Goal: Task Accomplishment & Management: Complete application form

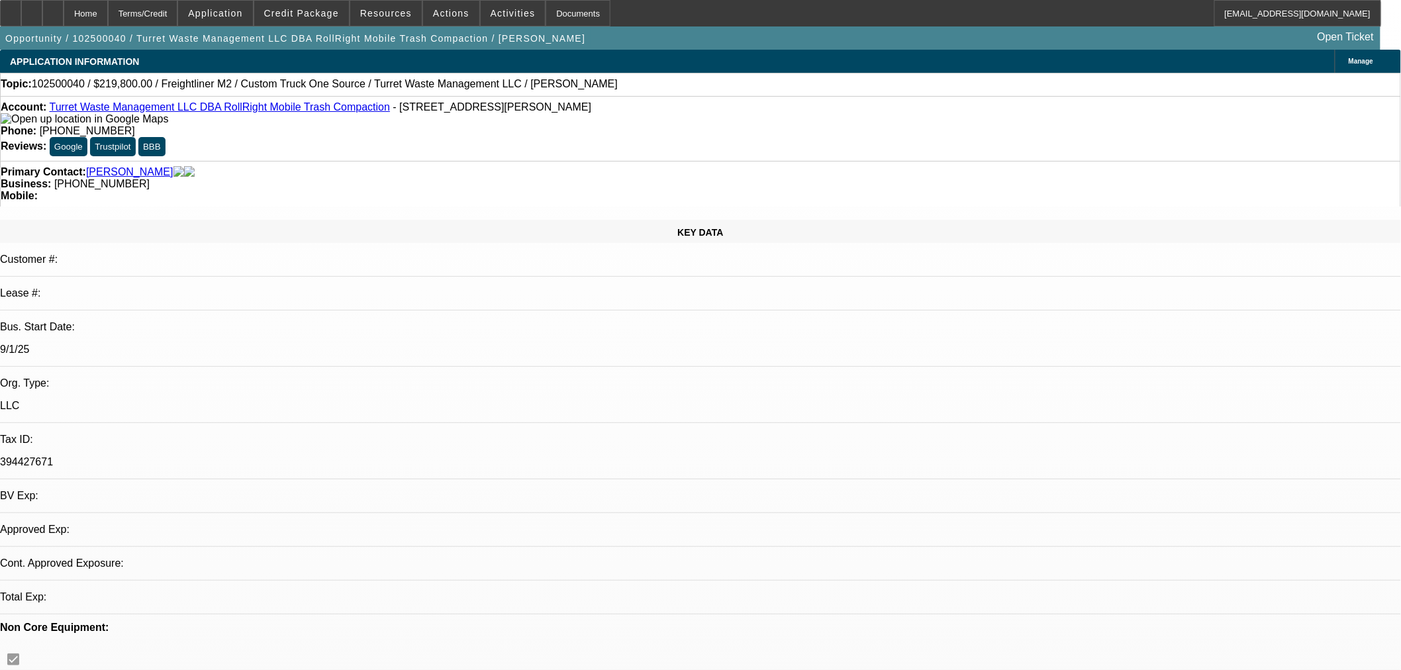
select select "0.2"
select select "2"
select select "0.1"
select select "4"
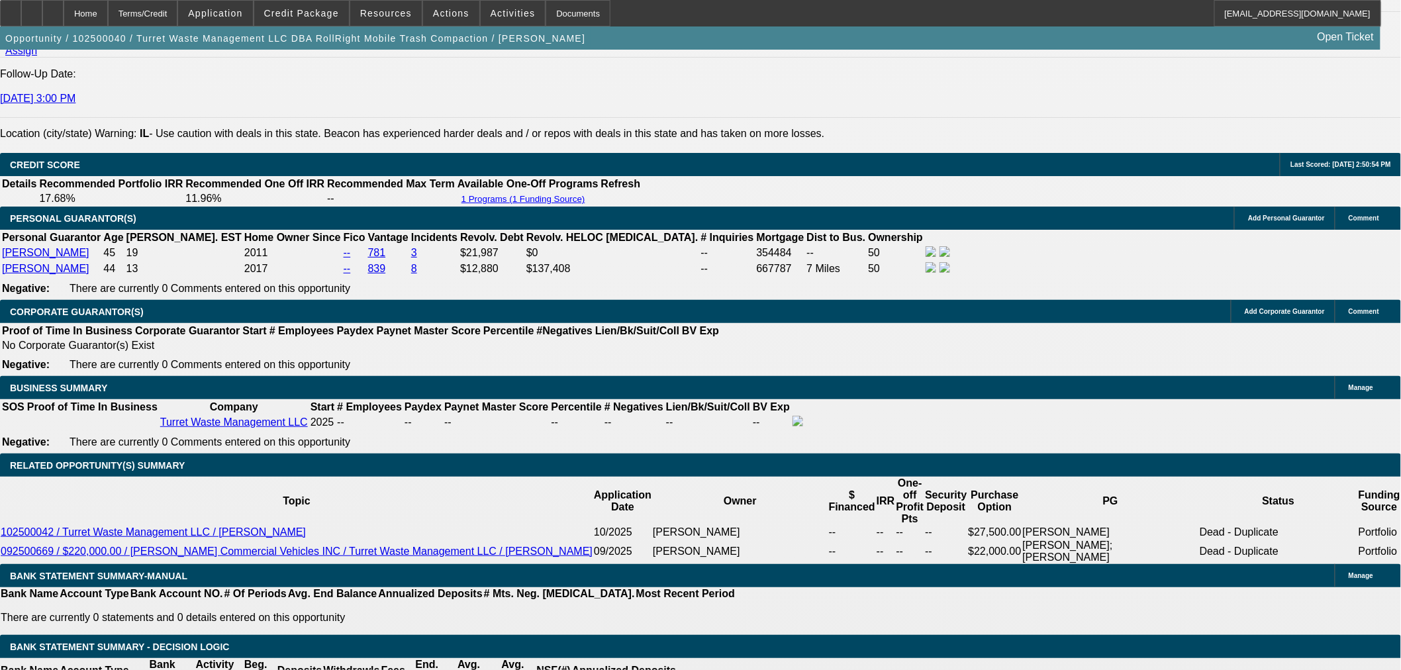
scroll to position [2206, 0]
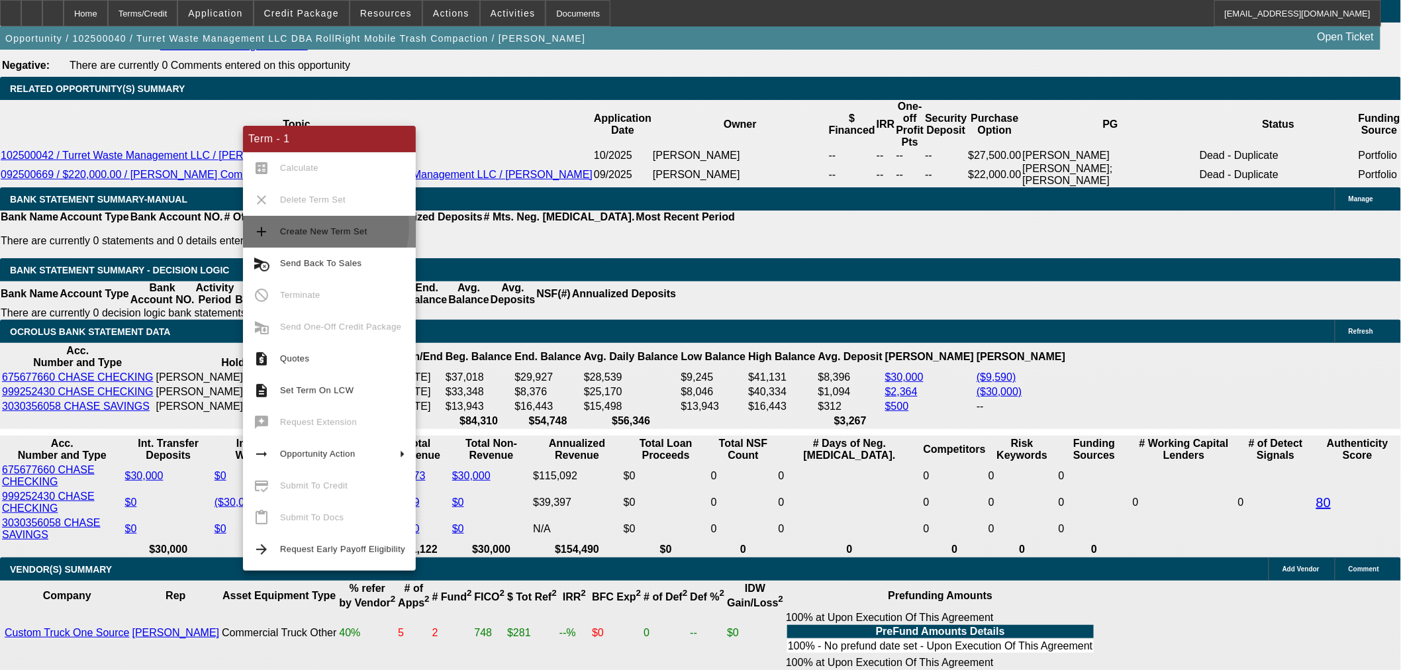
click at [296, 226] on span "Create New Term Set" at bounding box center [342, 232] width 125 height 16
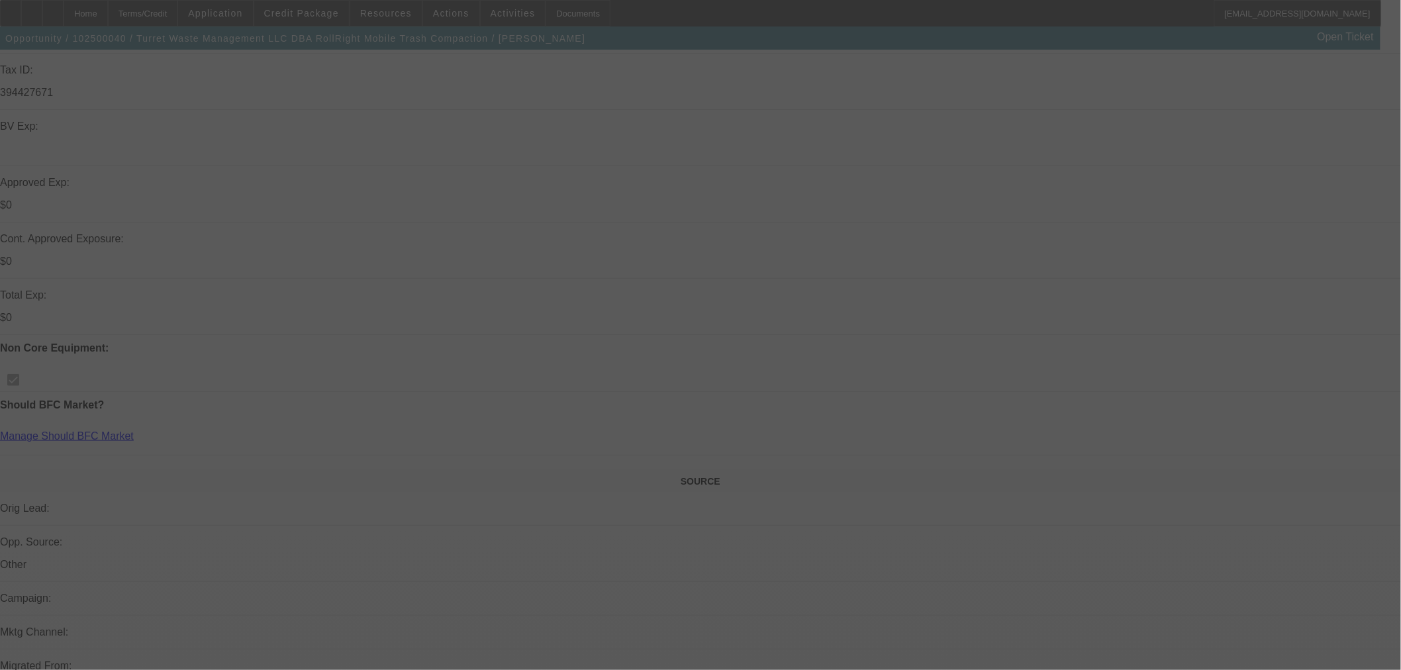
scroll to position [367, 0]
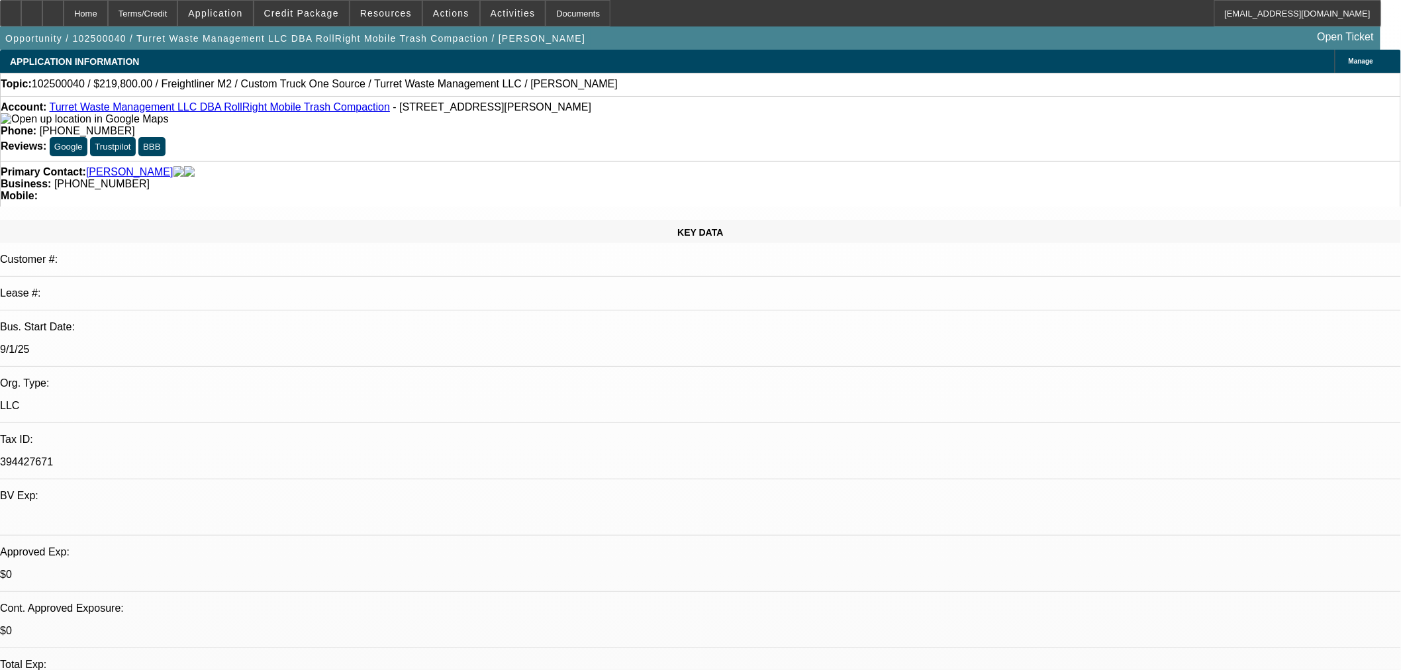
select select "0.2"
select select "2"
select select "0.1"
select select "4"
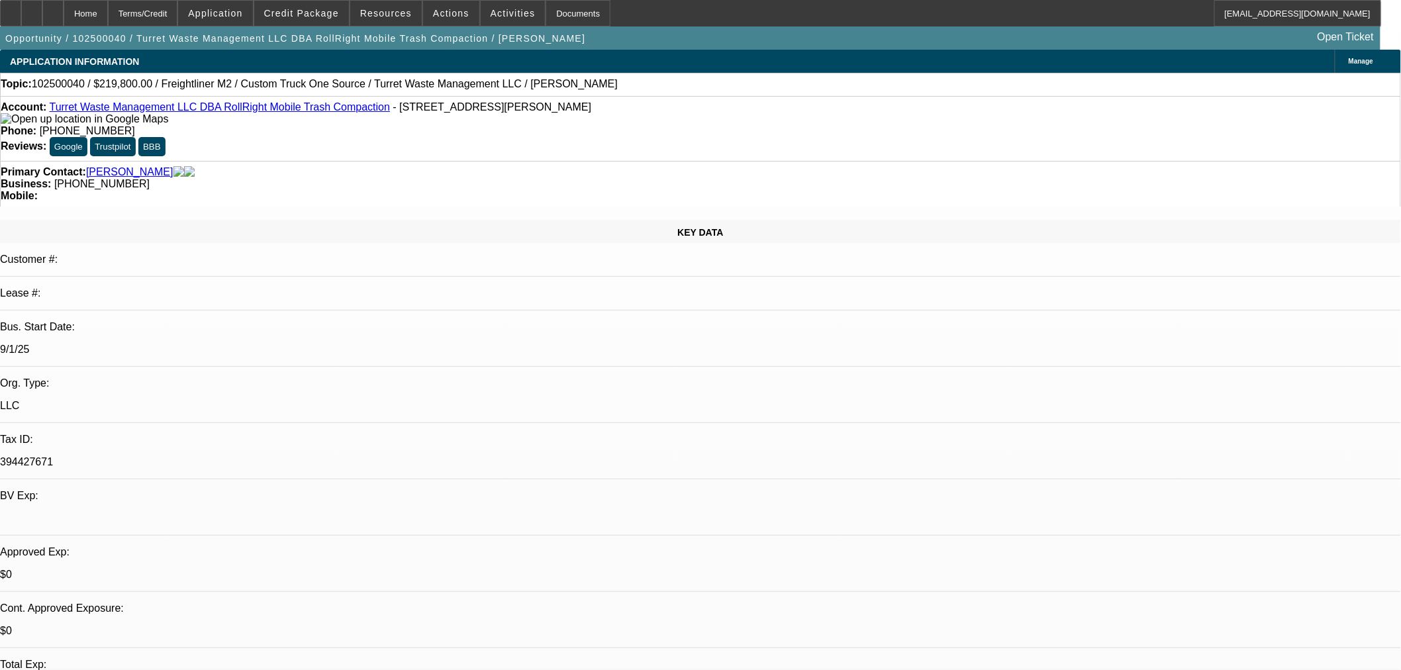
select select "0.2"
select select "2"
select select "0.1"
select select "4"
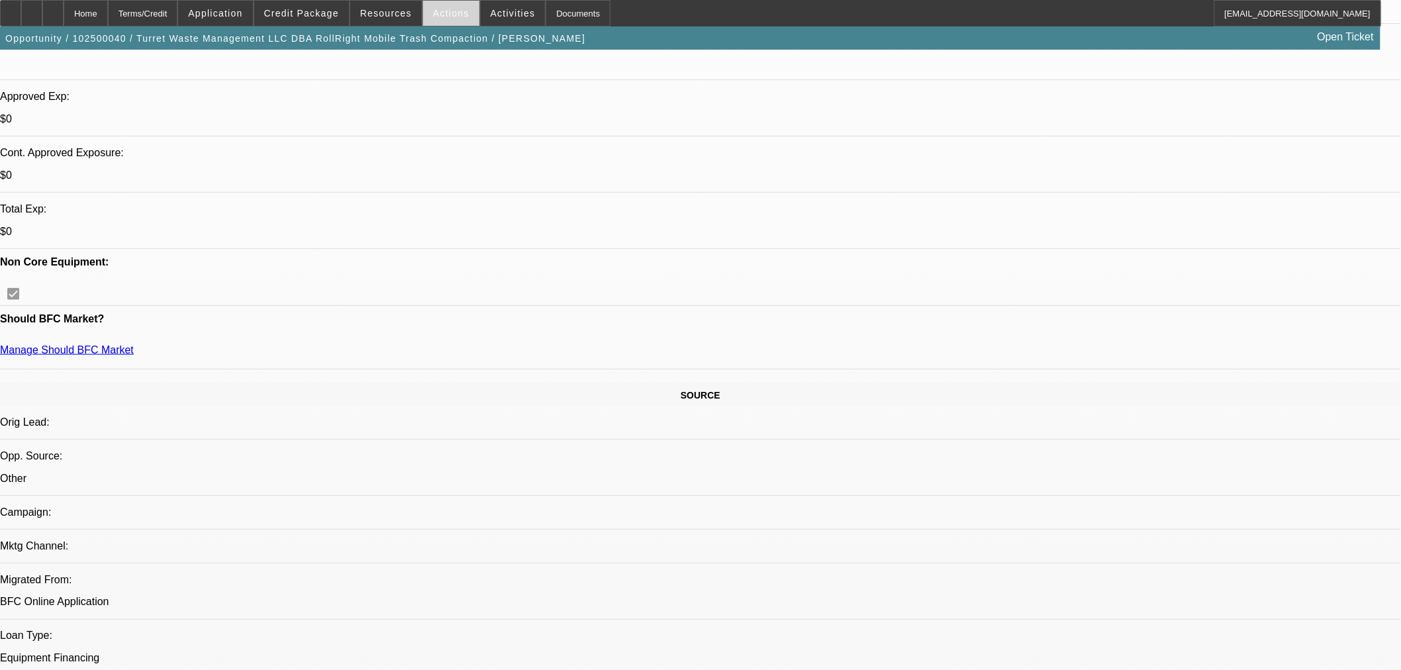
scroll to position [367, 0]
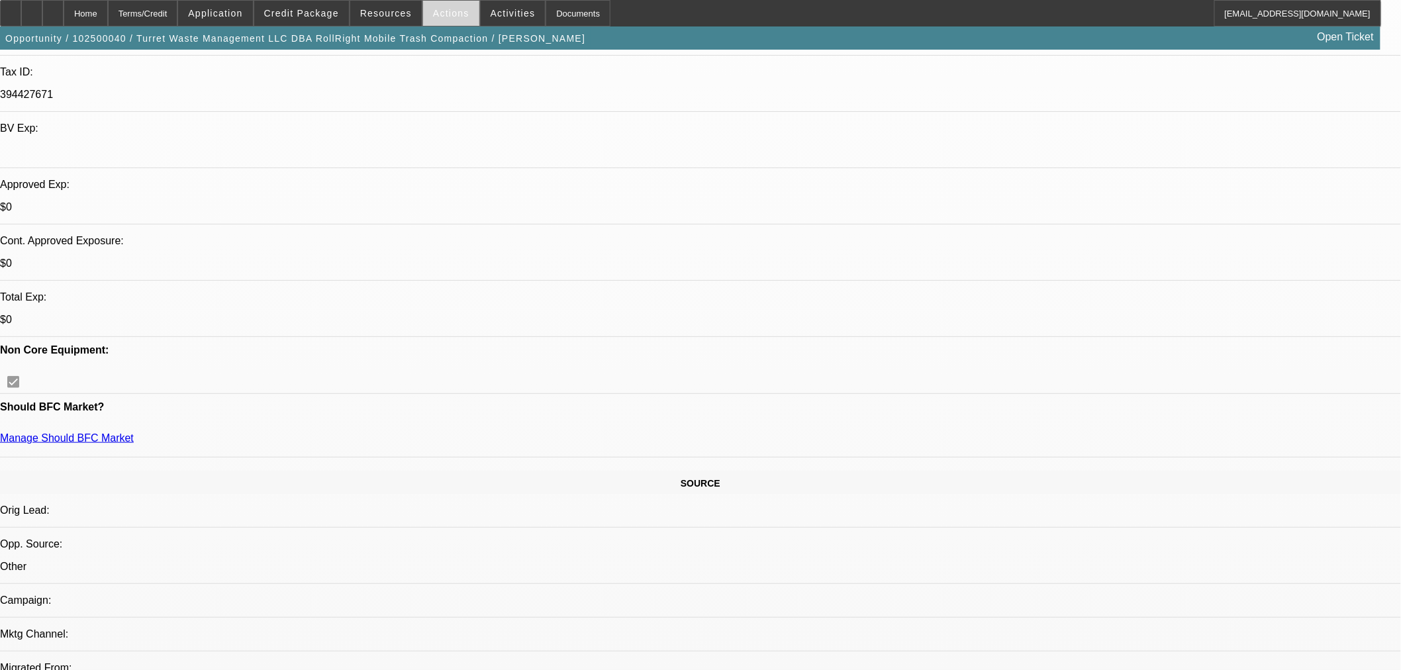
click at [433, 17] on span "Actions" at bounding box center [451, 13] width 36 height 11
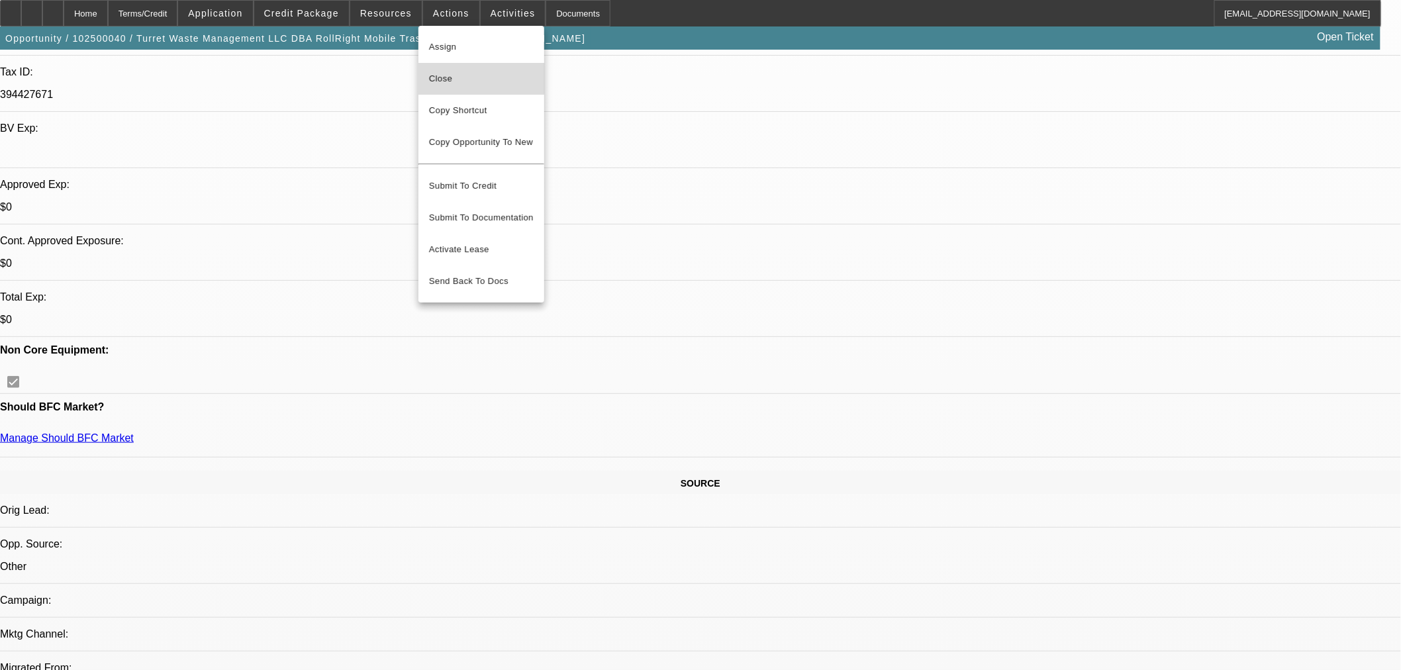
click at [452, 71] on span "Close" at bounding box center [481, 79] width 105 height 16
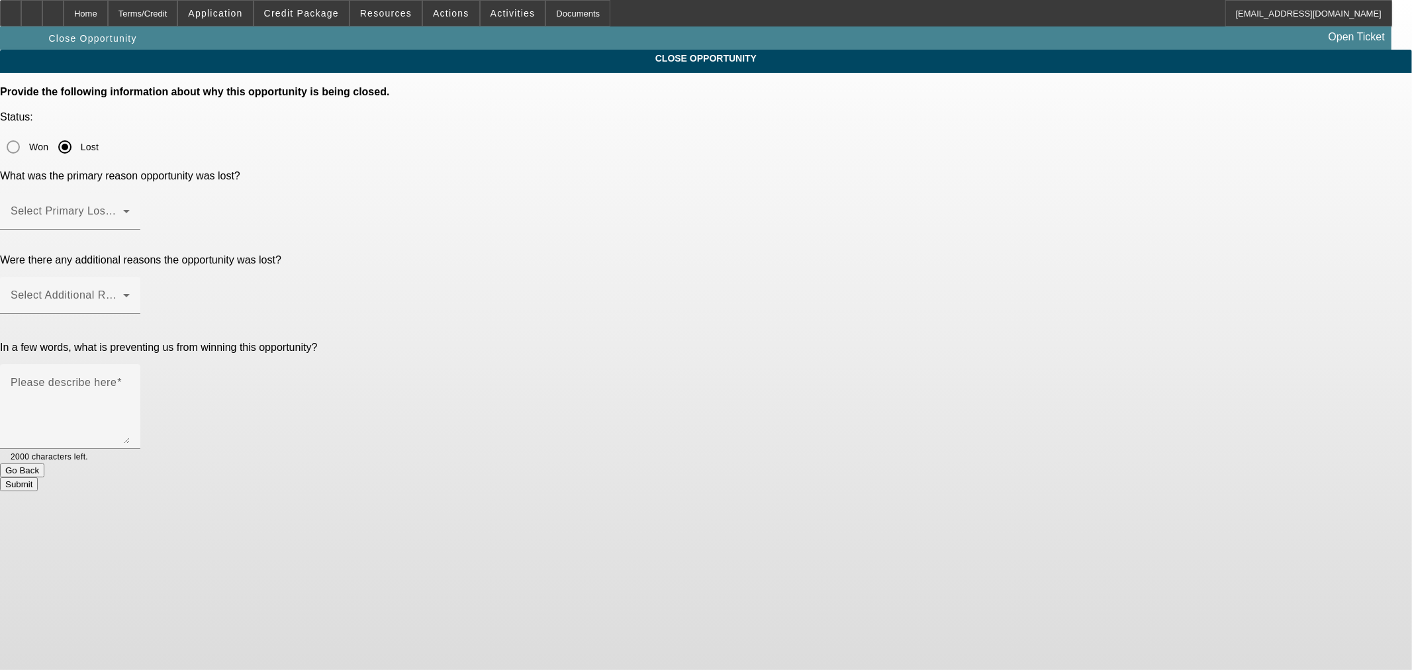
click at [749, 161] on div at bounding box center [706, 335] width 1412 height 670
click at [123, 209] on span at bounding box center [67, 217] width 113 height 16
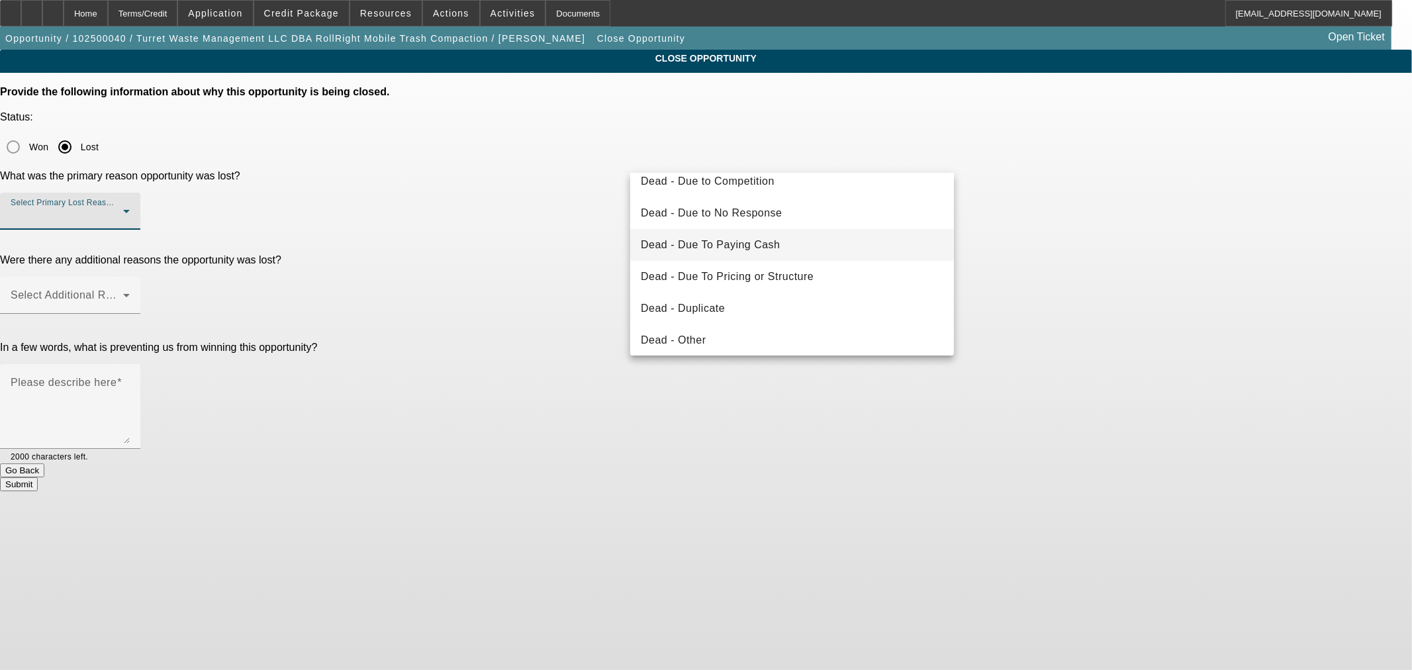
scroll to position [177, 0]
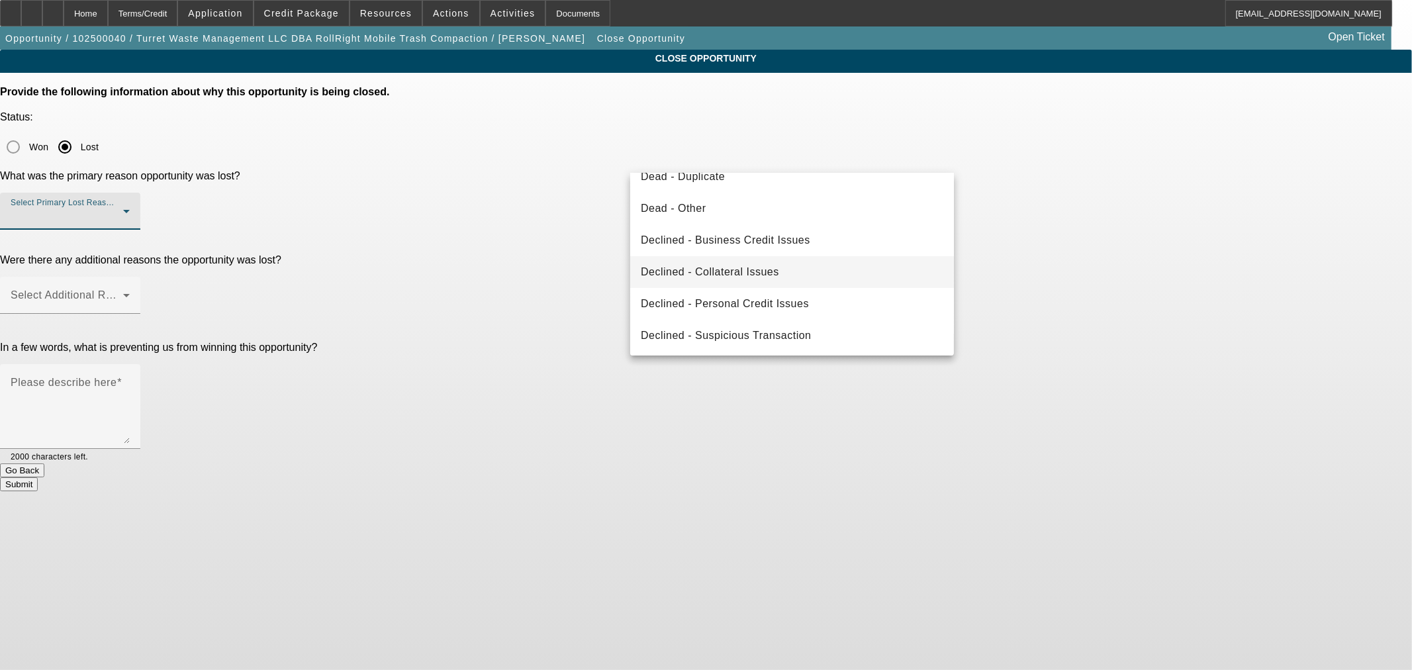
click at [806, 269] on mat-option "Declined - Collateral Issues" at bounding box center [792, 272] width 324 height 32
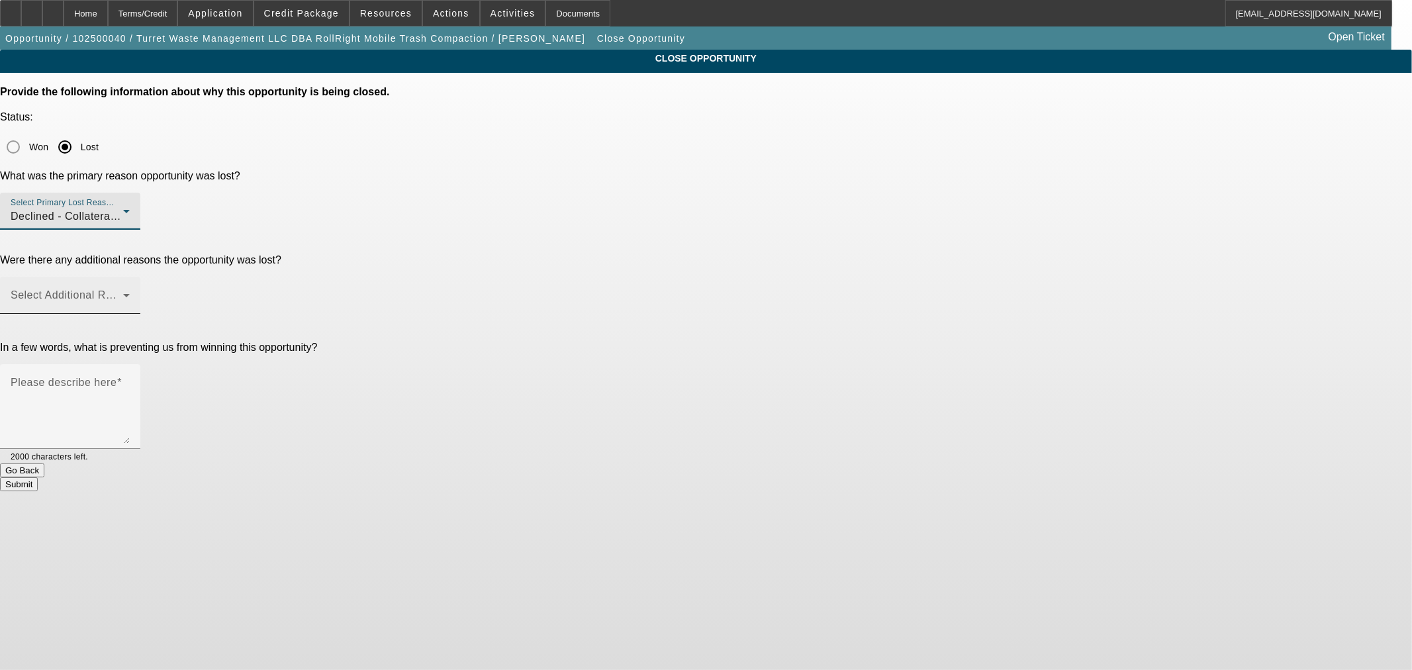
click at [123, 293] on span at bounding box center [67, 301] width 113 height 16
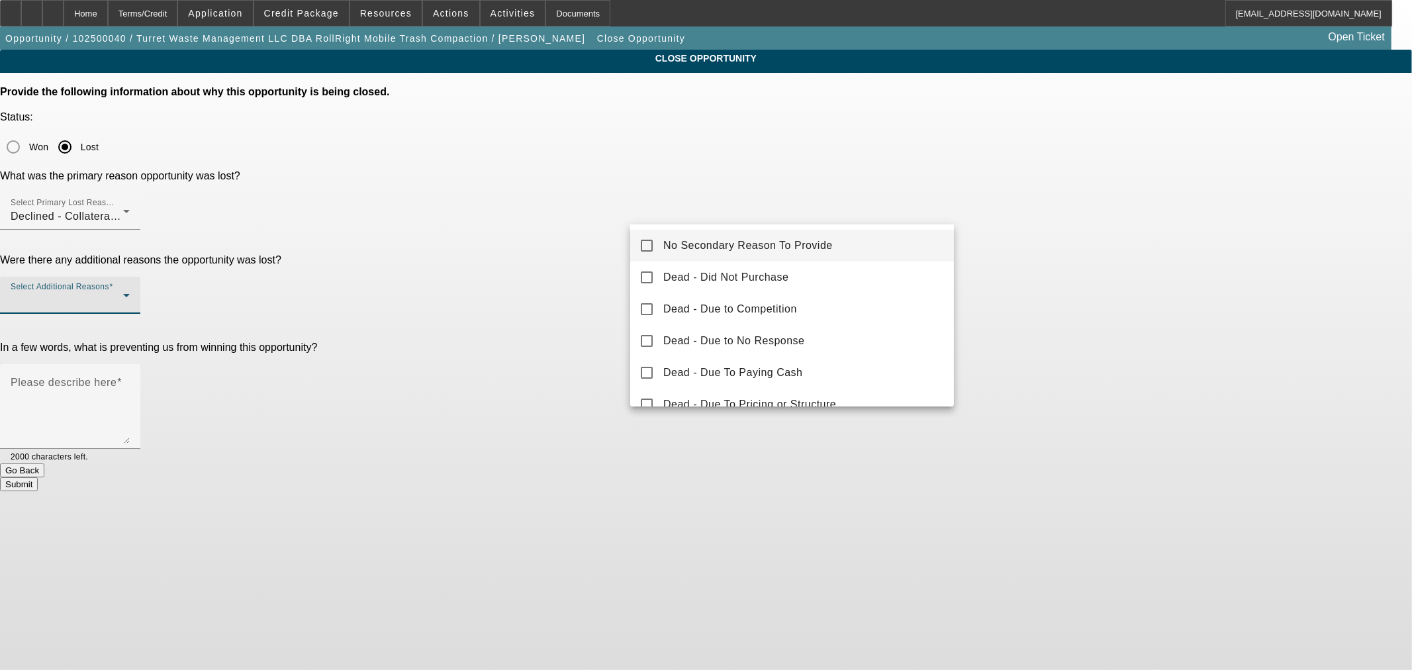
click at [712, 236] on mat-option "No Secondary Reason To Provide" at bounding box center [792, 246] width 324 height 32
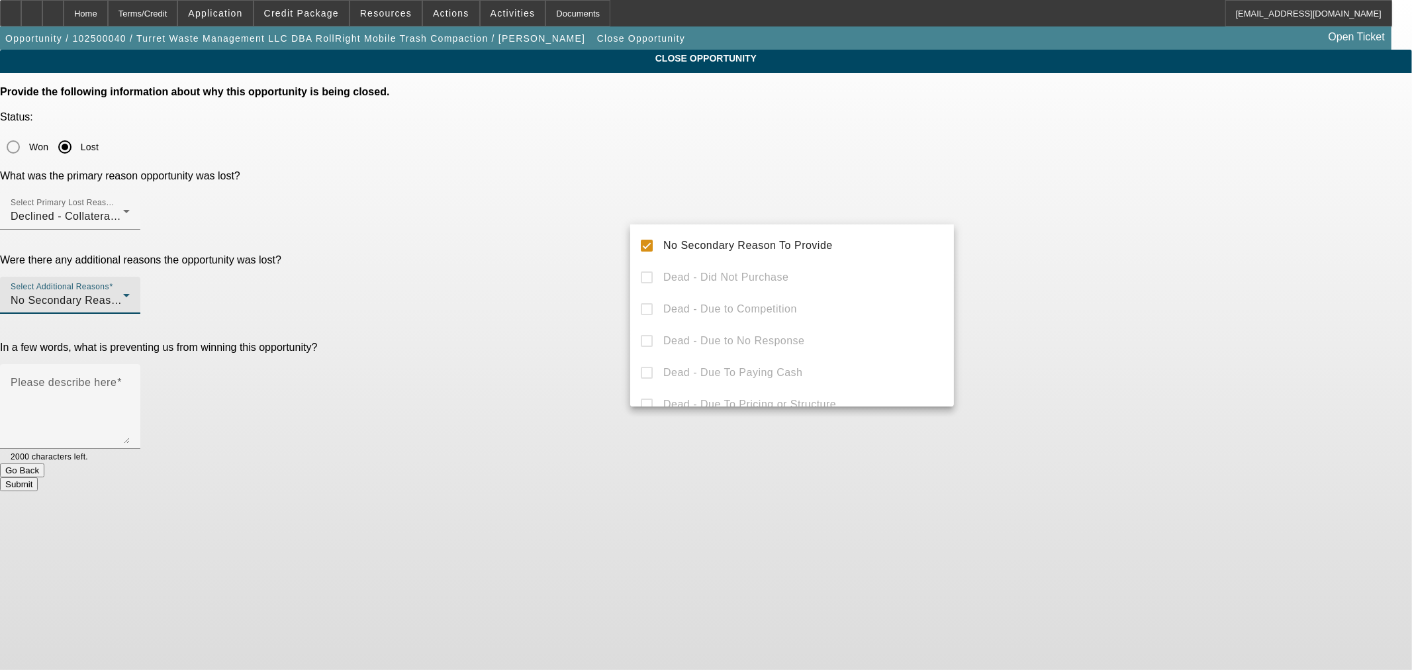
drag, startPoint x: 486, startPoint y: 315, endPoint x: 513, endPoint y: 310, distance: 27.7
click at [494, 314] on div at bounding box center [706, 335] width 1412 height 670
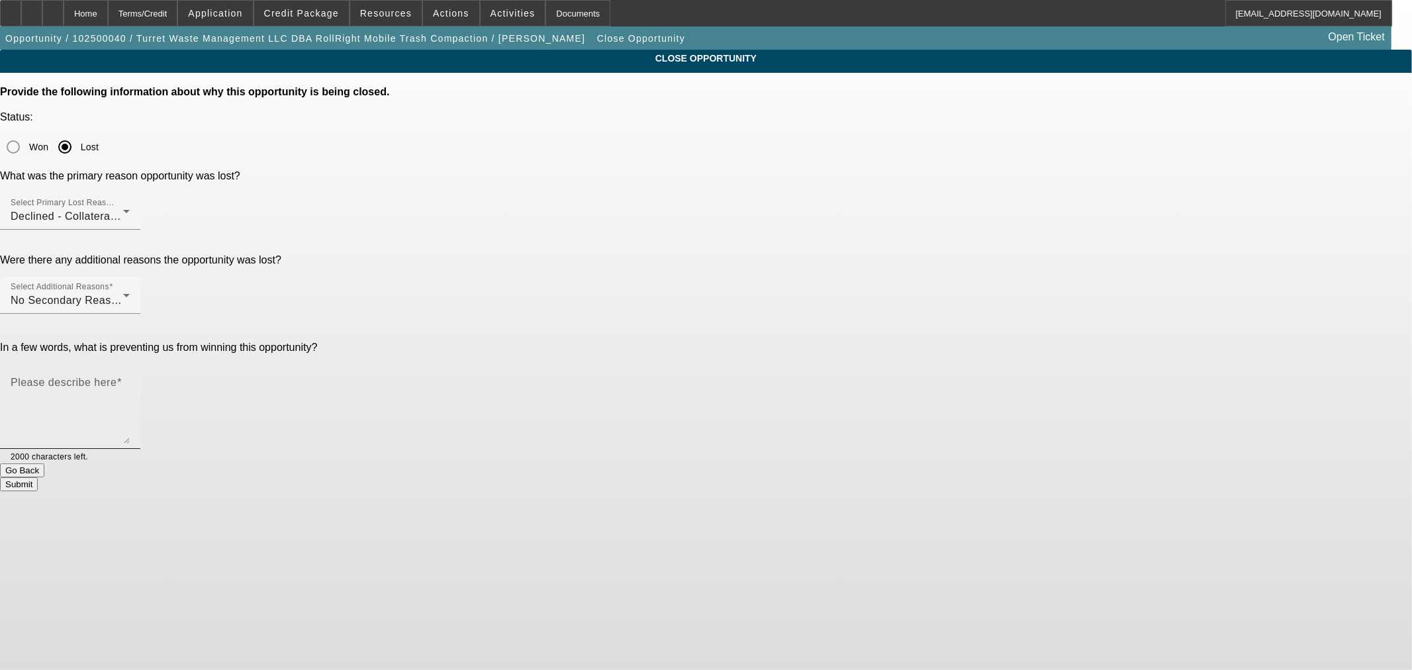
click at [130, 380] on textarea "Please describe here" at bounding box center [70, 412] width 119 height 64
type textarea "Good credit but didn't have the industry experience piece for NM start up."
click at [38, 477] on button "Submit" at bounding box center [19, 484] width 38 height 14
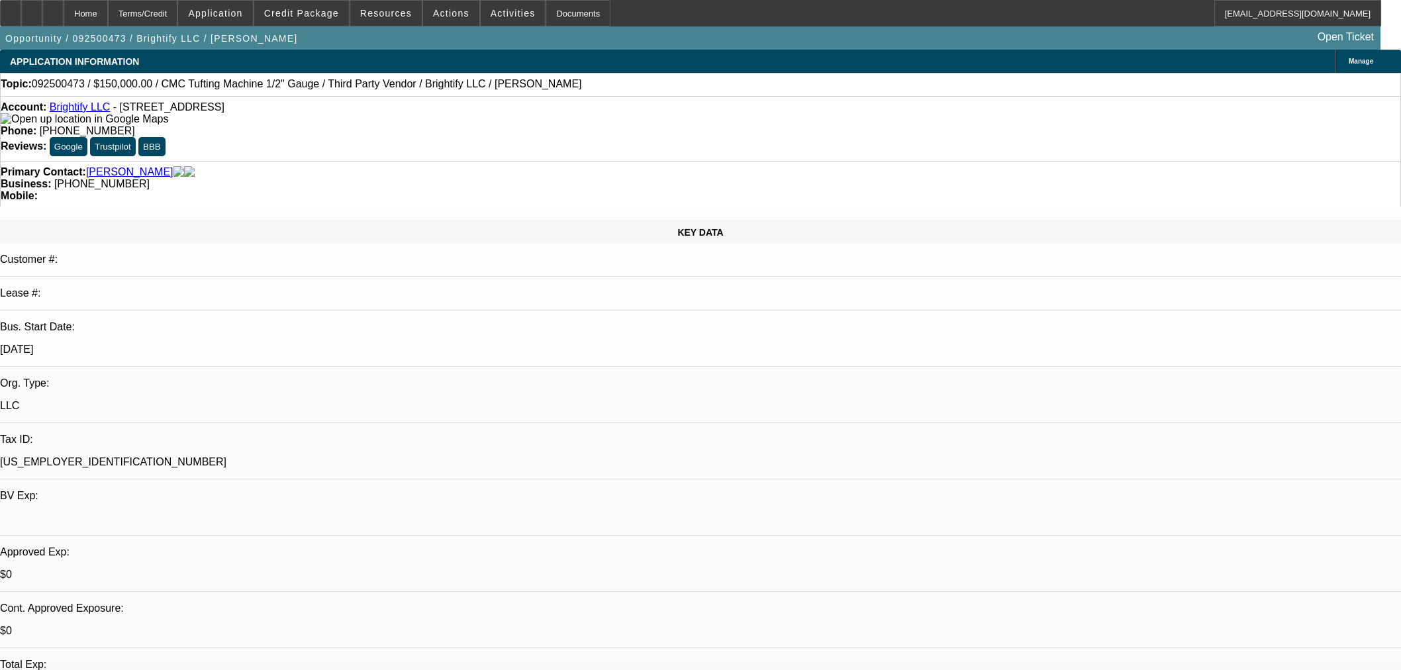
select select "0"
select select "3"
select select "0.1"
select select "4"
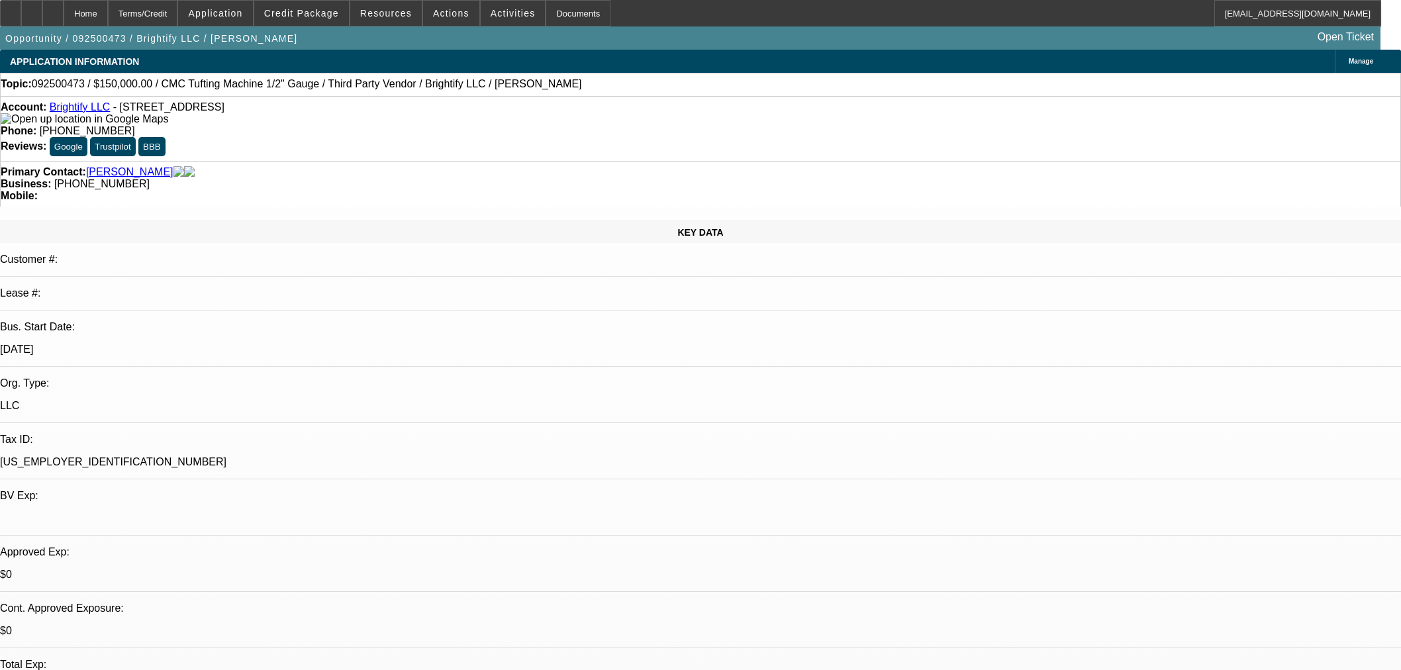
select select "0"
select select "3"
select select "0.1"
select select "4"
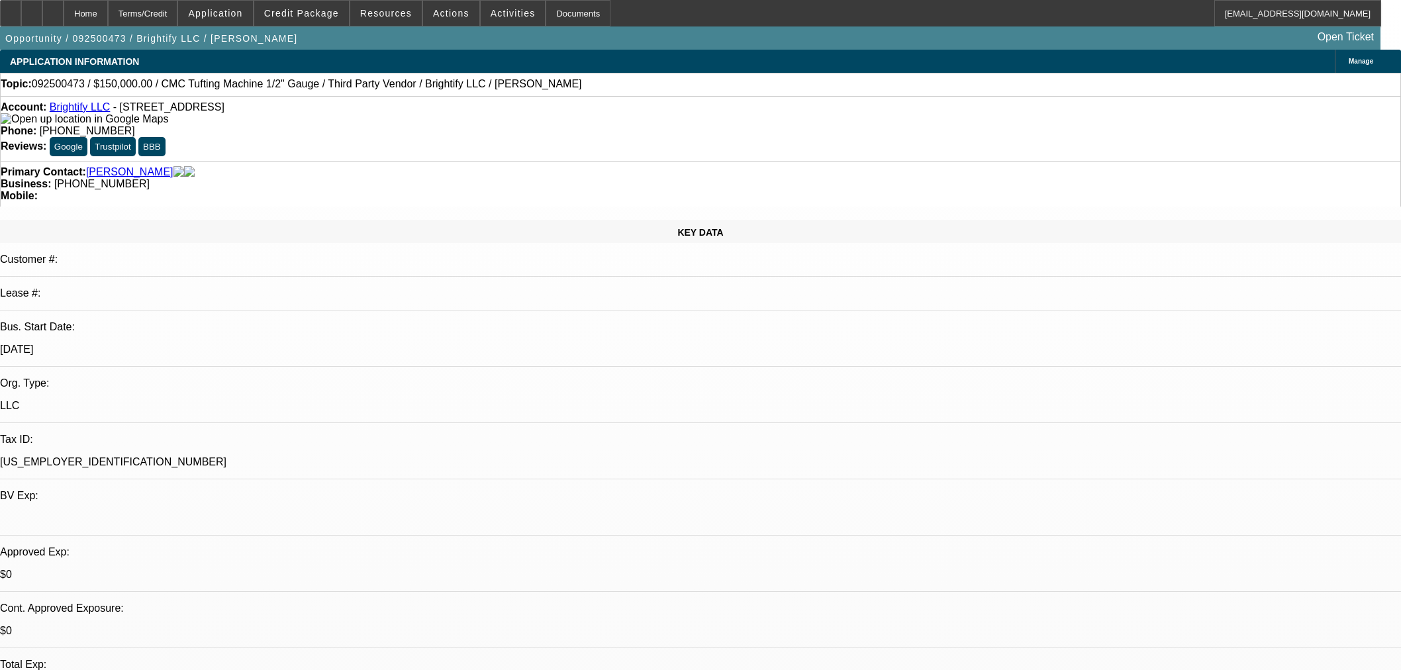
select select "0"
select select "3"
select select "0.1"
select select "4"
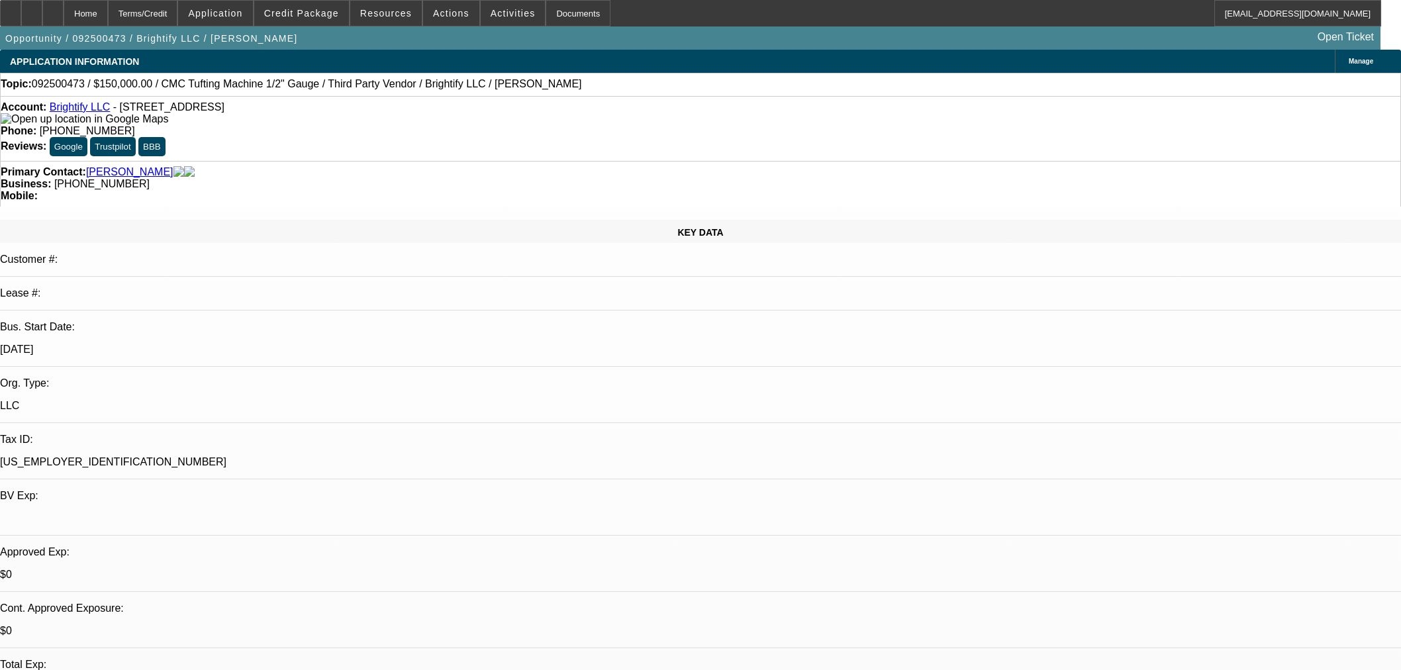
select select "0"
select select "3"
select select "0.1"
select select "4"
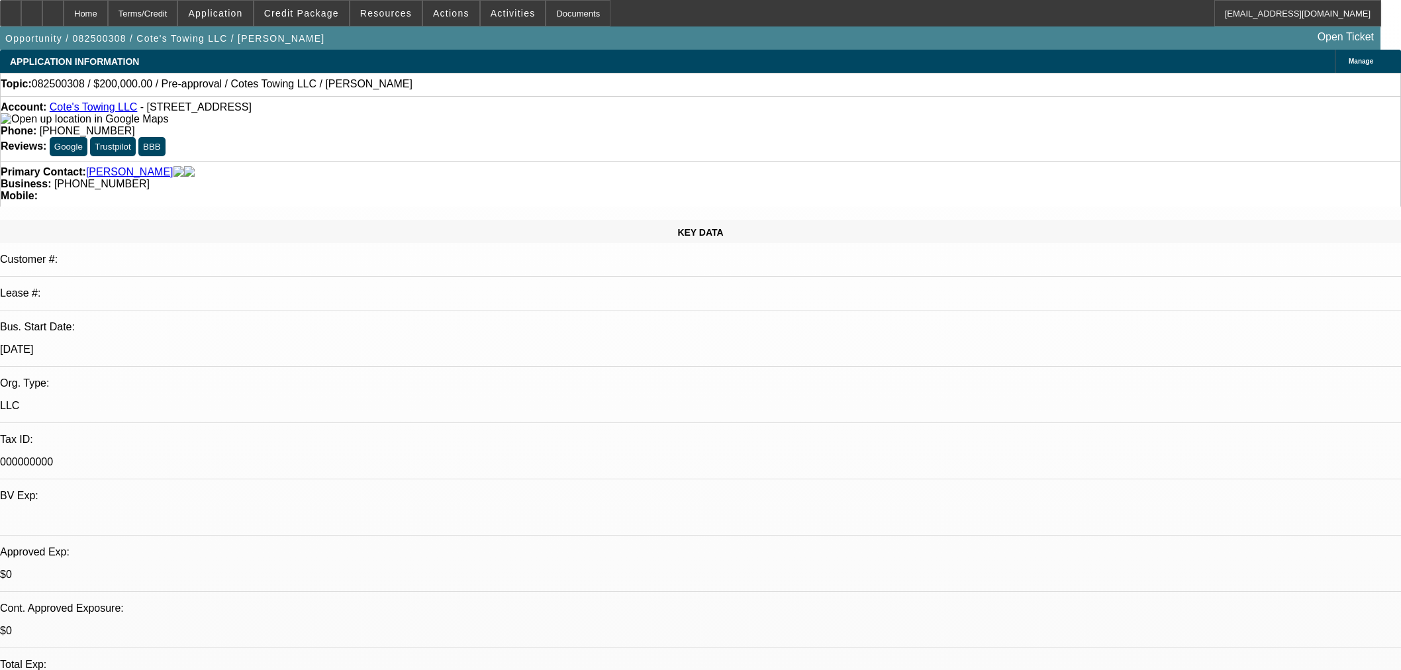
select select "0"
select select "3"
select select "0"
select select "6"
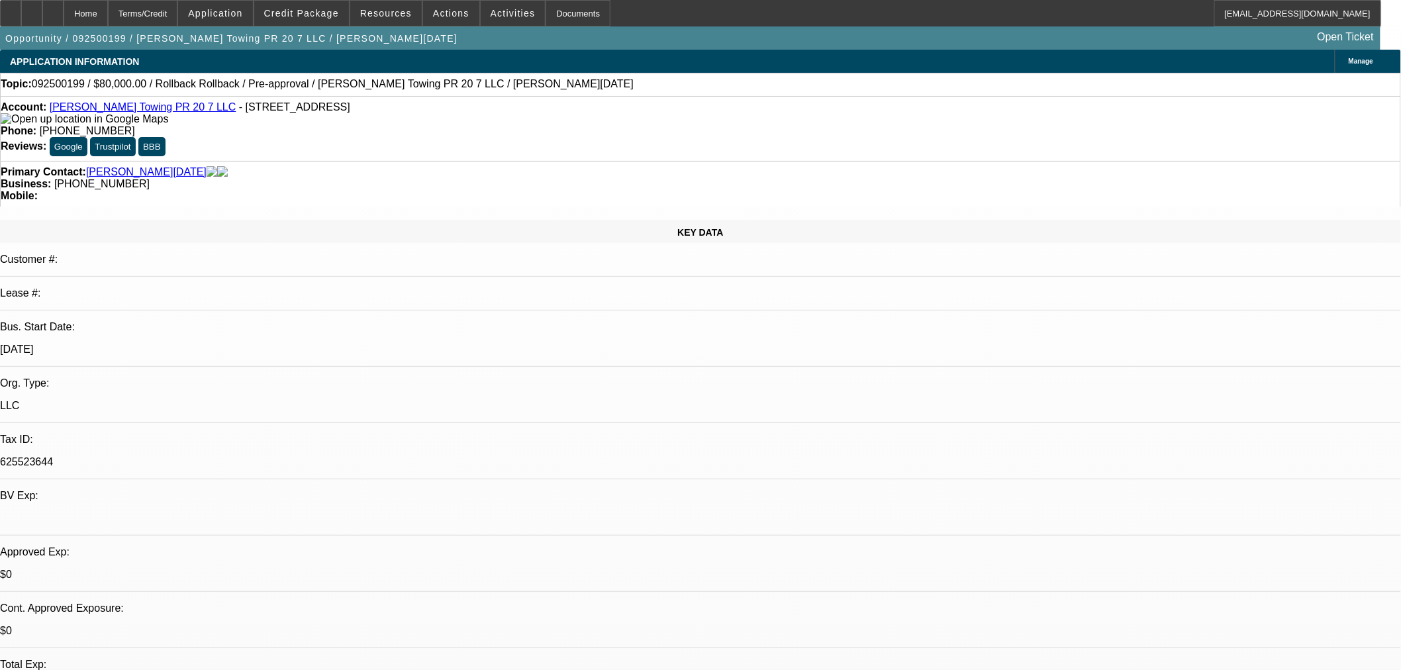
select select "0"
select select "3"
select select "0.1"
select select "4"
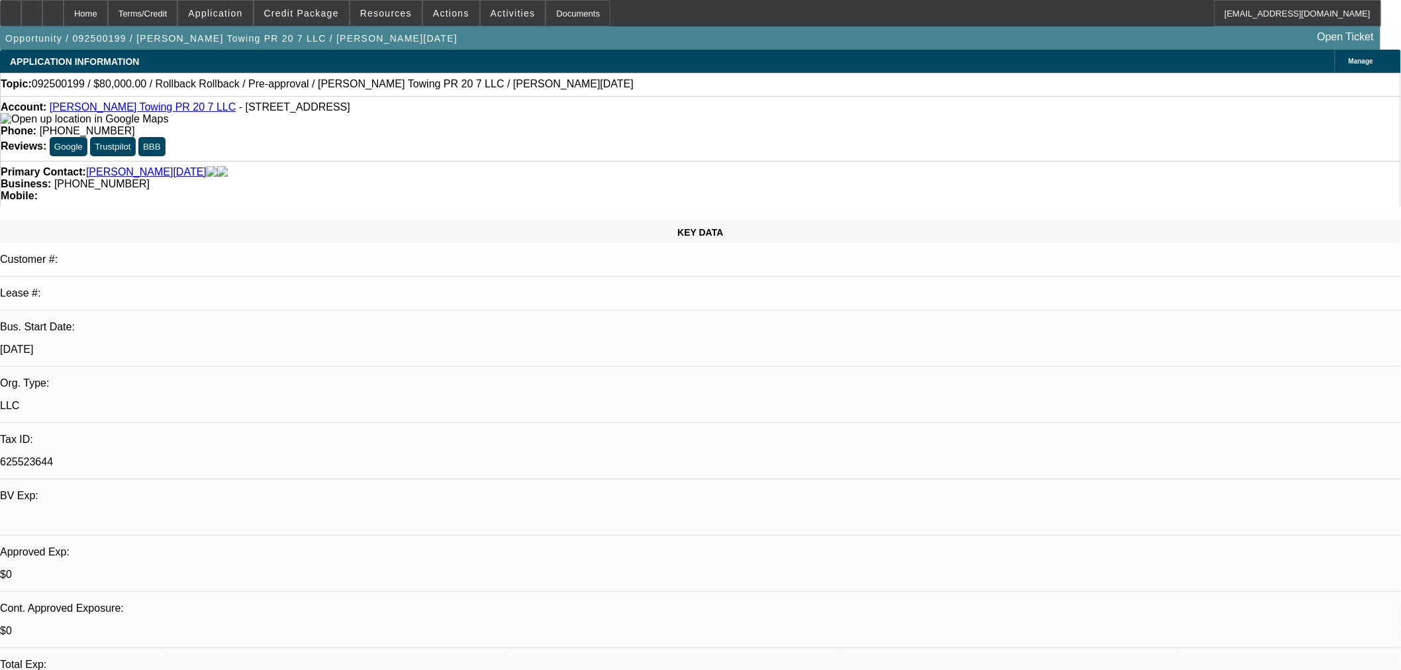
select select "0"
select select "3"
select select "0.1"
select select "4"
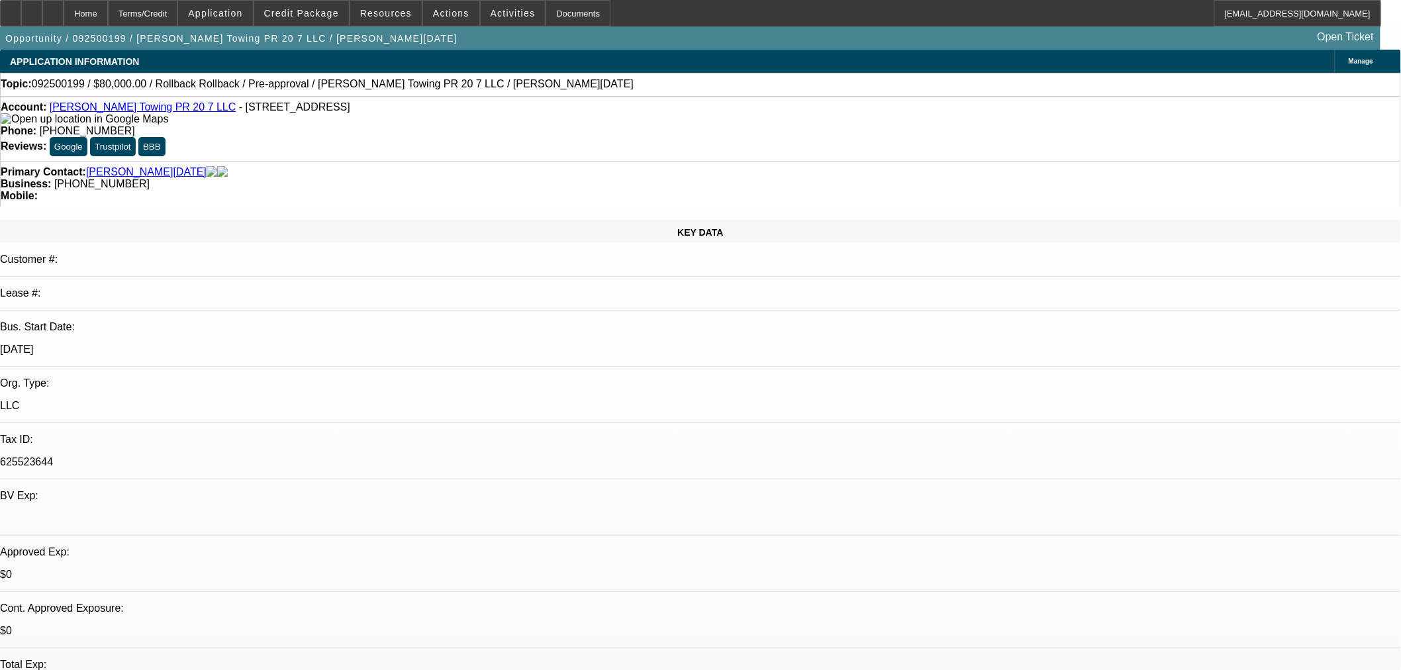
select select "0"
select select "3"
select select "0.1"
select select "4"
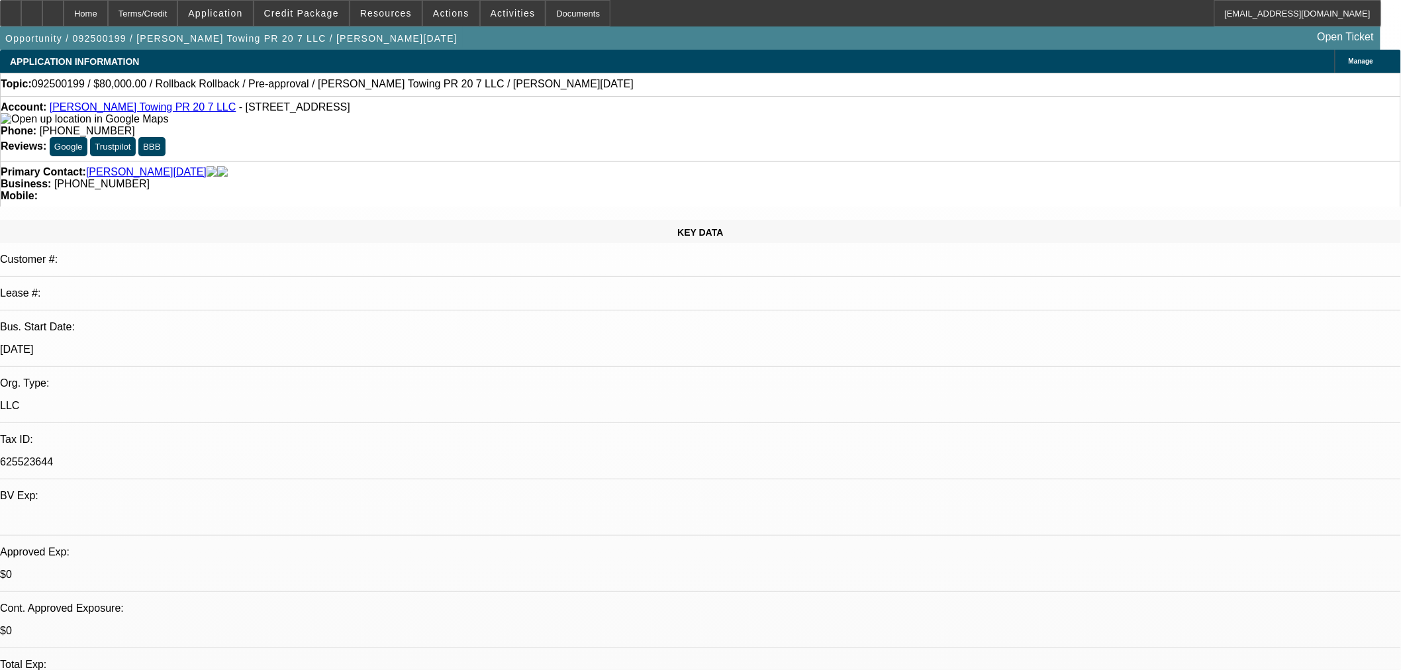
select select "0"
select select "3"
select select "0.1"
select select "4"
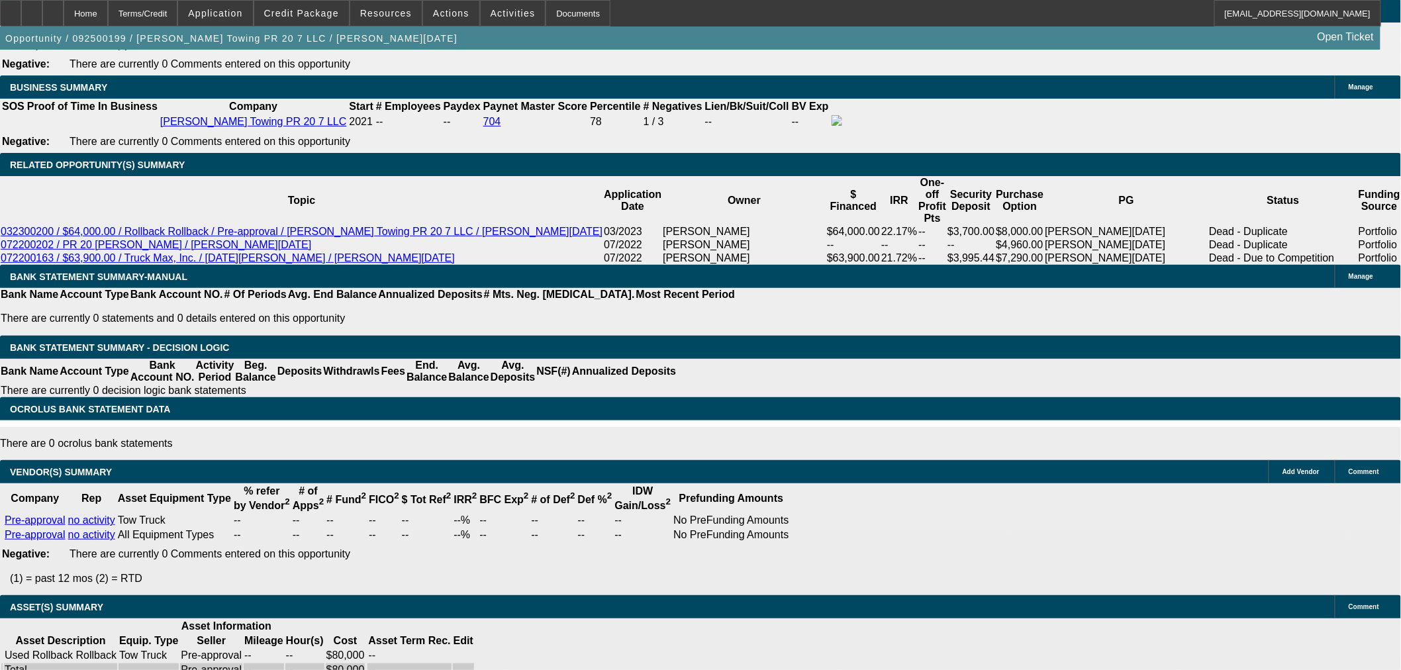
scroll to position [412, 0]
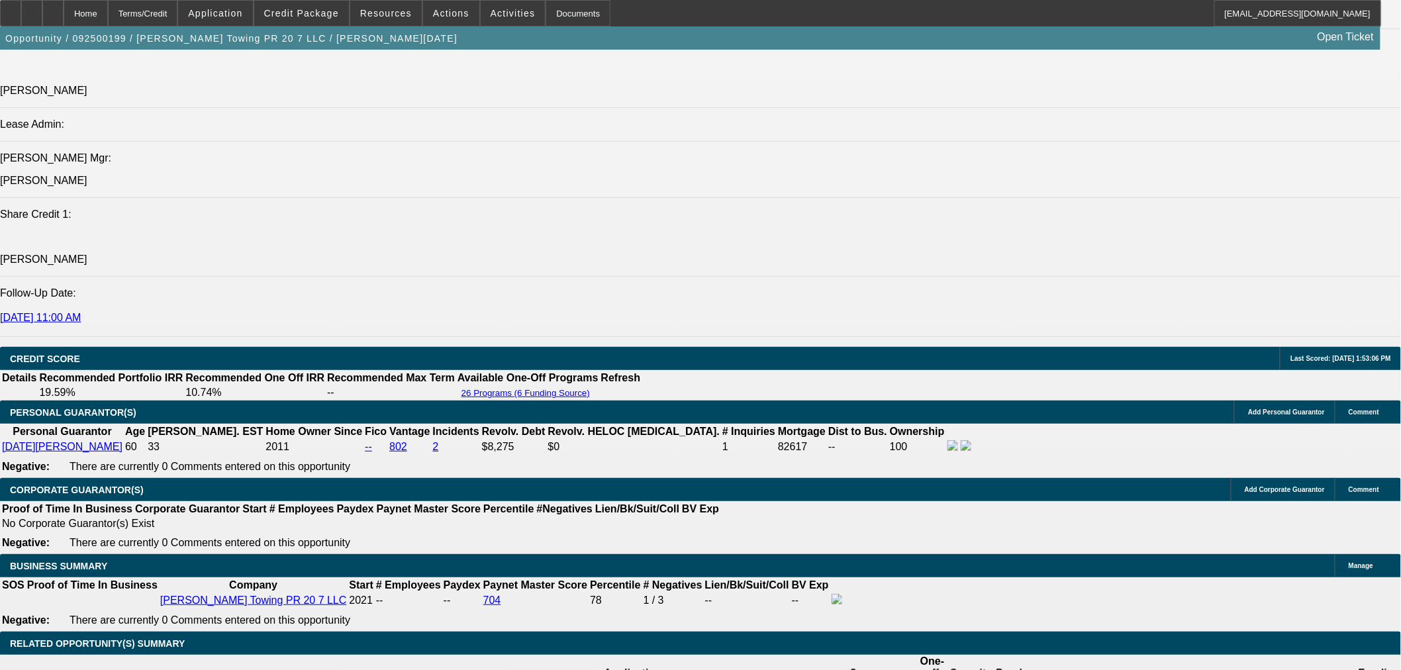
scroll to position [1838, 0]
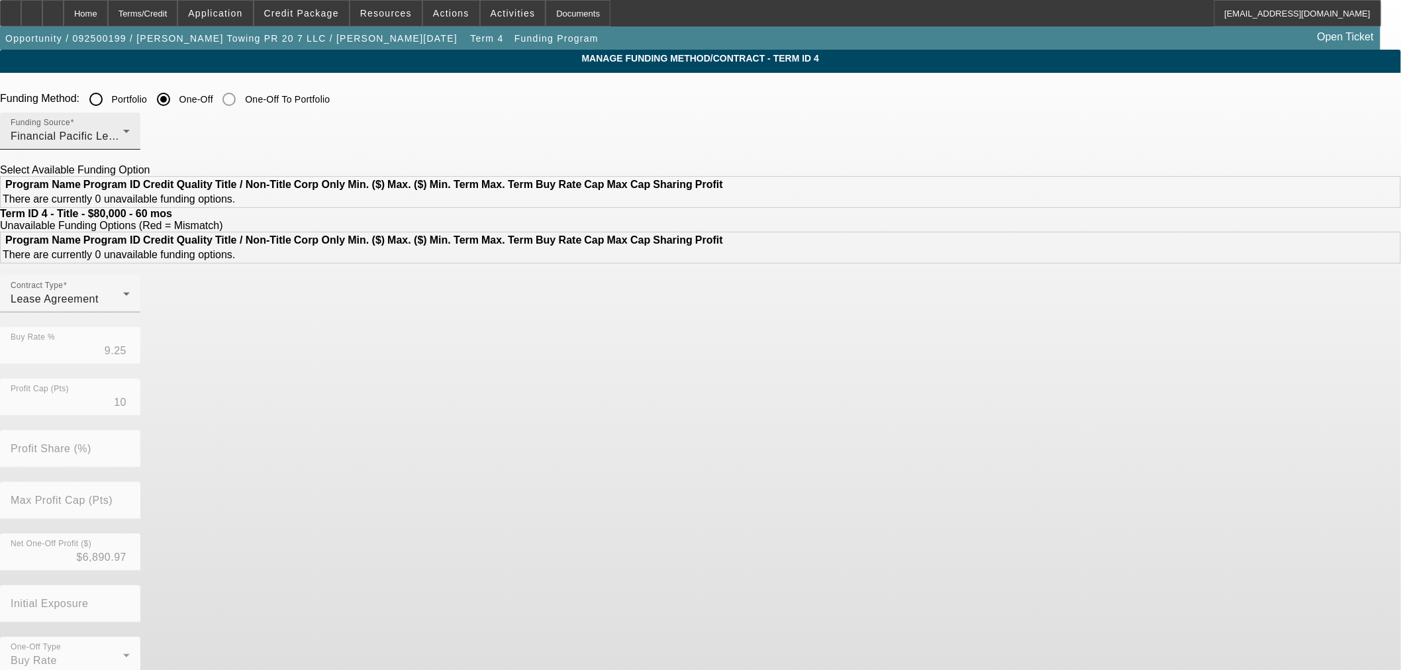
click at [123, 134] on div "Financial Pacific Leasing, Inc." at bounding box center [67, 136] width 113 height 16
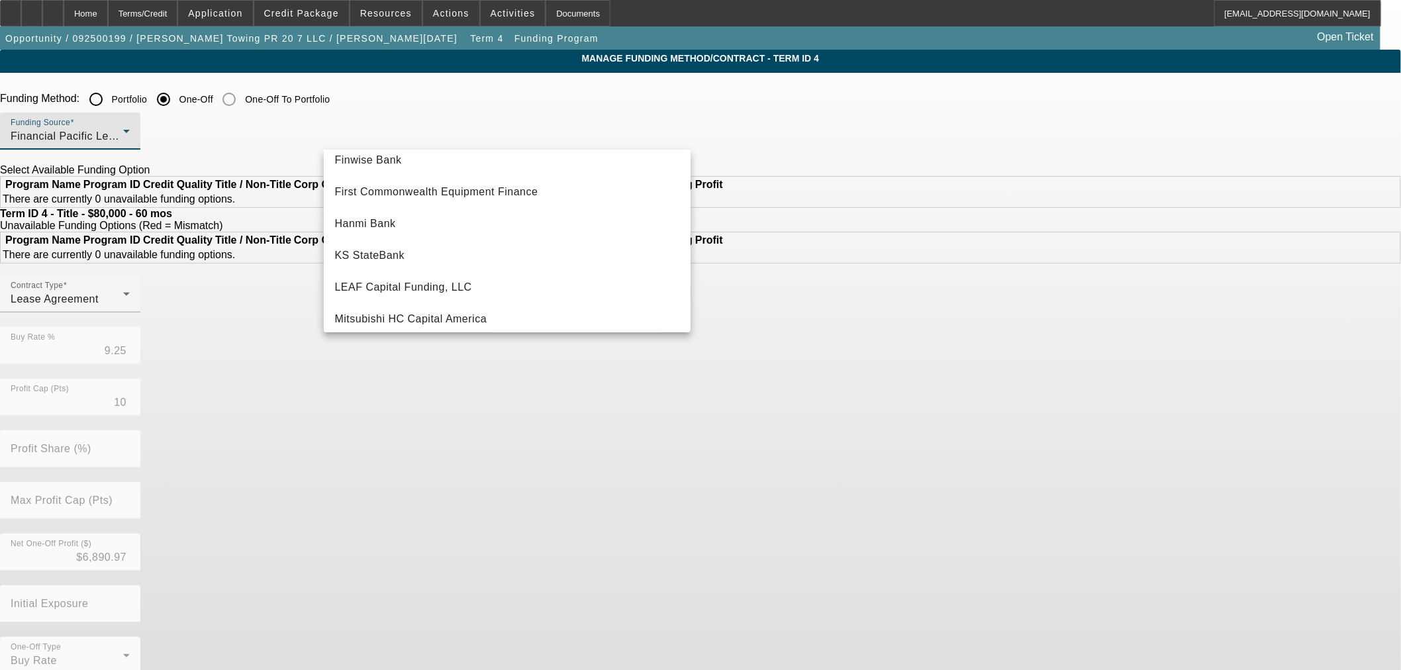
scroll to position [234, 0]
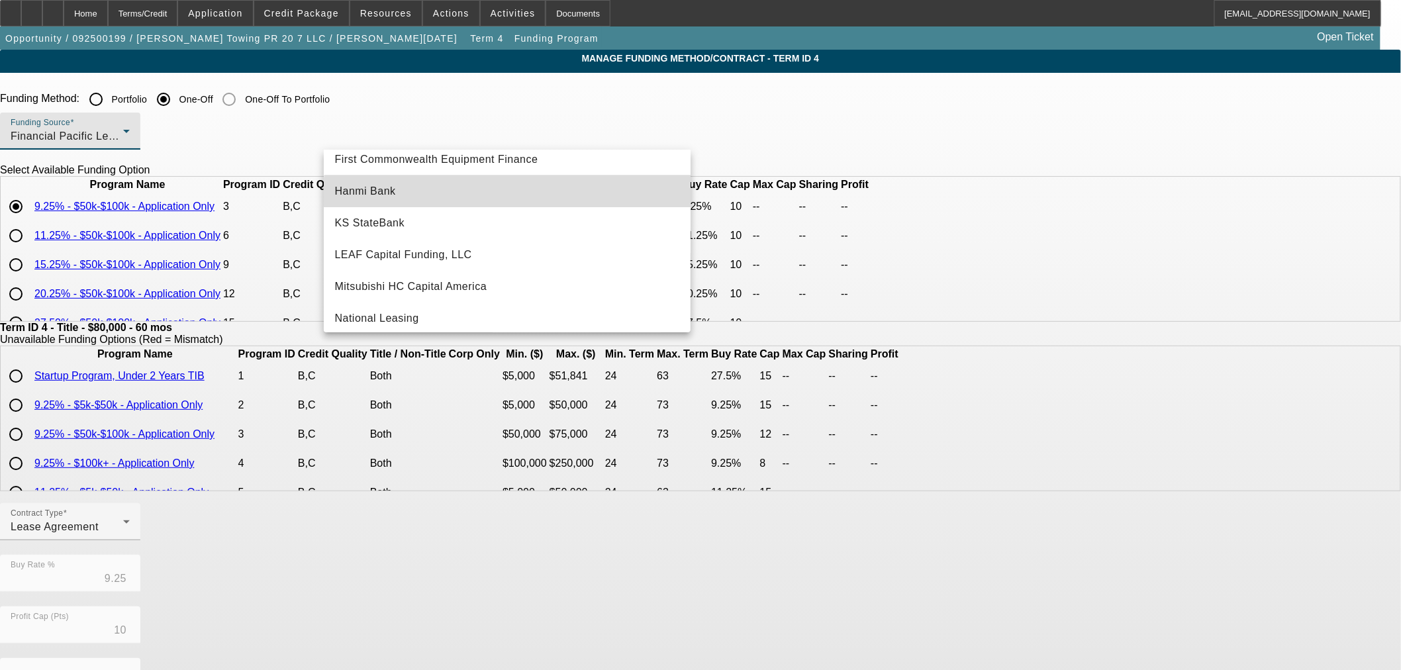
click at [514, 200] on mat-option "Hanmi Bank" at bounding box center [507, 191] width 367 height 32
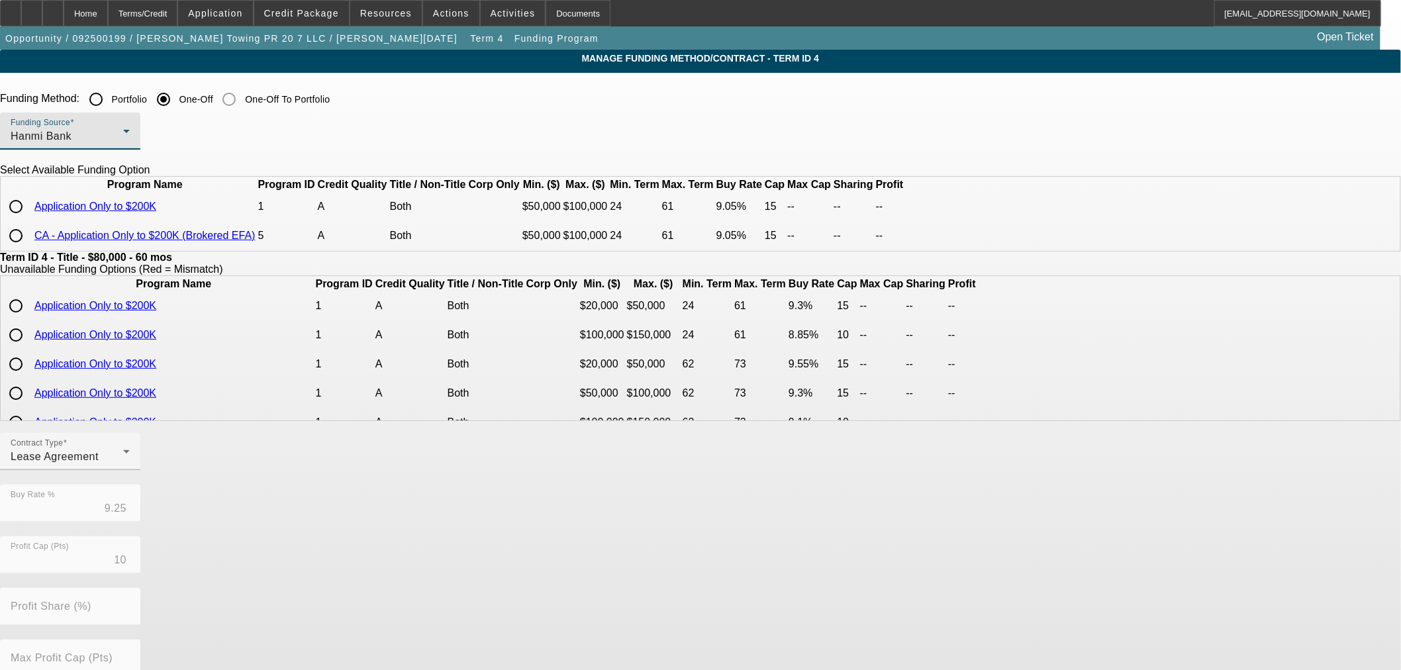
click at [130, 146] on div "Funding Source Hanmi Bank" at bounding box center [70, 131] width 119 height 37
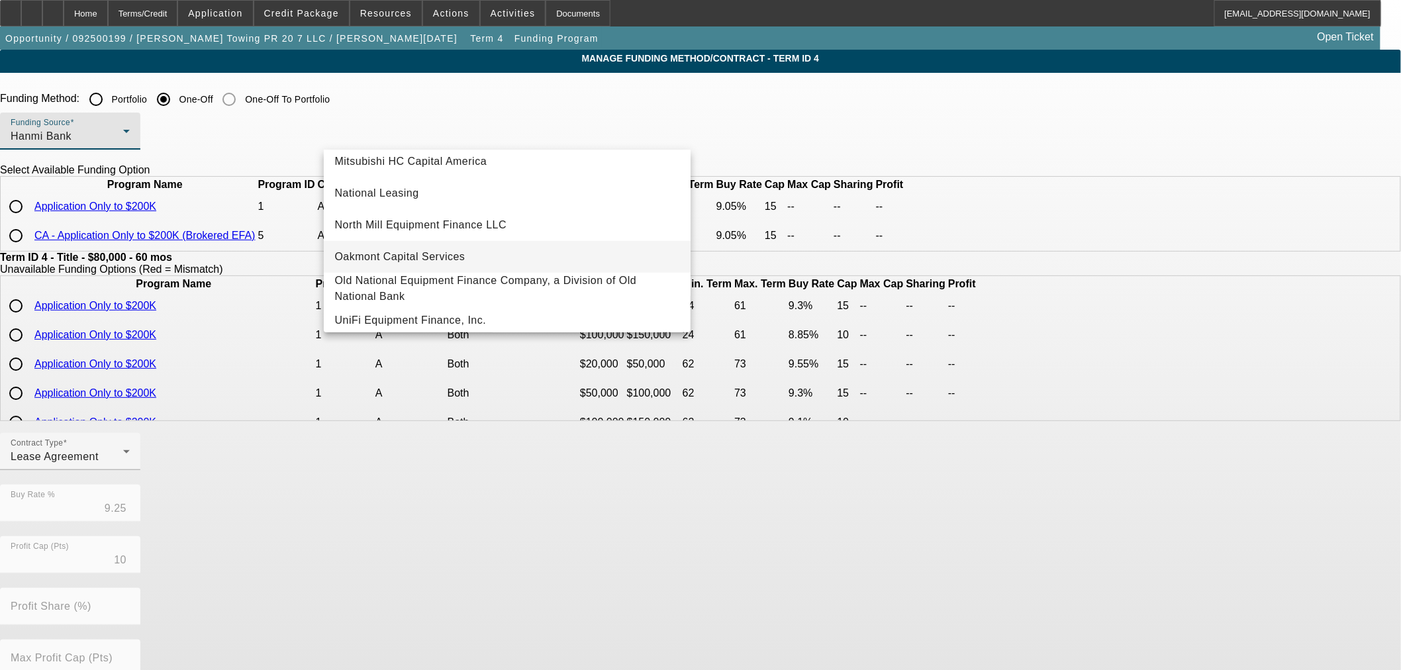
scroll to position [375, 0]
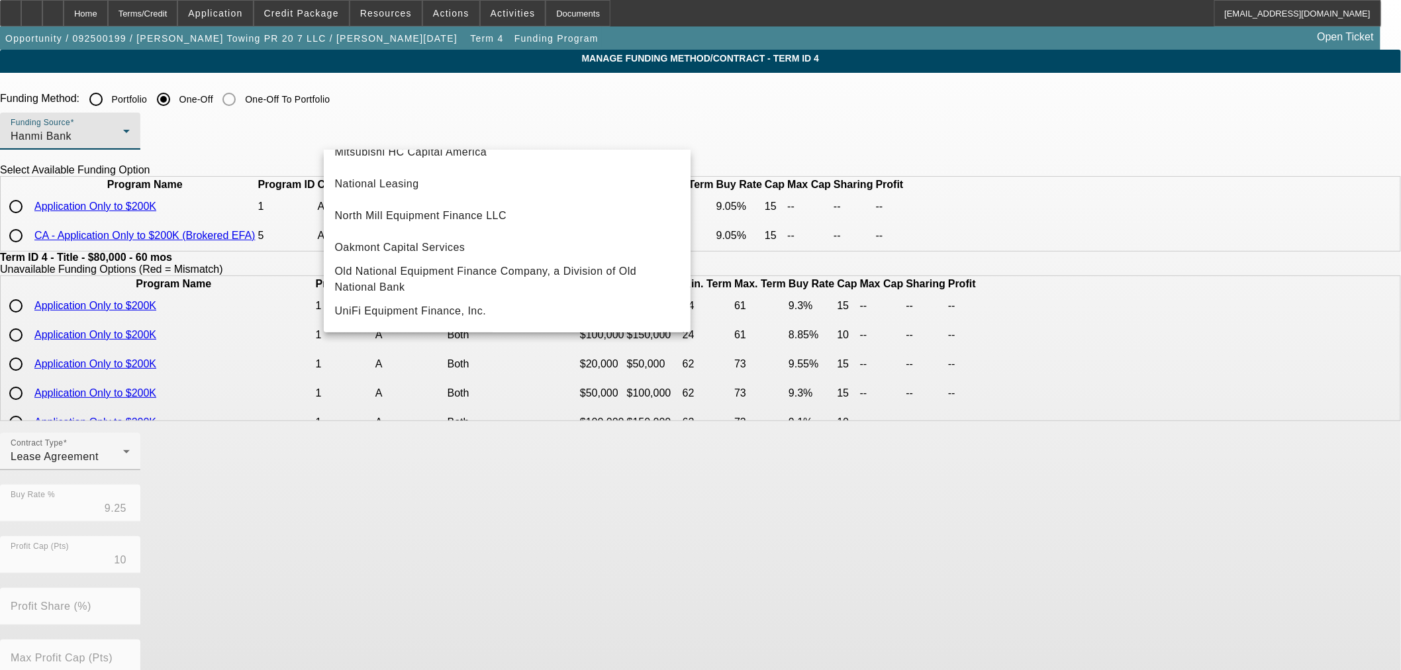
click at [126, 14] on div at bounding box center [700, 335] width 1401 height 670
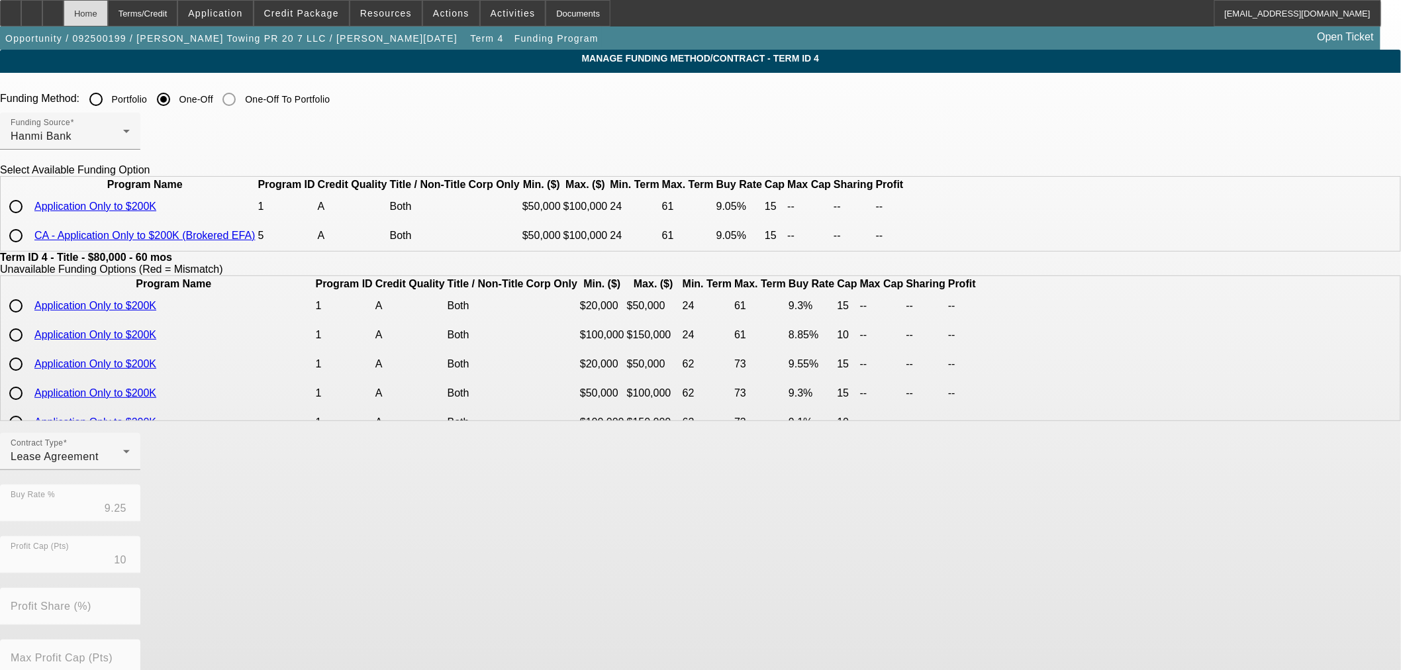
click at [108, 14] on div "Home" at bounding box center [86, 13] width 44 height 26
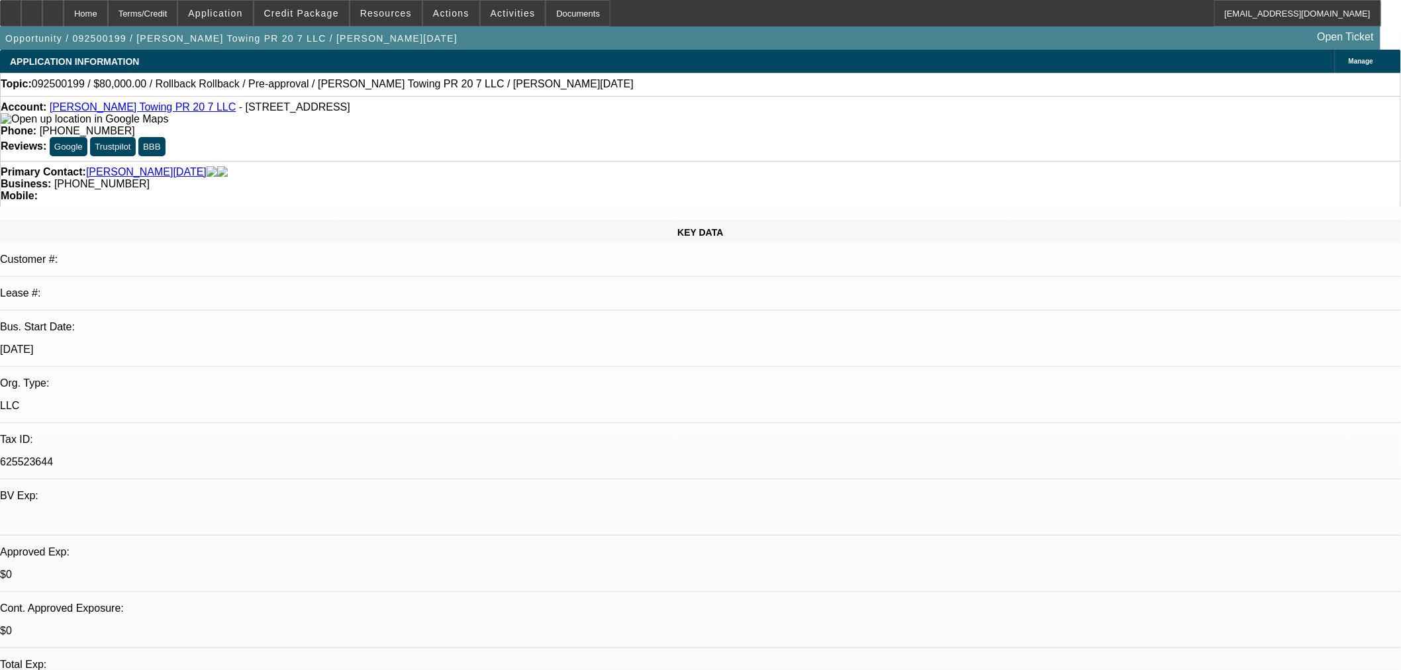
select select "0"
select select "3"
select select "0.1"
select select "4"
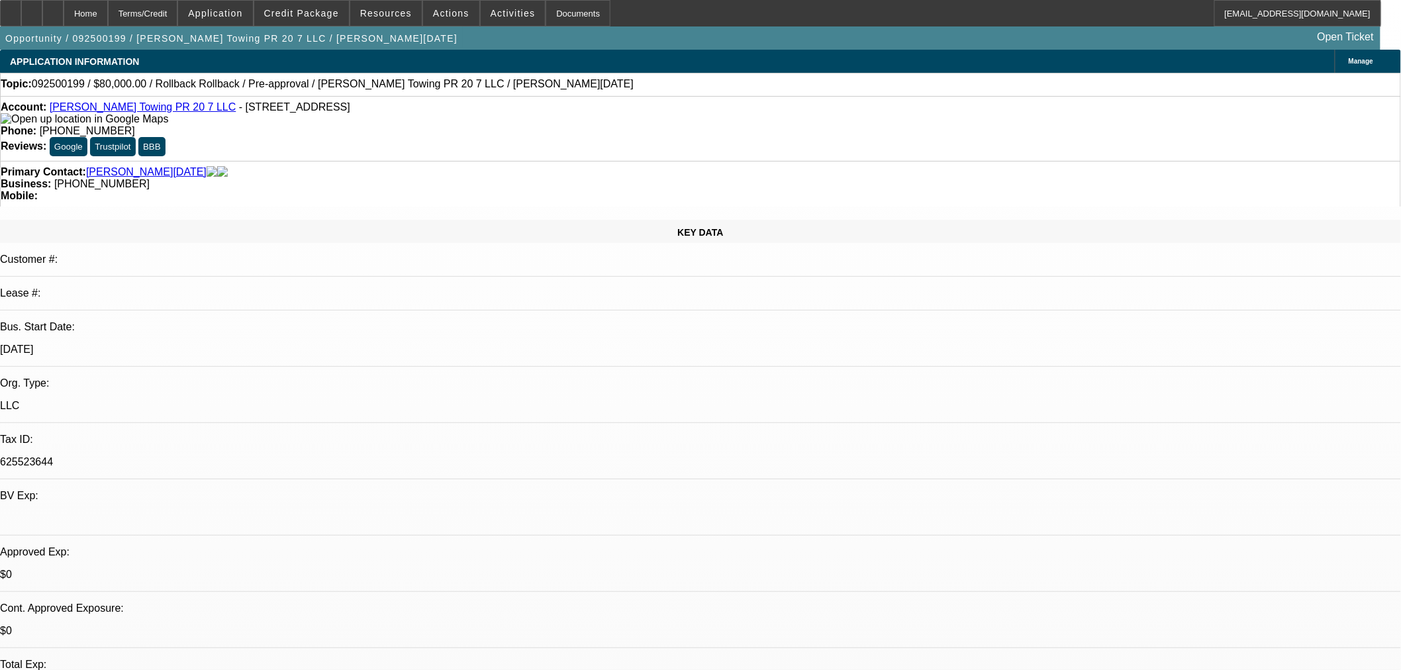
select select "0"
select select "3"
select select "0.1"
select select "4"
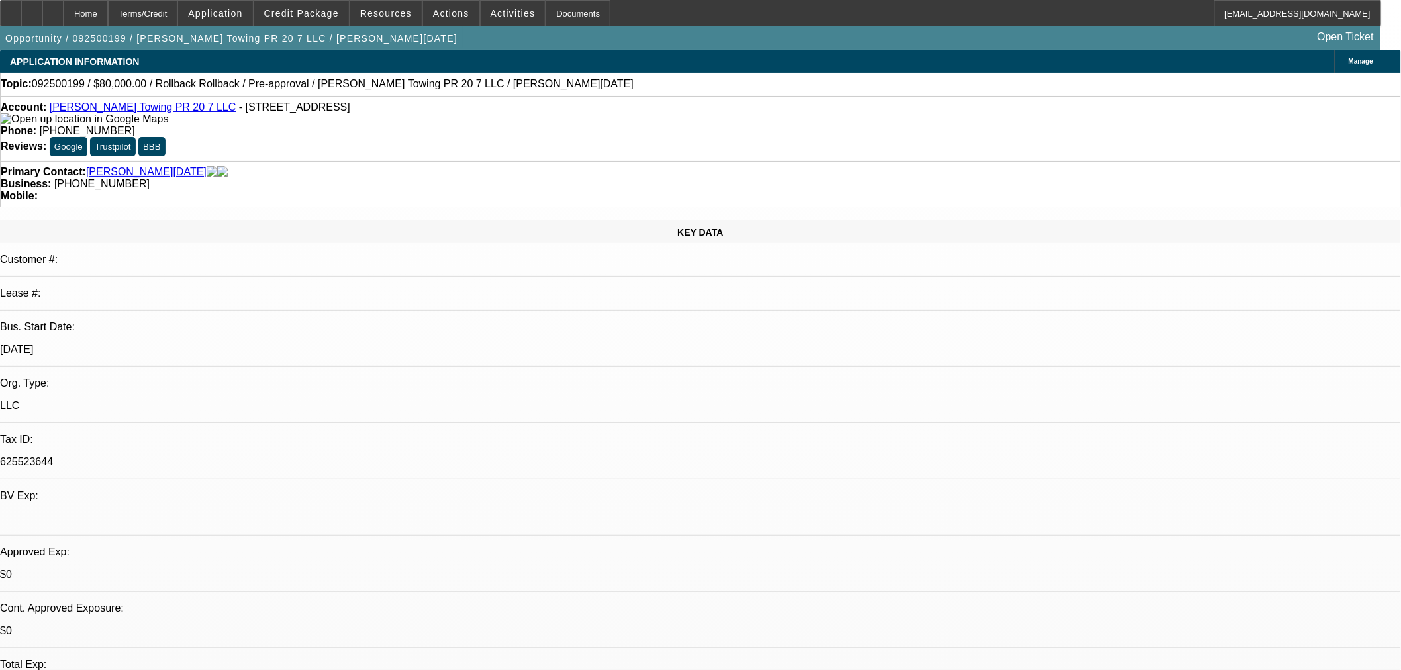
select select "0"
select select "3"
select select "0.1"
select select "4"
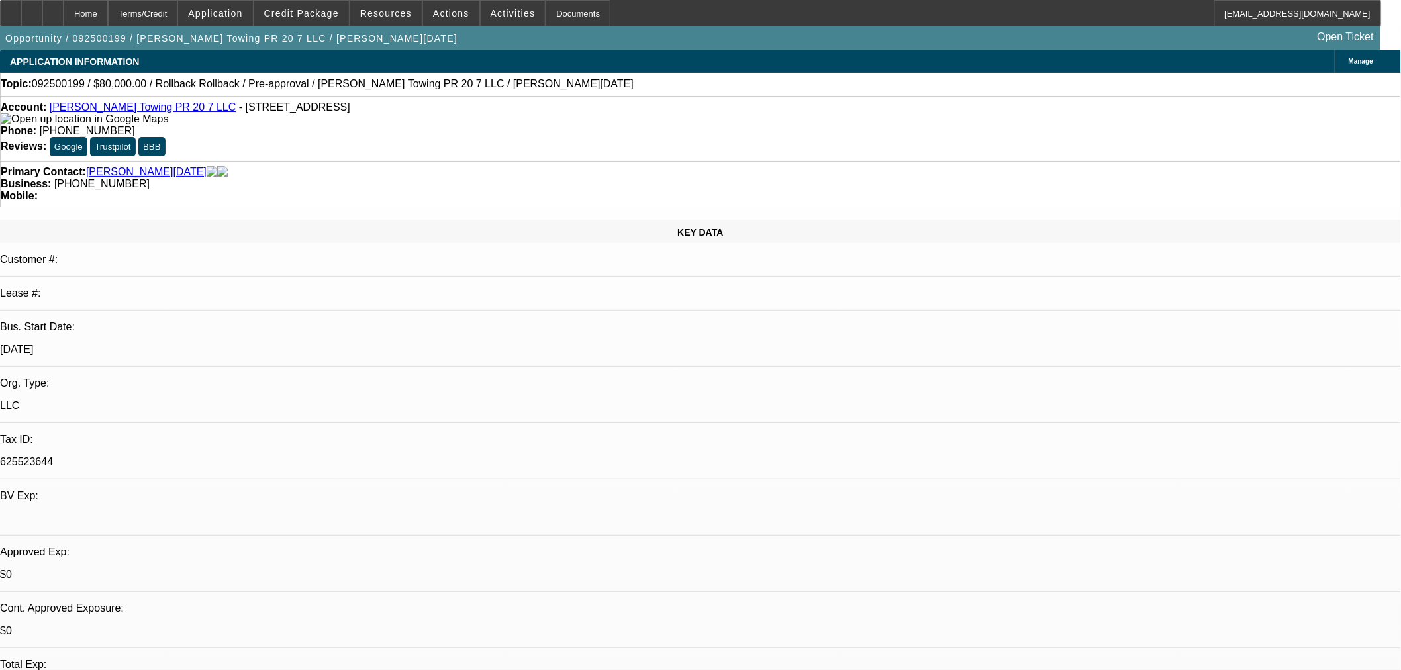
select select "0"
select select "3"
select select "0.1"
select select "4"
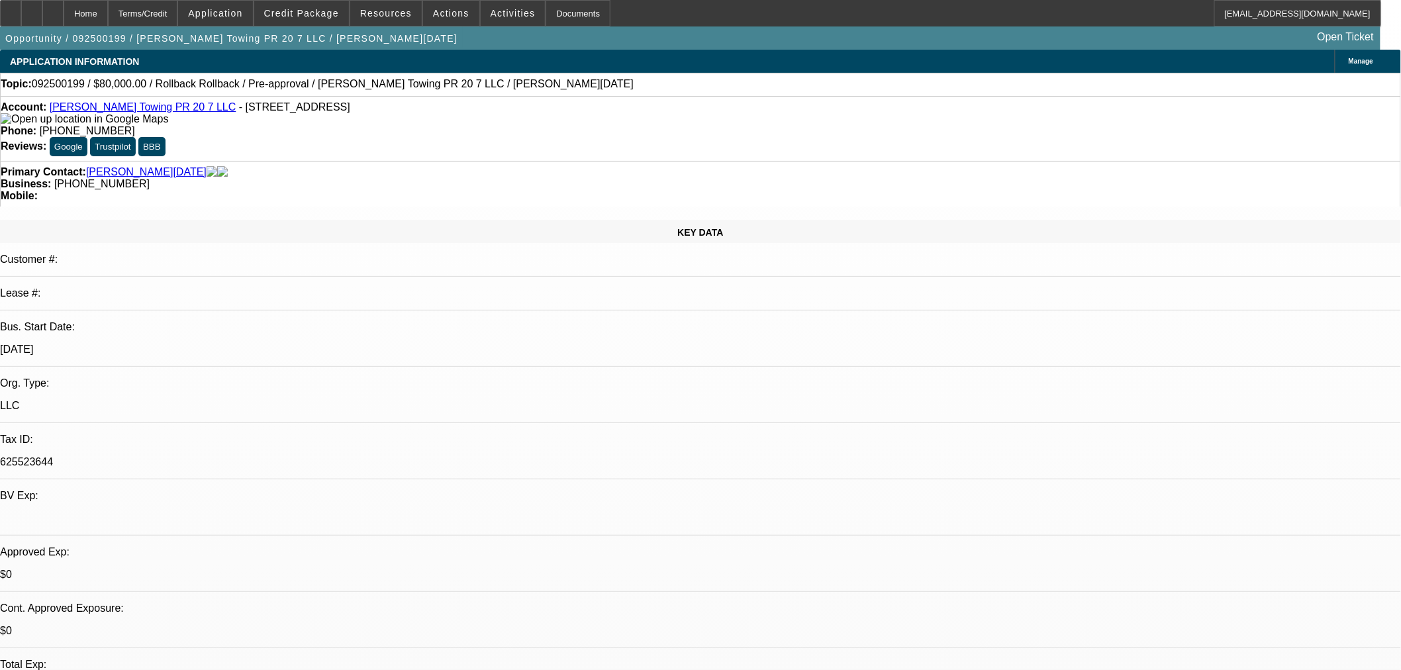
select select "0"
select select "3"
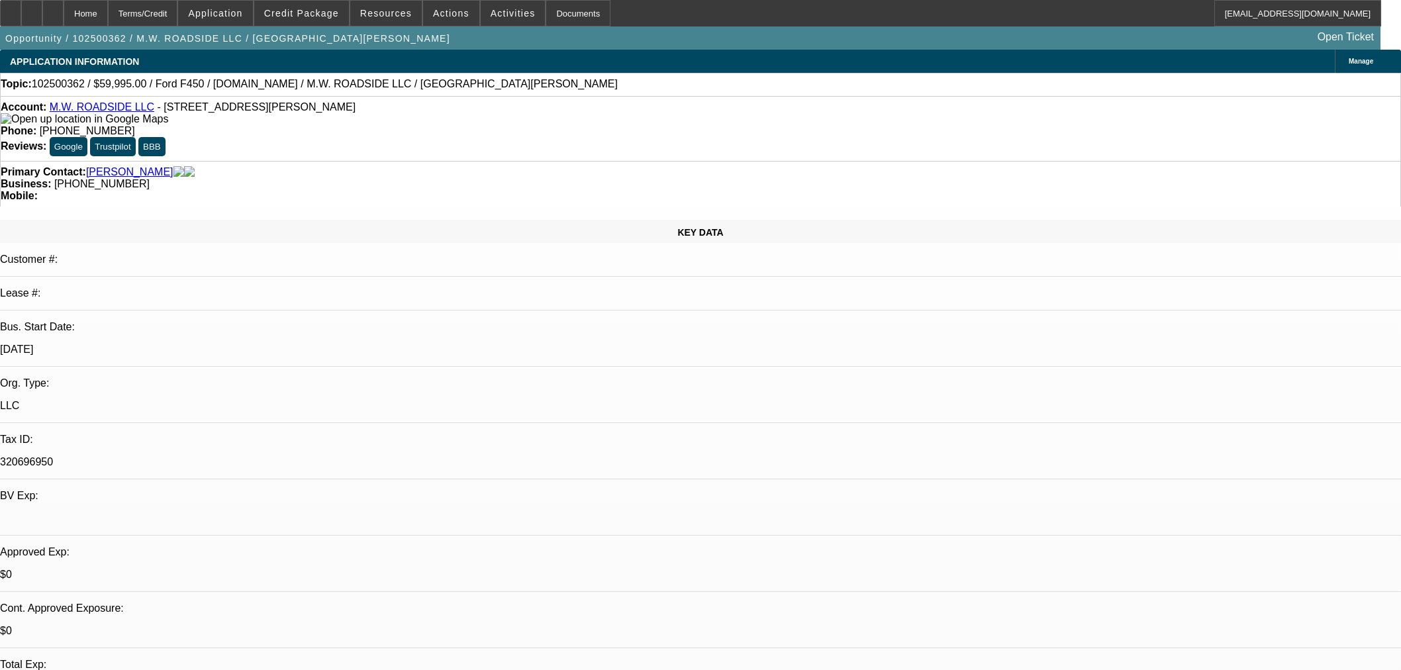
select select "0.1"
select select "4"
select select "0"
select select "3"
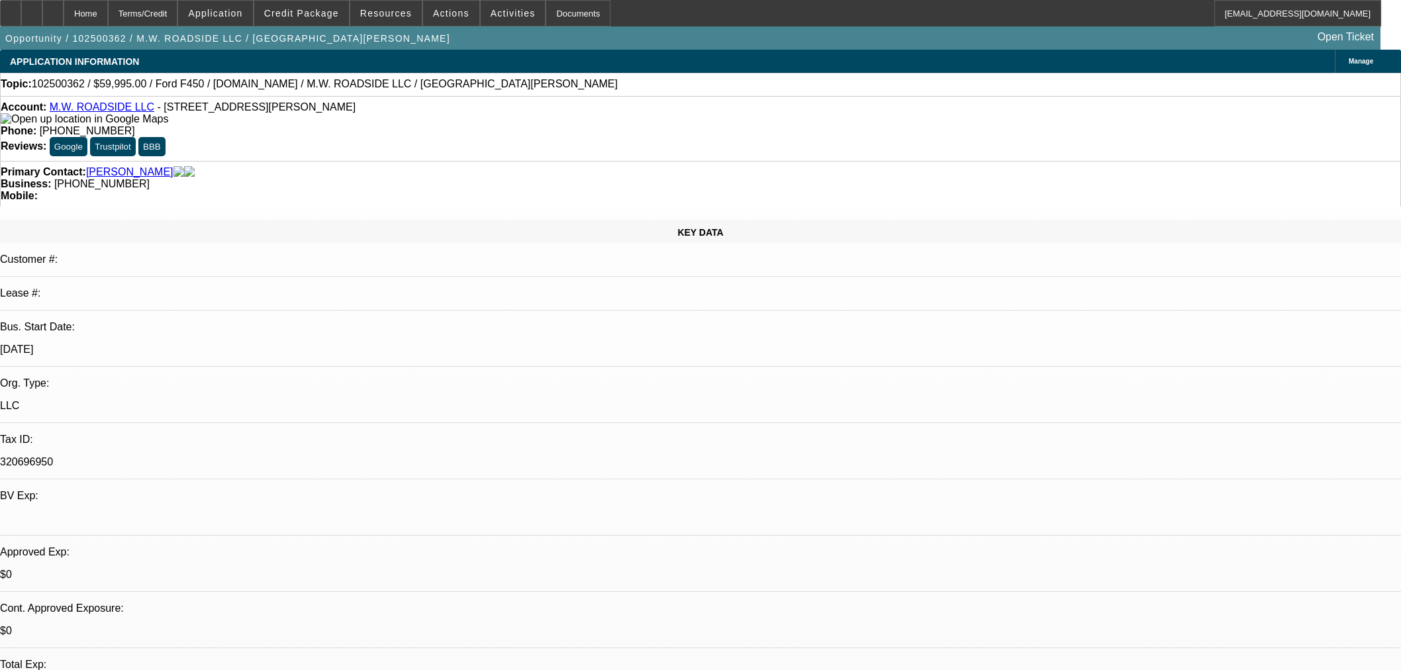
select select "0.1"
select select "4"
select select "0"
select select "3"
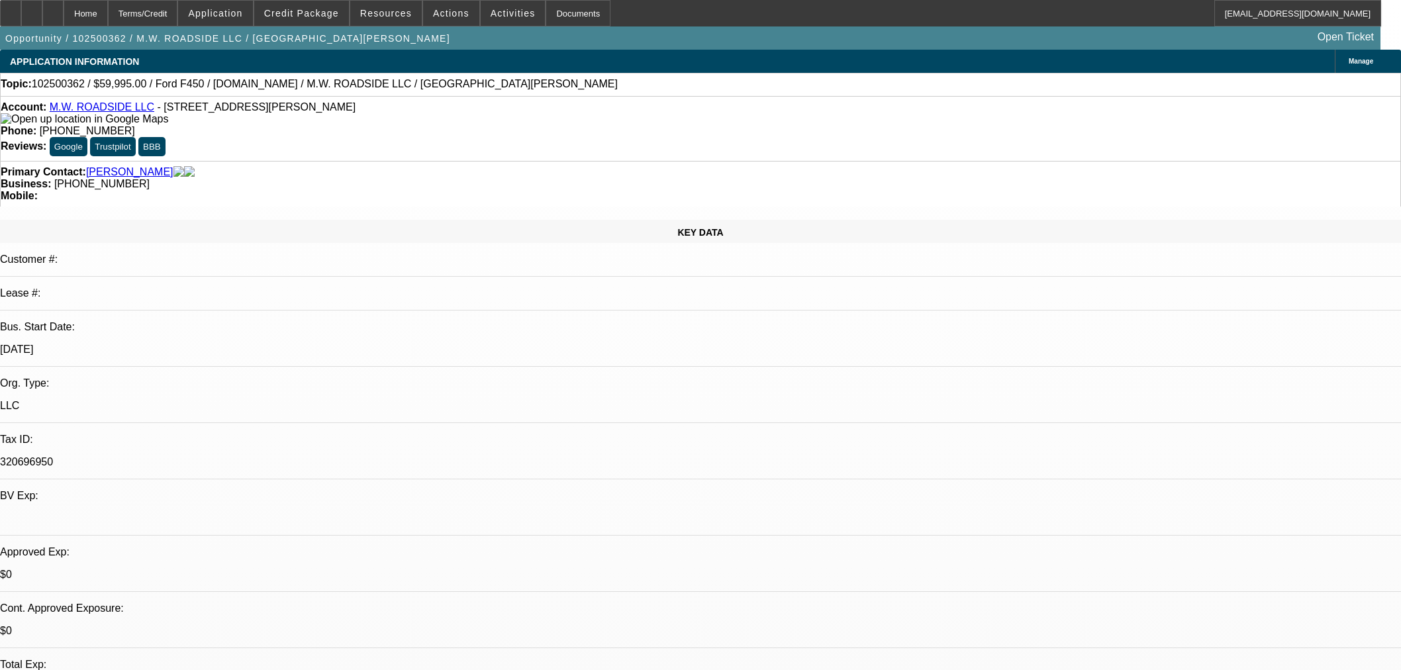
select select "0.1"
select select "4"
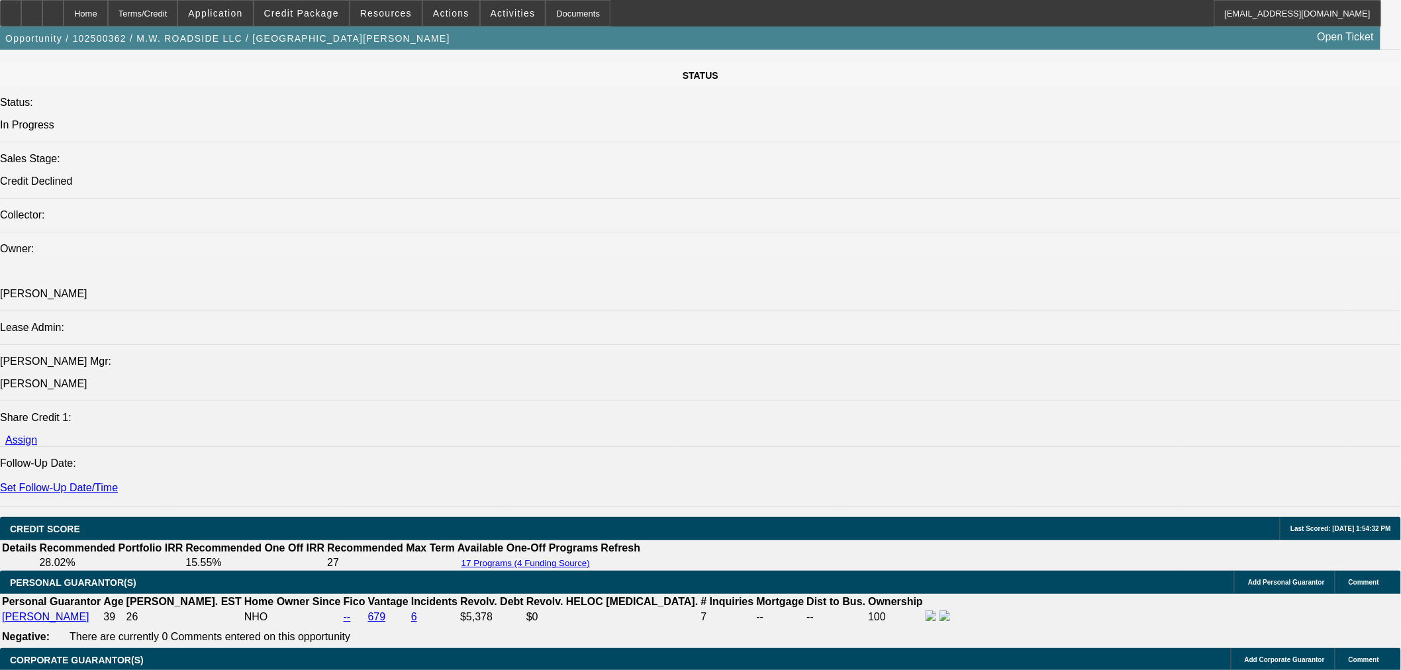
scroll to position [1691, 0]
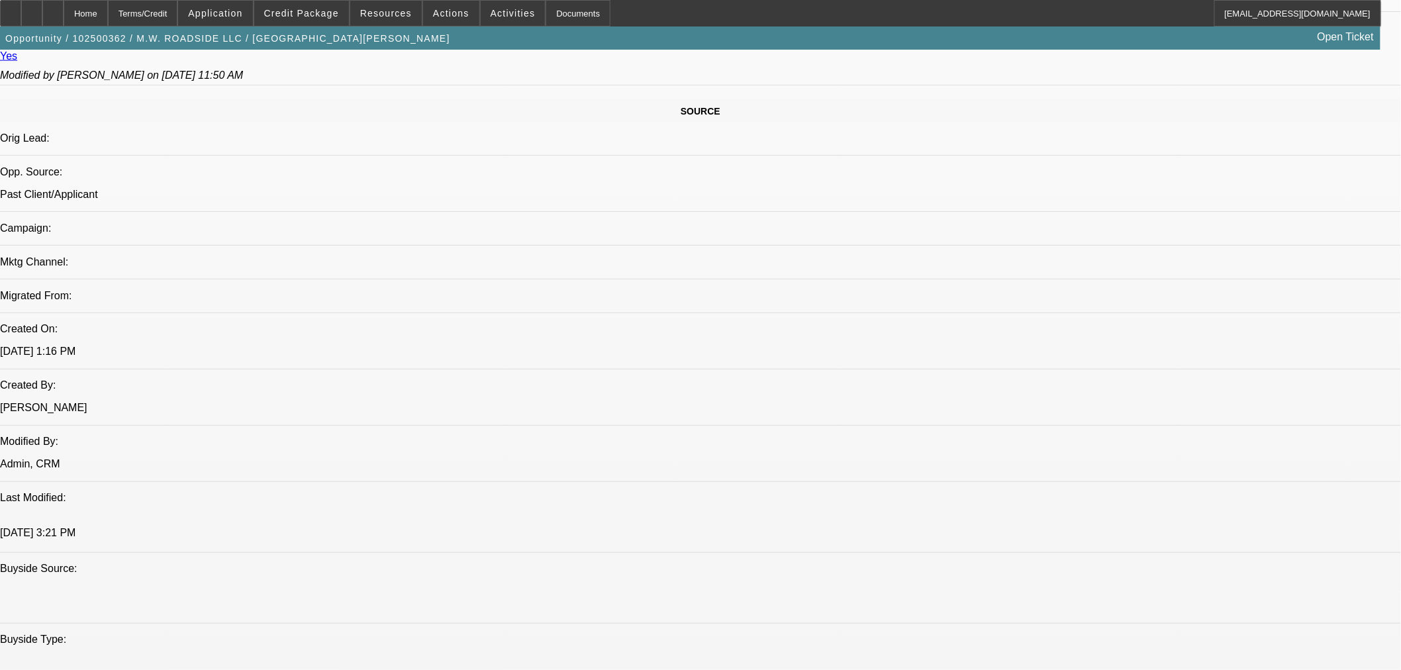
scroll to position [662, 0]
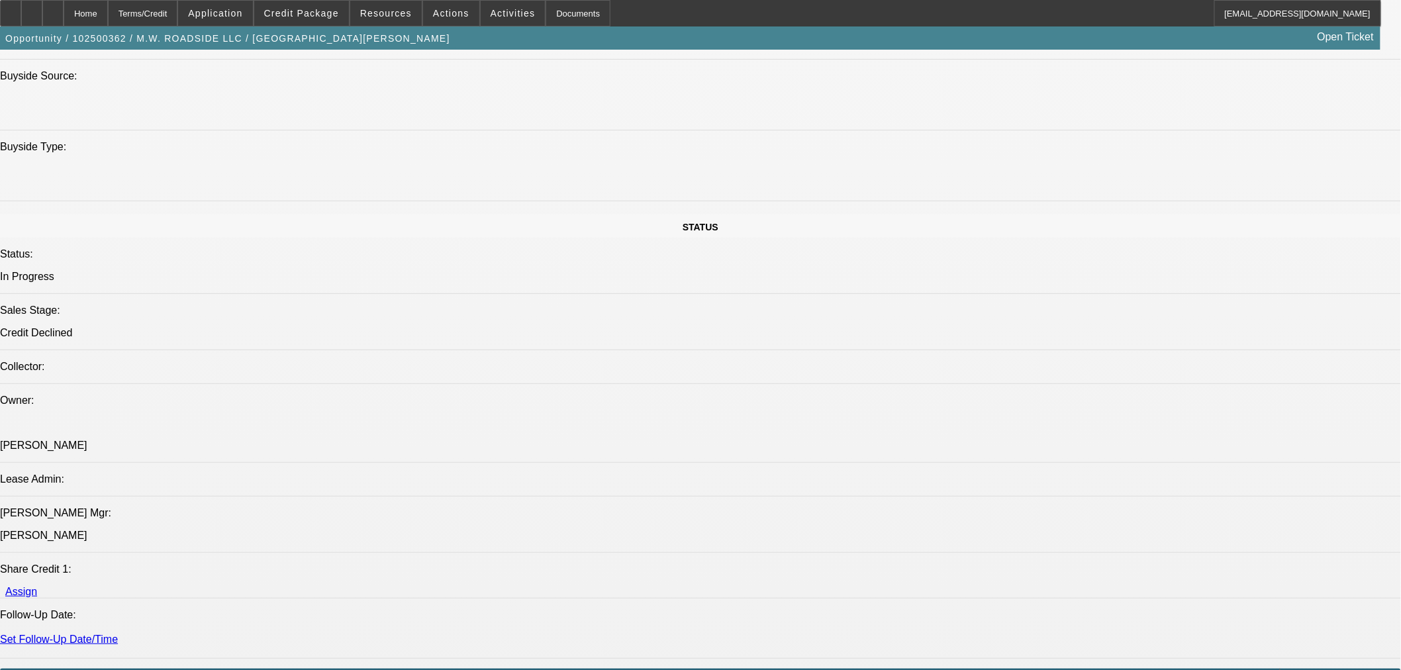
scroll to position [1691, 0]
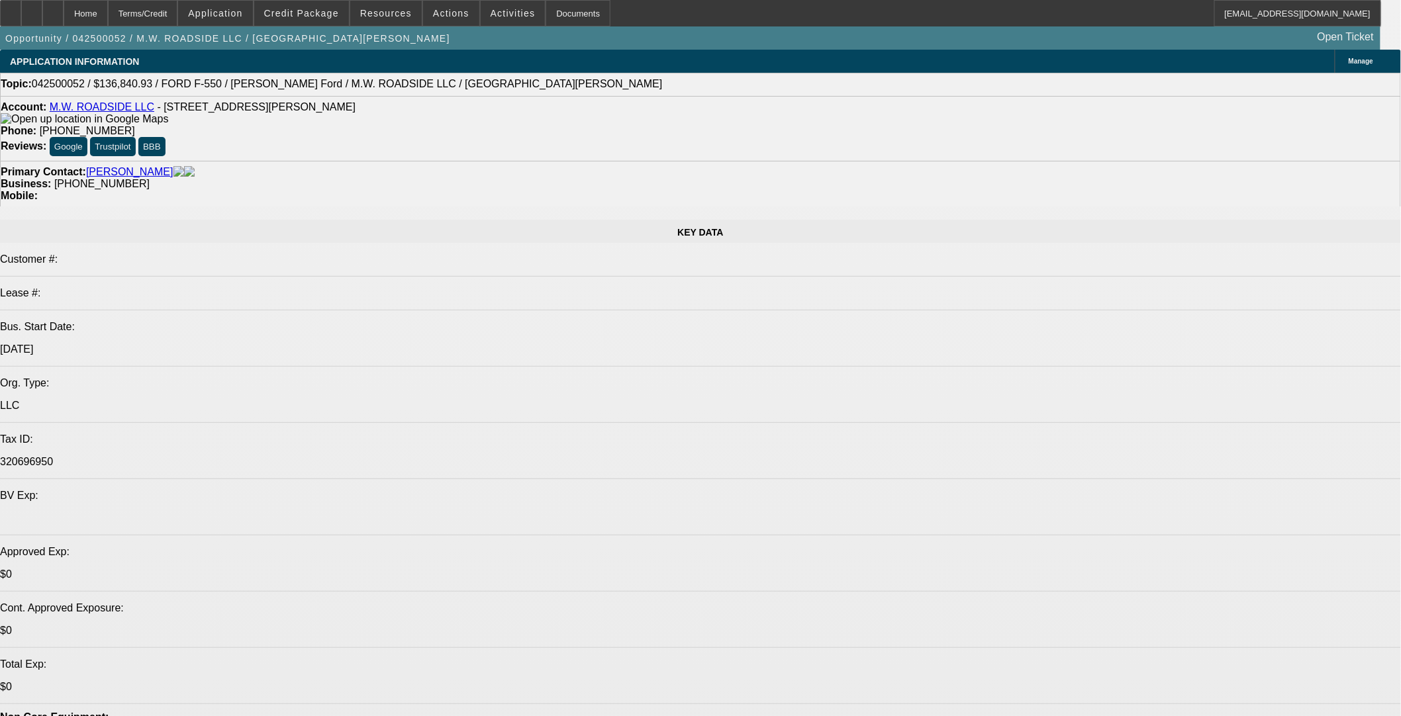
select select "0"
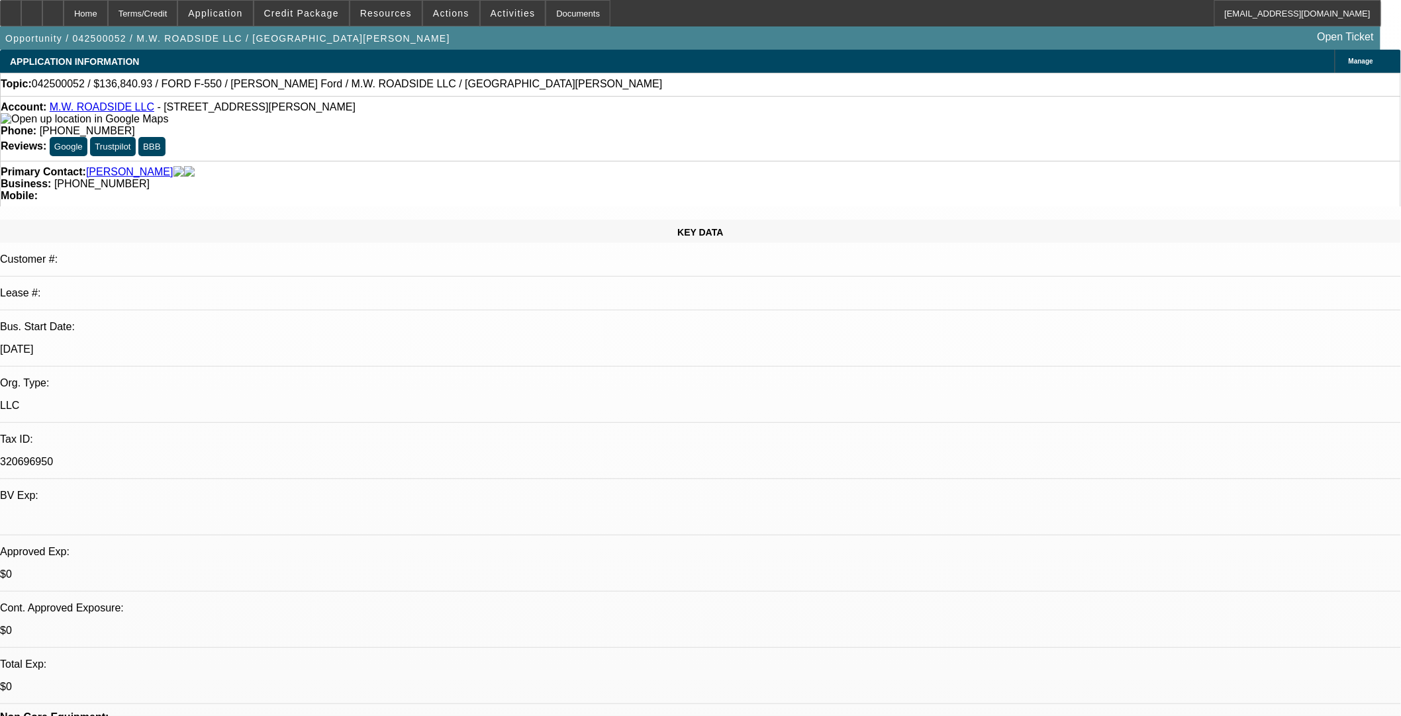
select select "2"
select select "0.1"
select select "4"
select select "0"
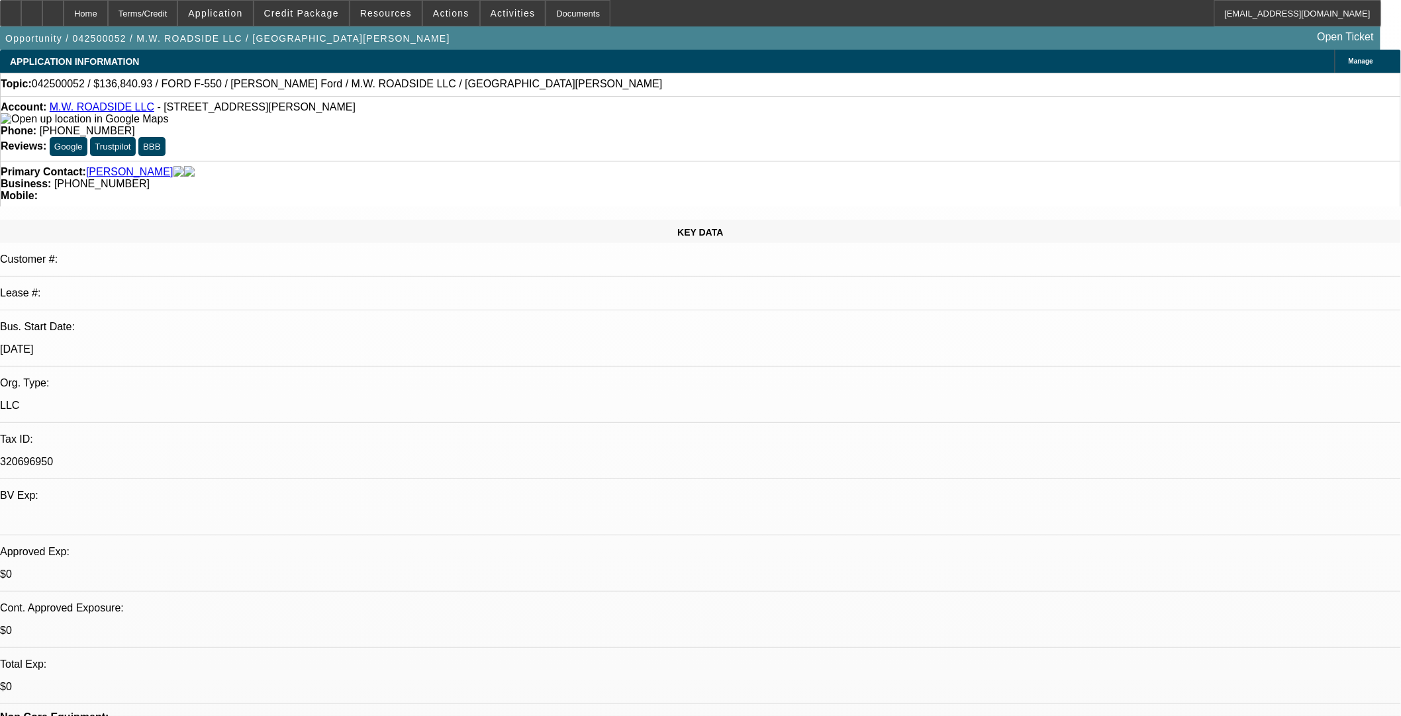
select select "2"
select select "0.1"
select select "4"
select select "0"
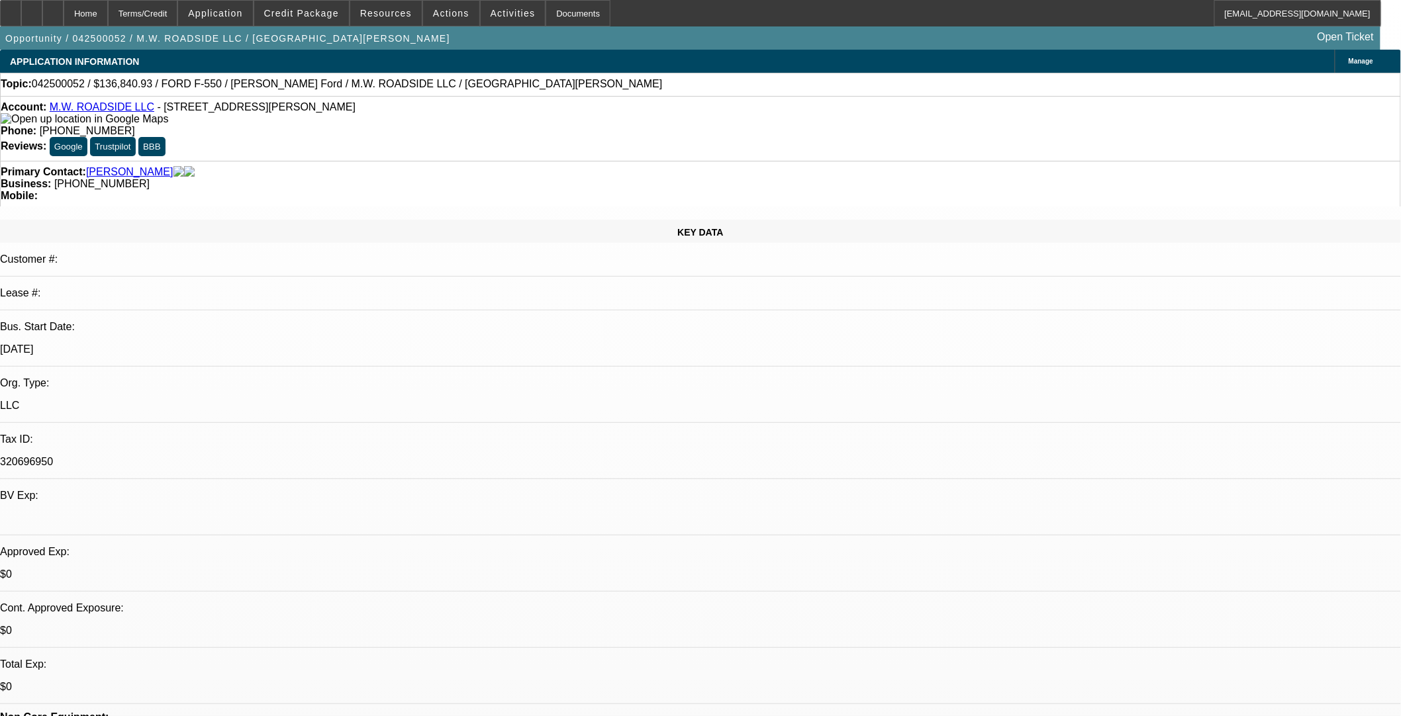
select select "2"
select select "0.1"
select select "4"
select select "0"
select select "2"
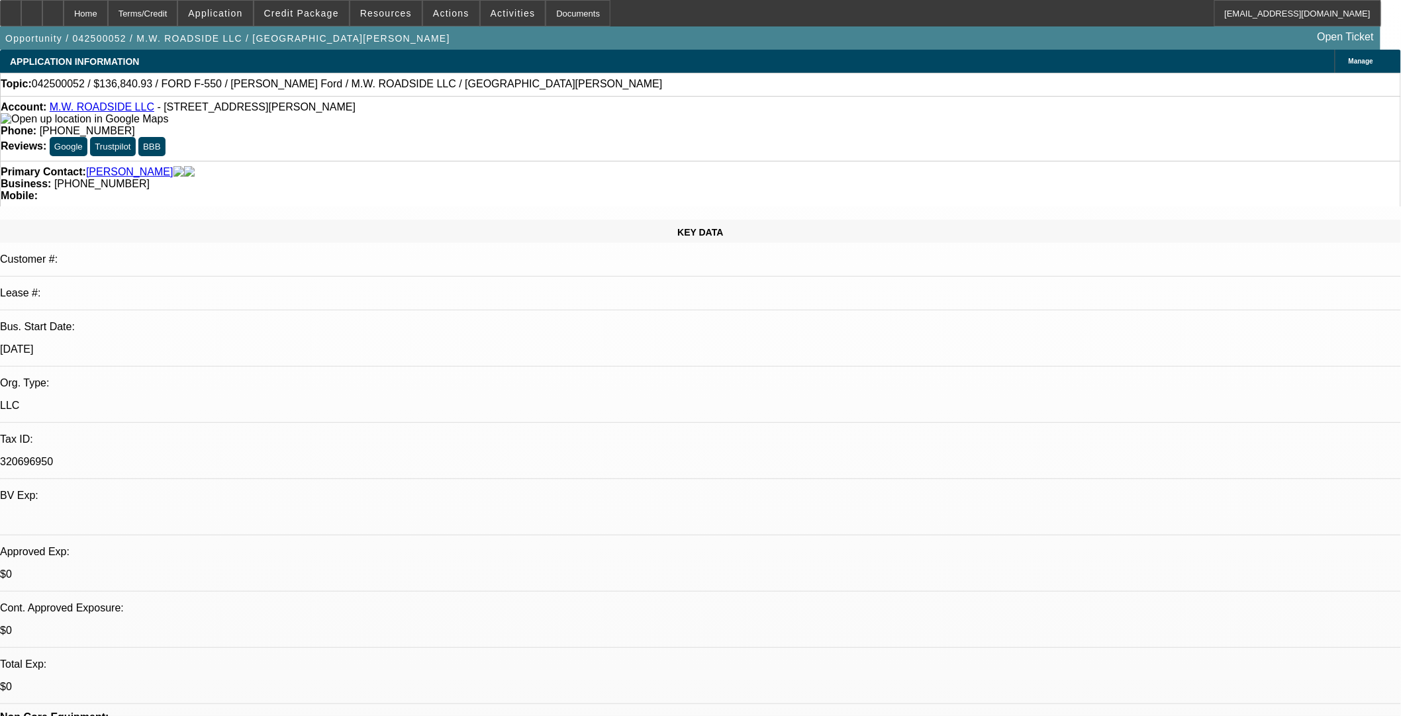
select select "0.1"
select select "4"
click at [300, 13] on span "Credit Package" at bounding box center [301, 13] width 75 height 11
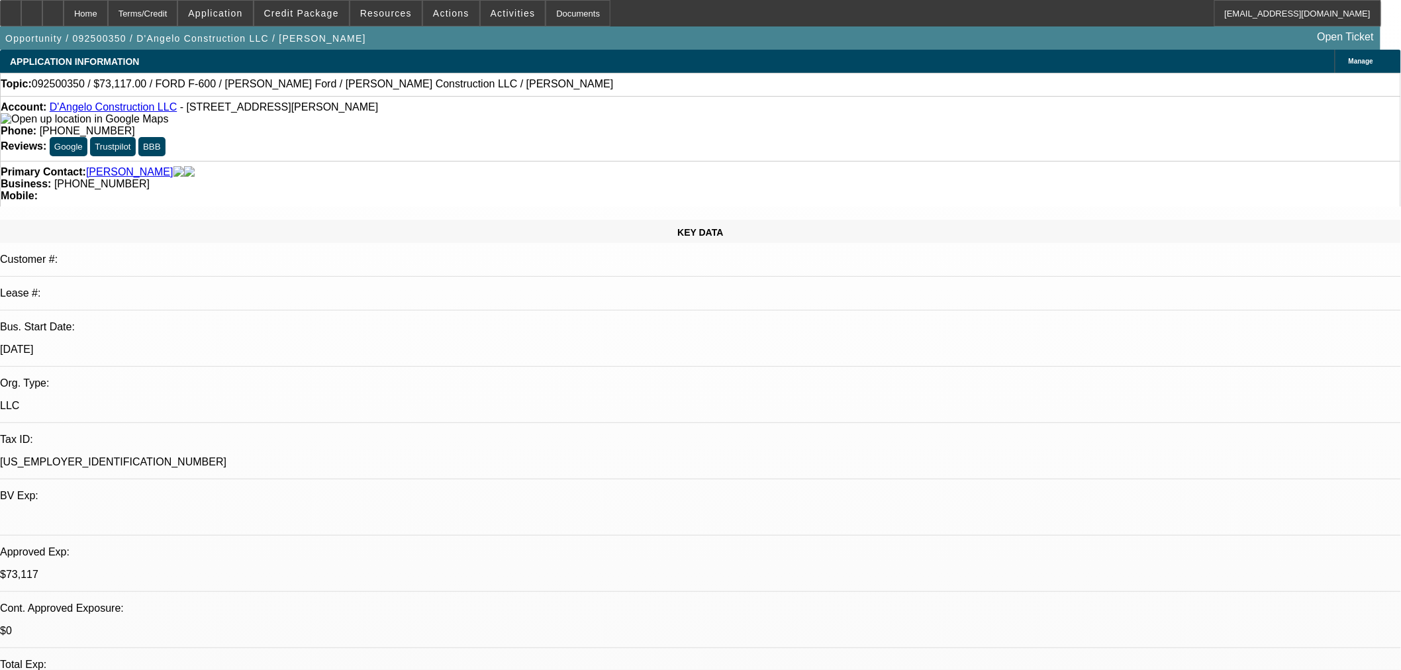
select select "0"
select select "2"
select select "0.1"
select select "4"
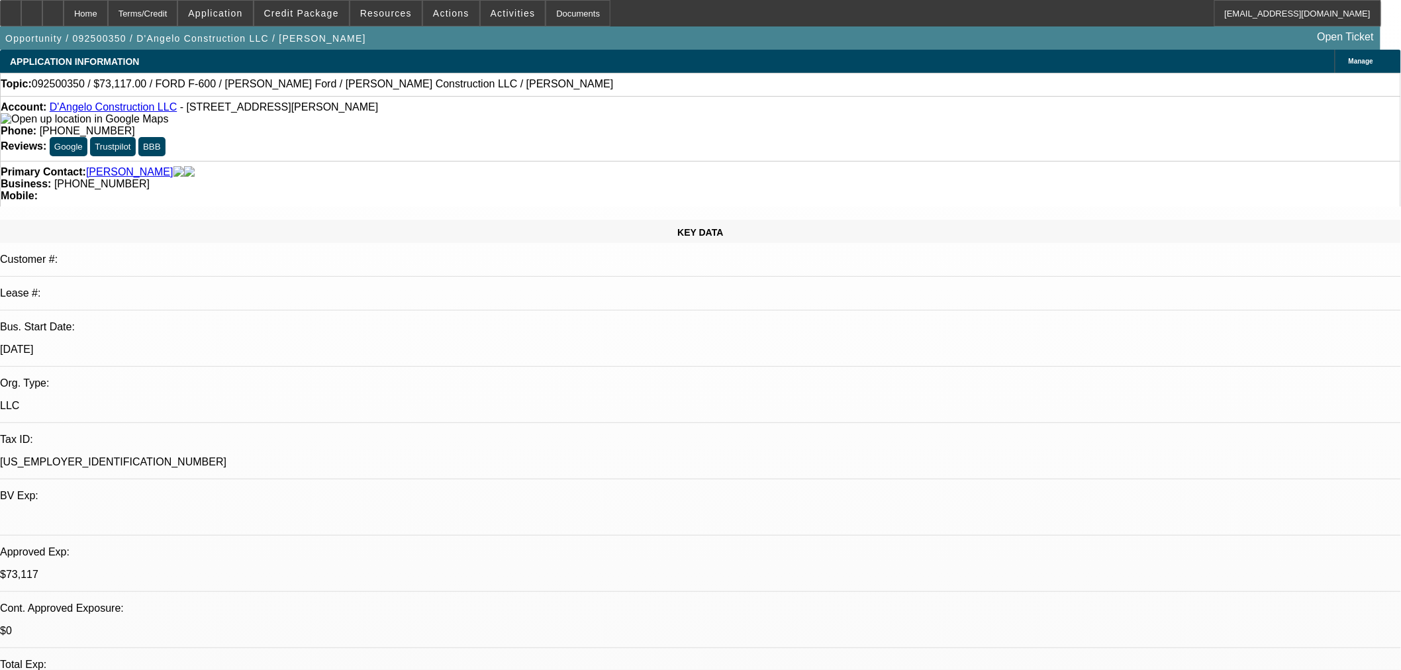
select select "0"
select select "2"
select select "0.1"
select select "4"
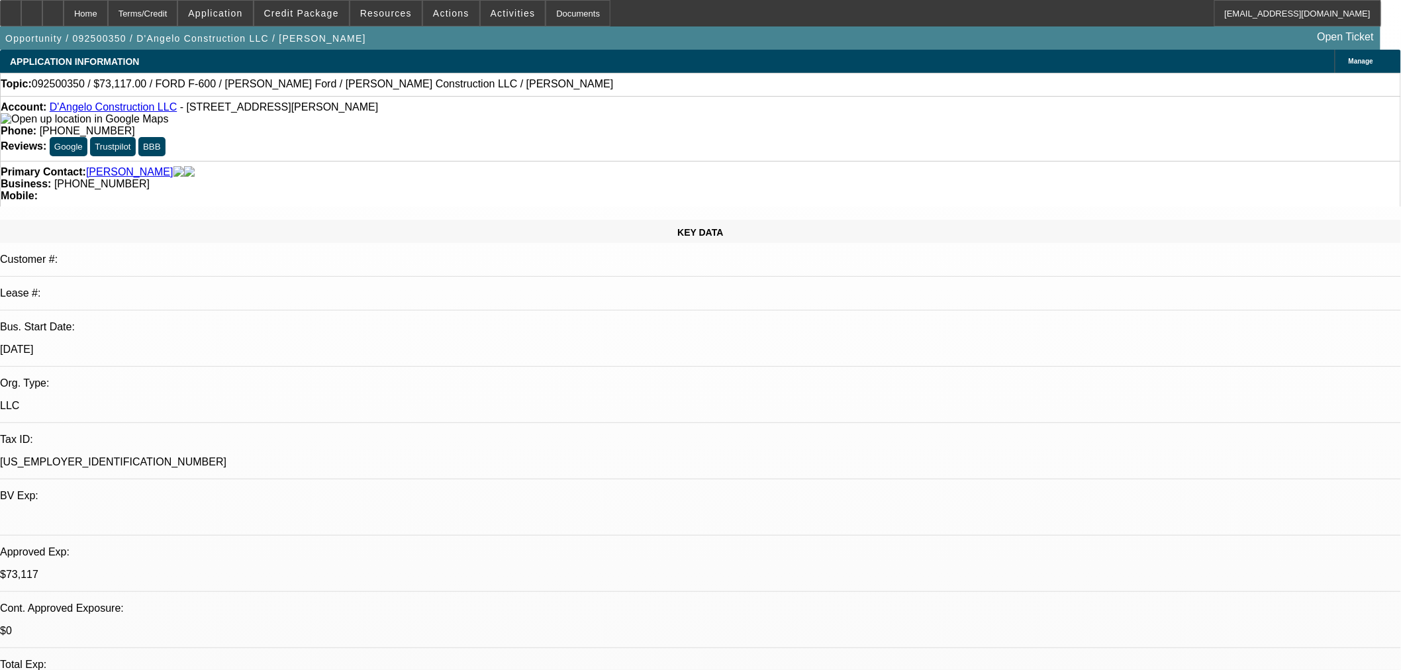
select select "0"
select select "2"
select select "0.1"
select select "4"
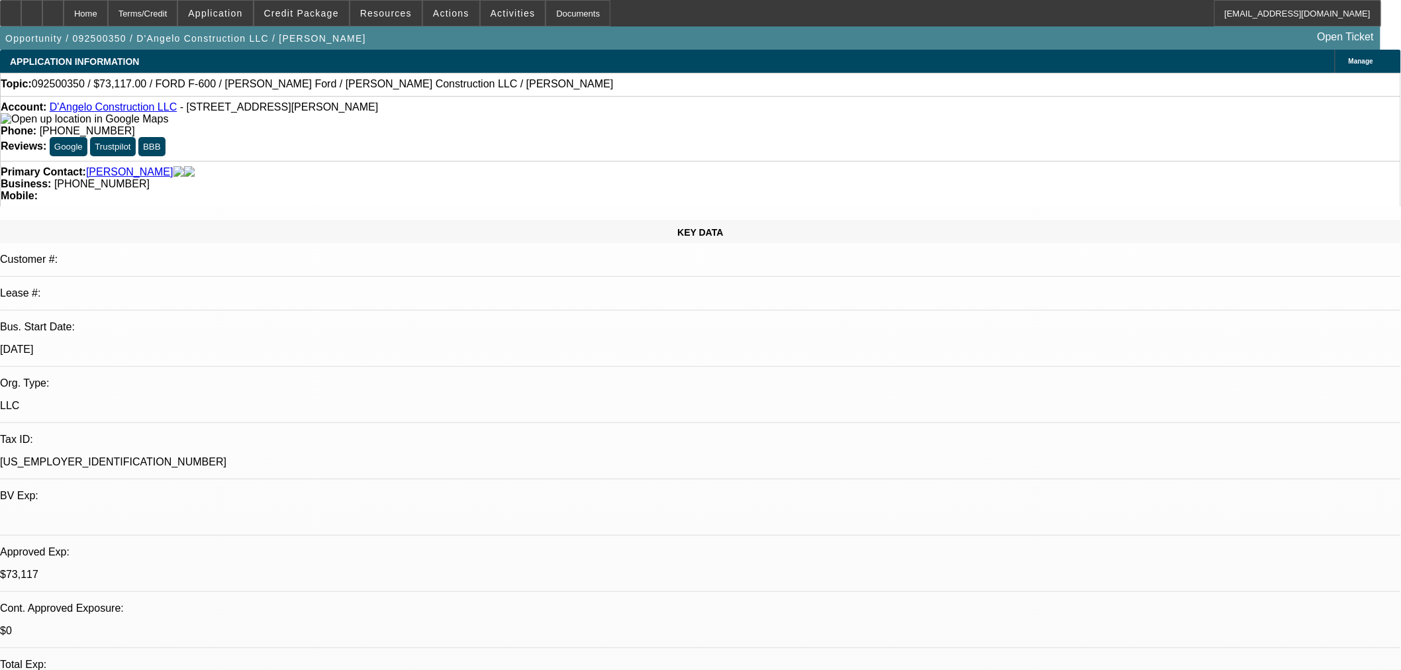
select select "0"
select select "2"
select select "0.1"
select select "4"
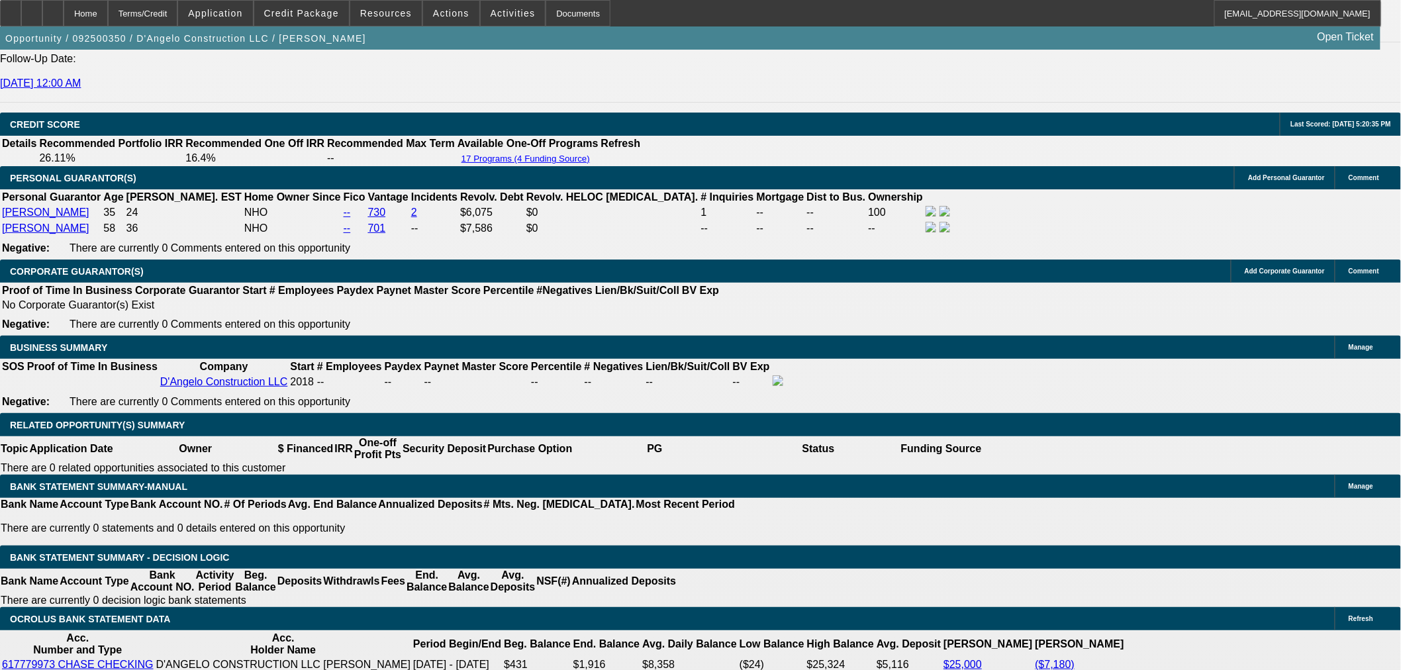
scroll to position [1838, 0]
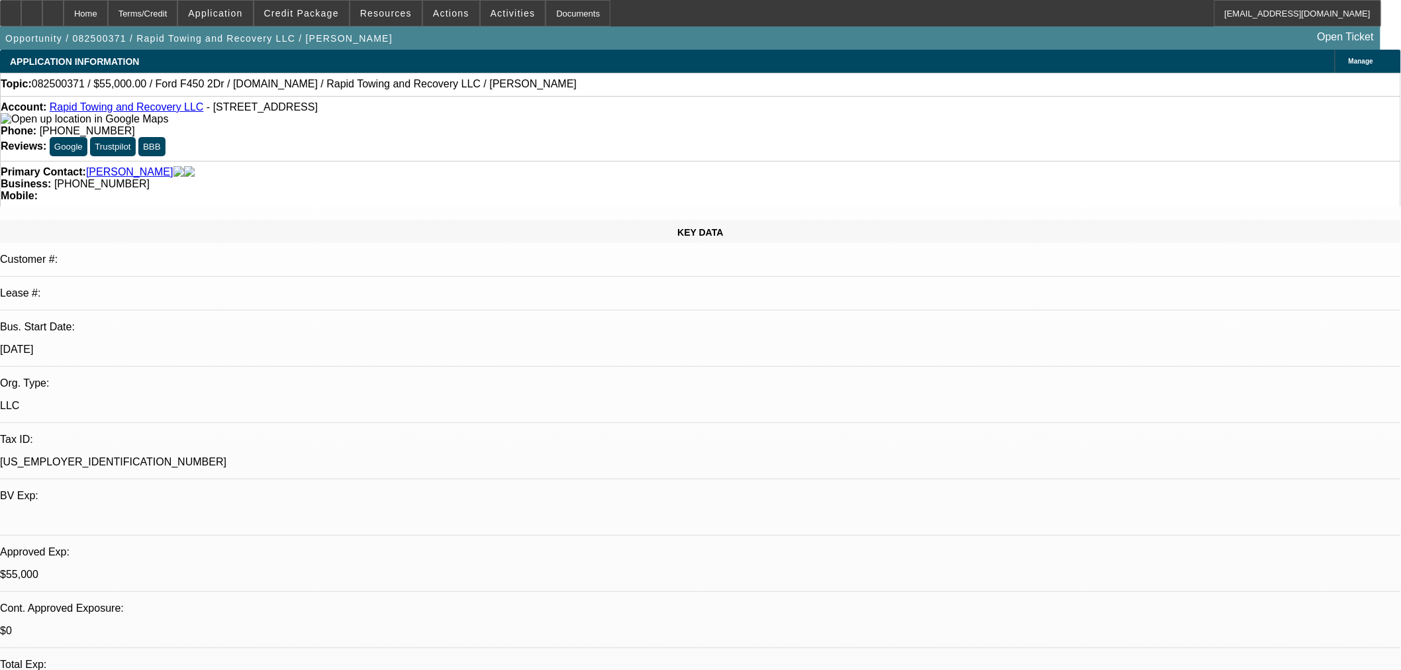
select select "2"
select select "0"
select select "6"
select select "2"
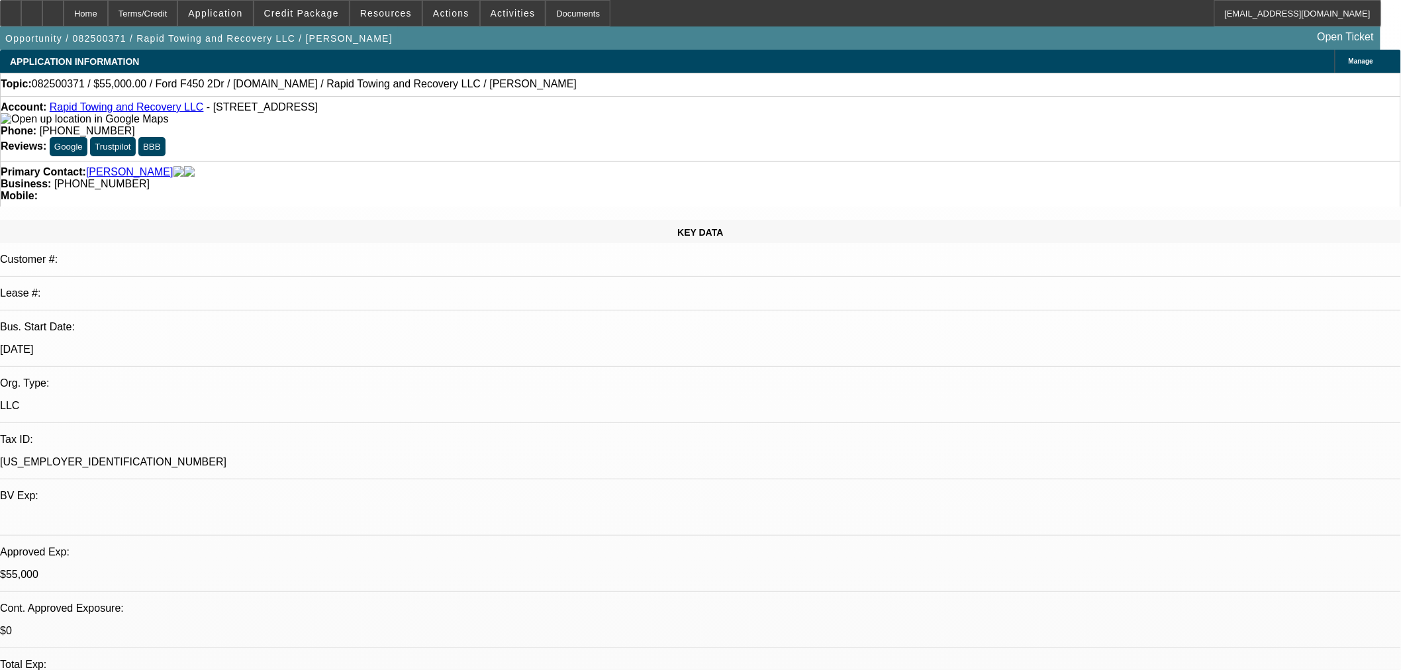
select select "2"
select select "0"
select select "6"
select select "2"
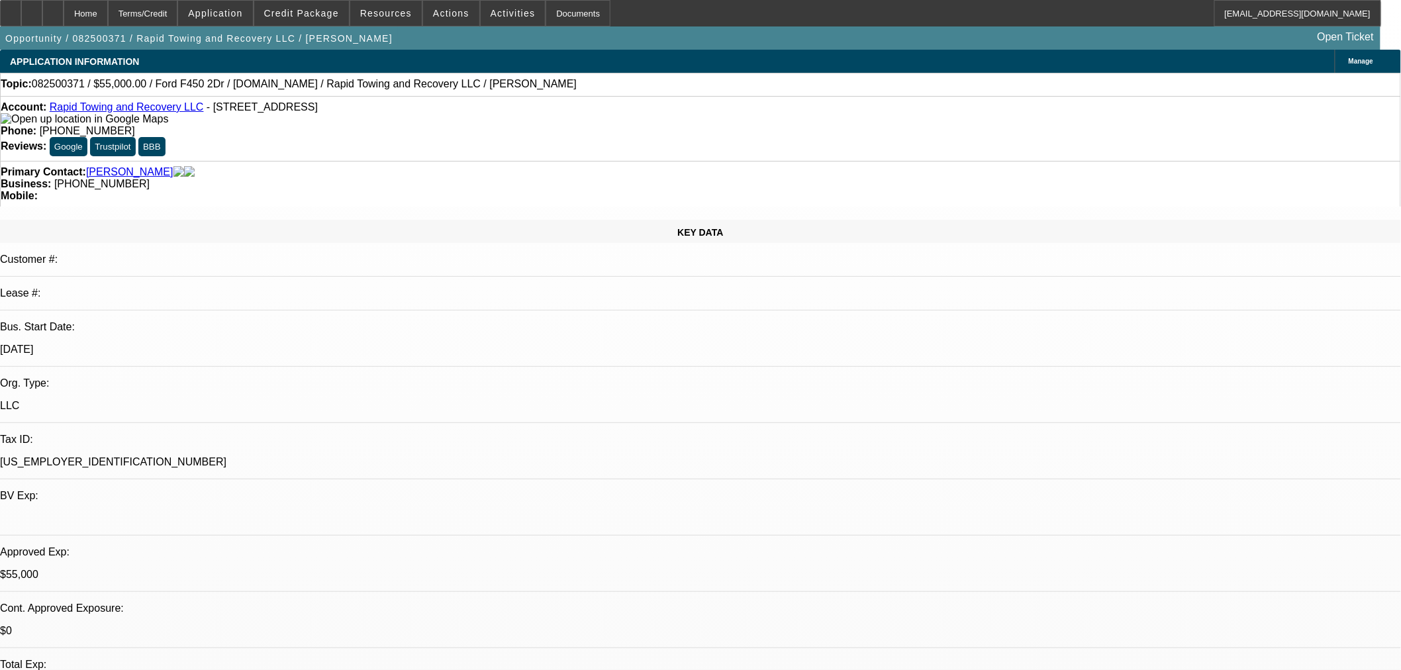
select select "0"
select select "6"
select select "0"
select select "2"
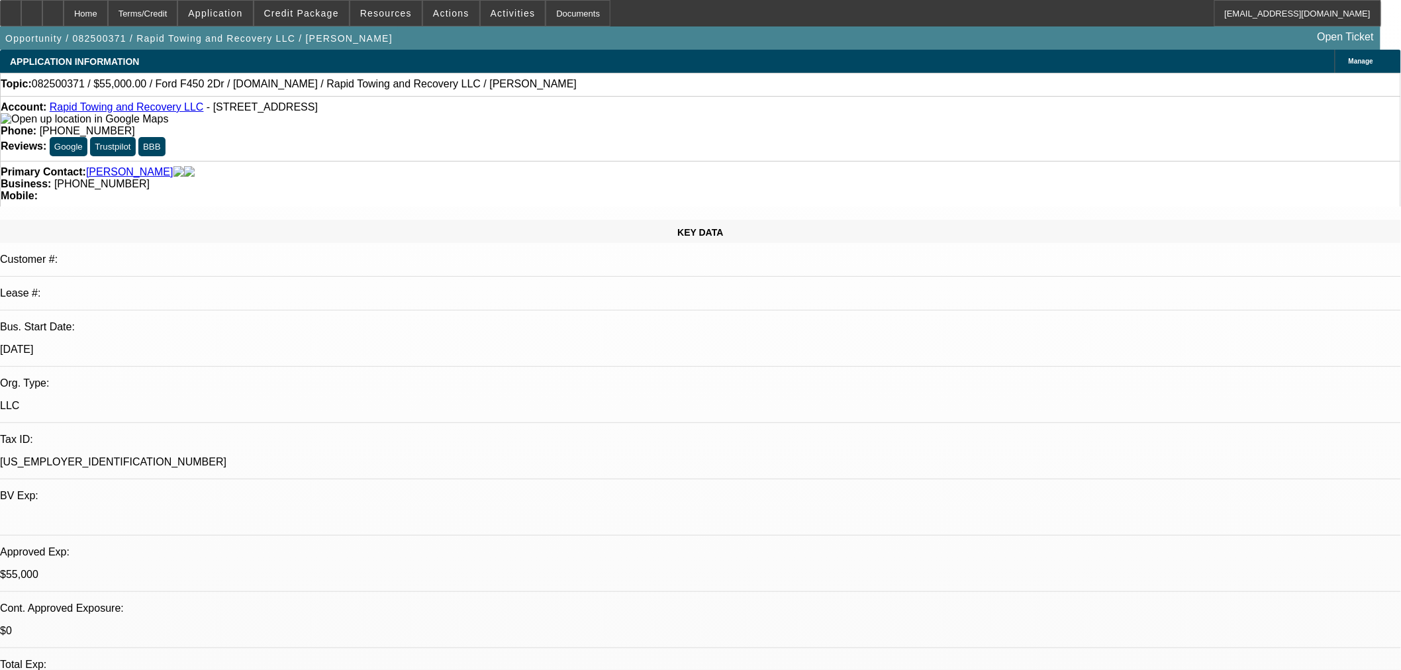
select select "0"
select select "6"
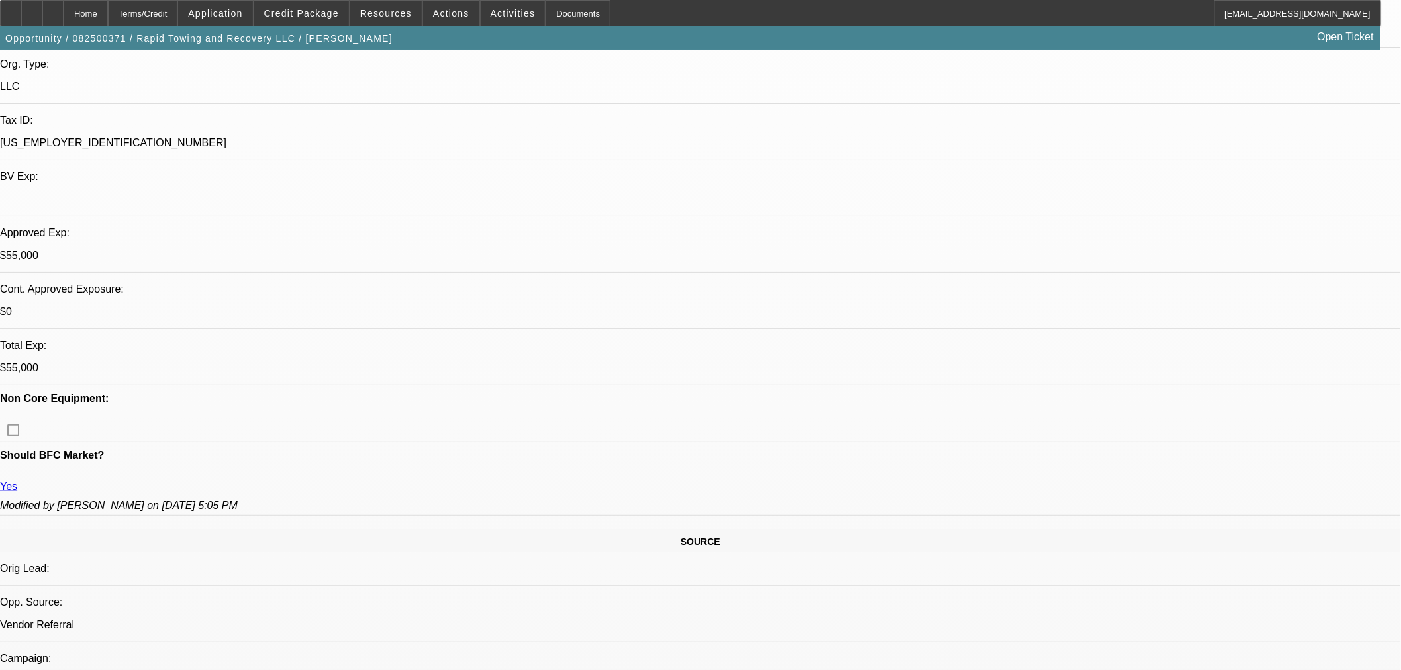
scroll to position [294, 0]
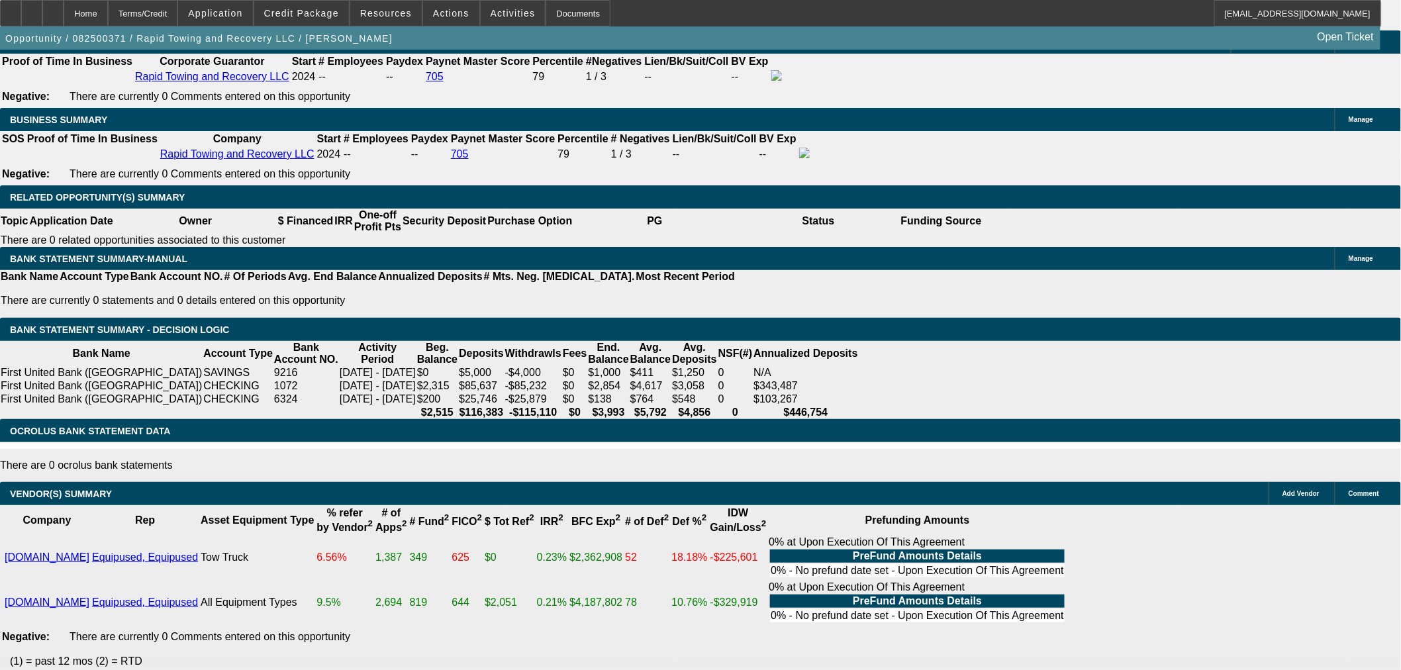
scroll to position [735, 0]
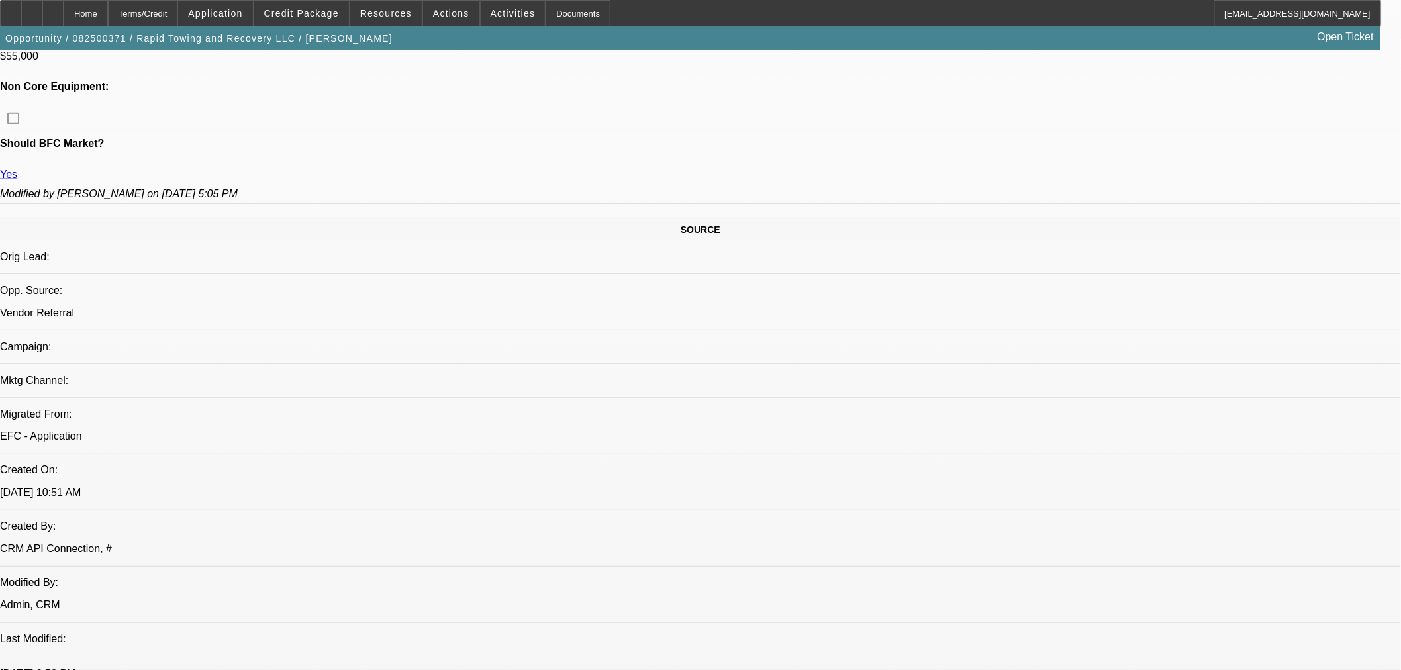
scroll to position [514, 0]
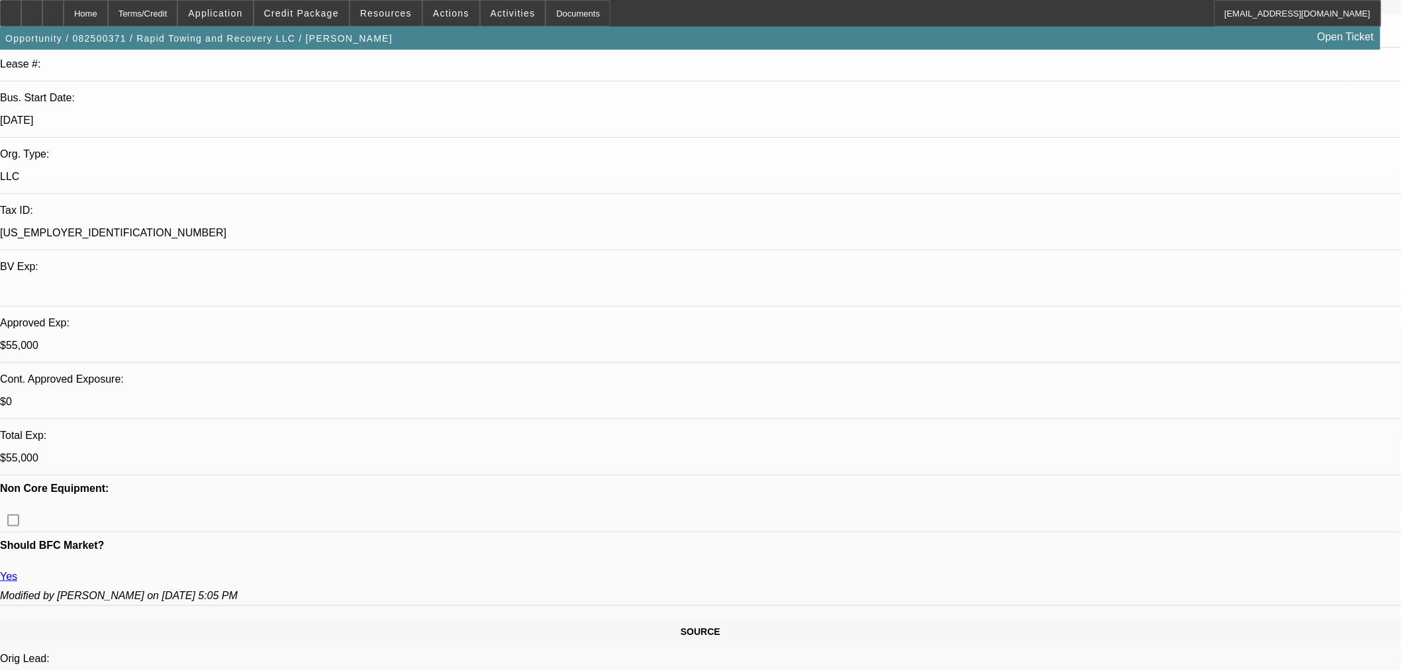
scroll to position [220, 0]
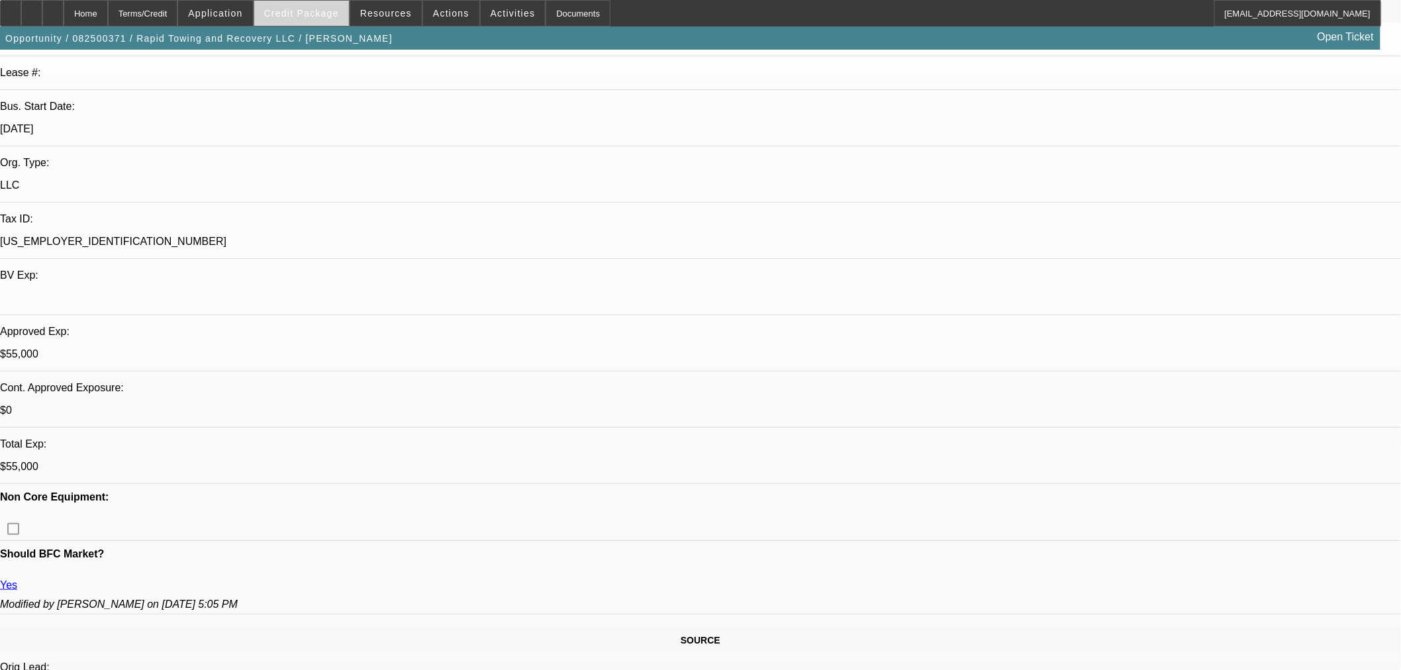
click at [310, 17] on span "Credit Package" at bounding box center [301, 13] width 75 height 11
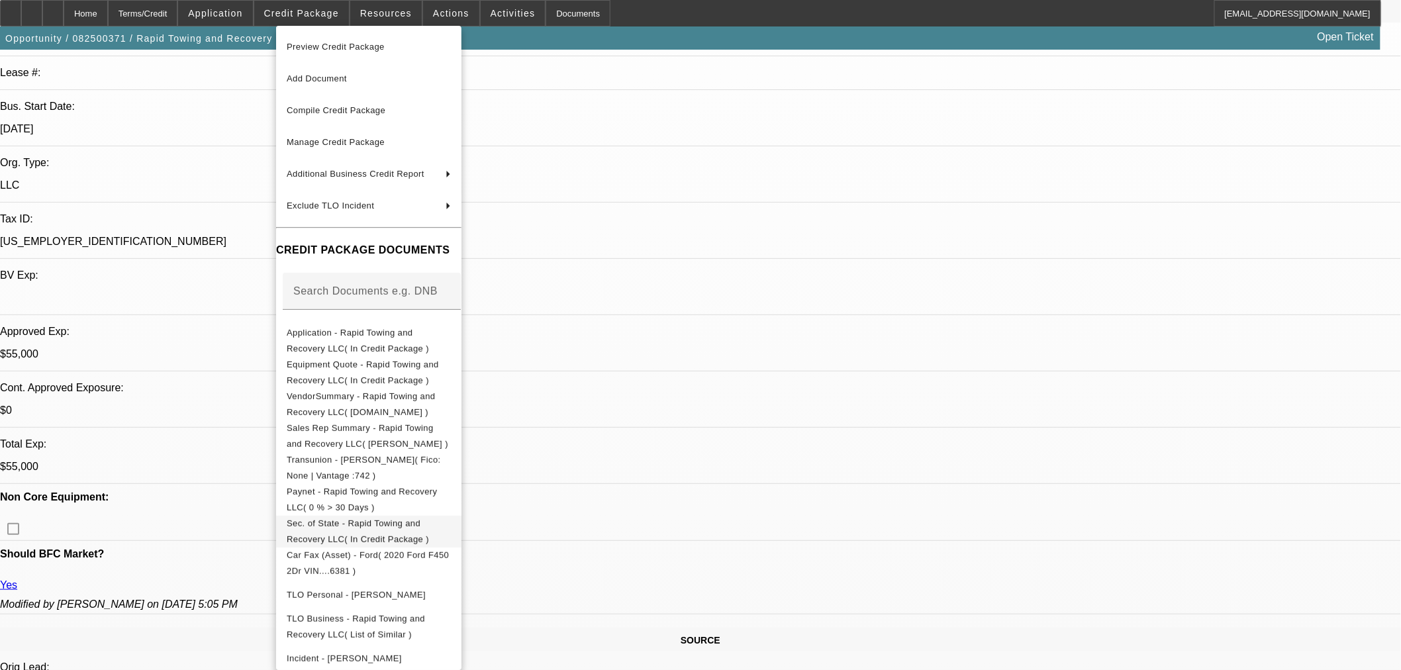
click at [338, 527] on span "Sec. of State - Rapid Towing and Recovery LLC( In Credit Package )" at bounding box center [358, 531] width 142 height 26
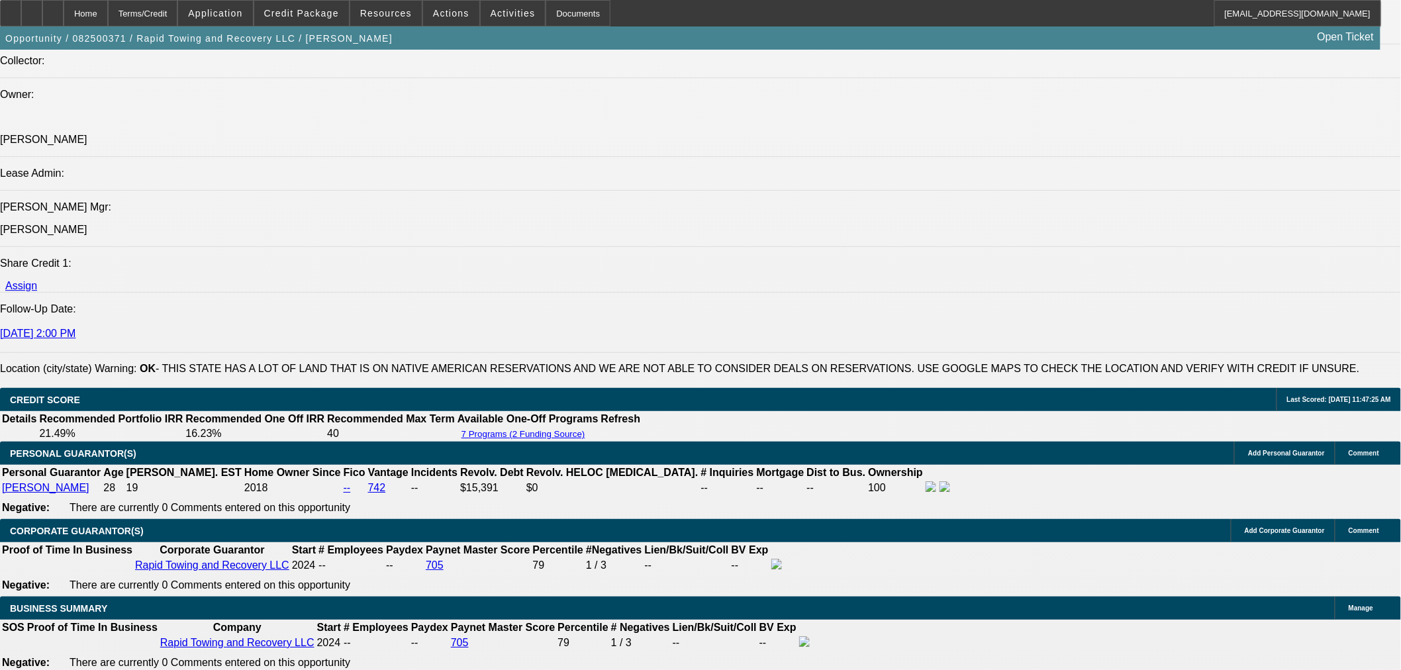
scroll to position [1765, 0]
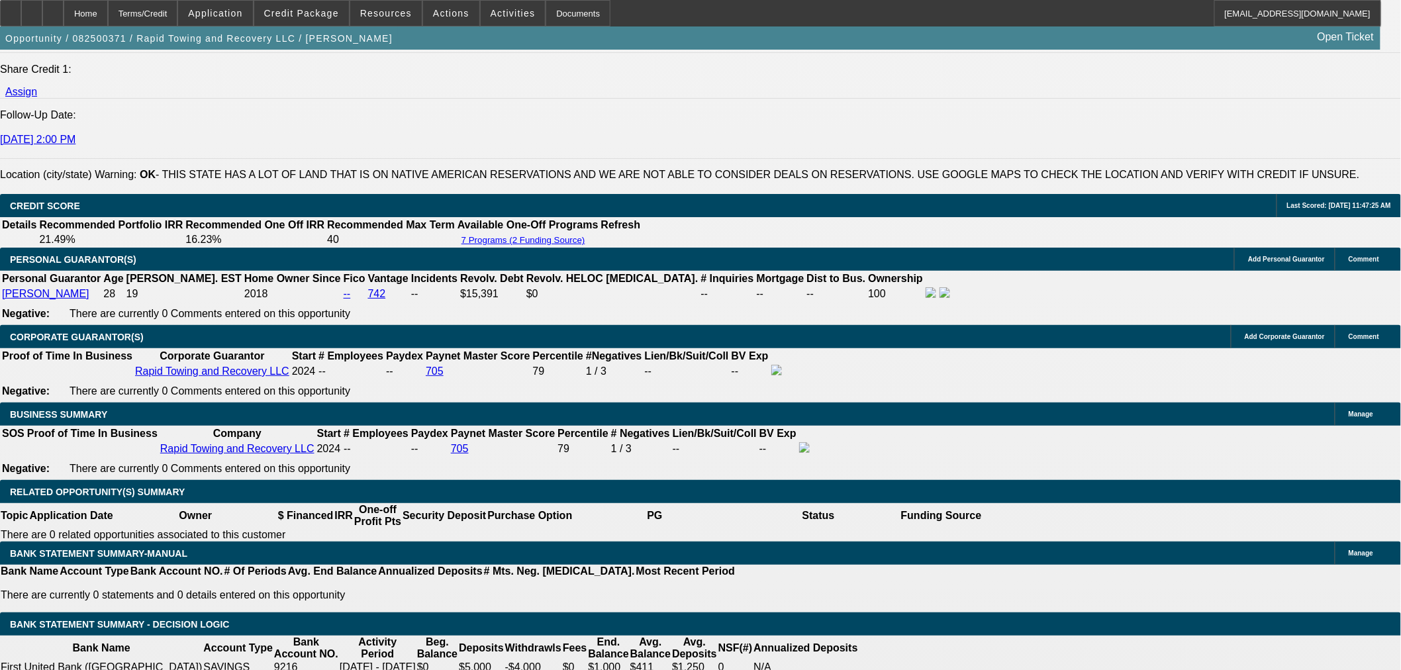
select select "0"
select select "2"
select select "0"
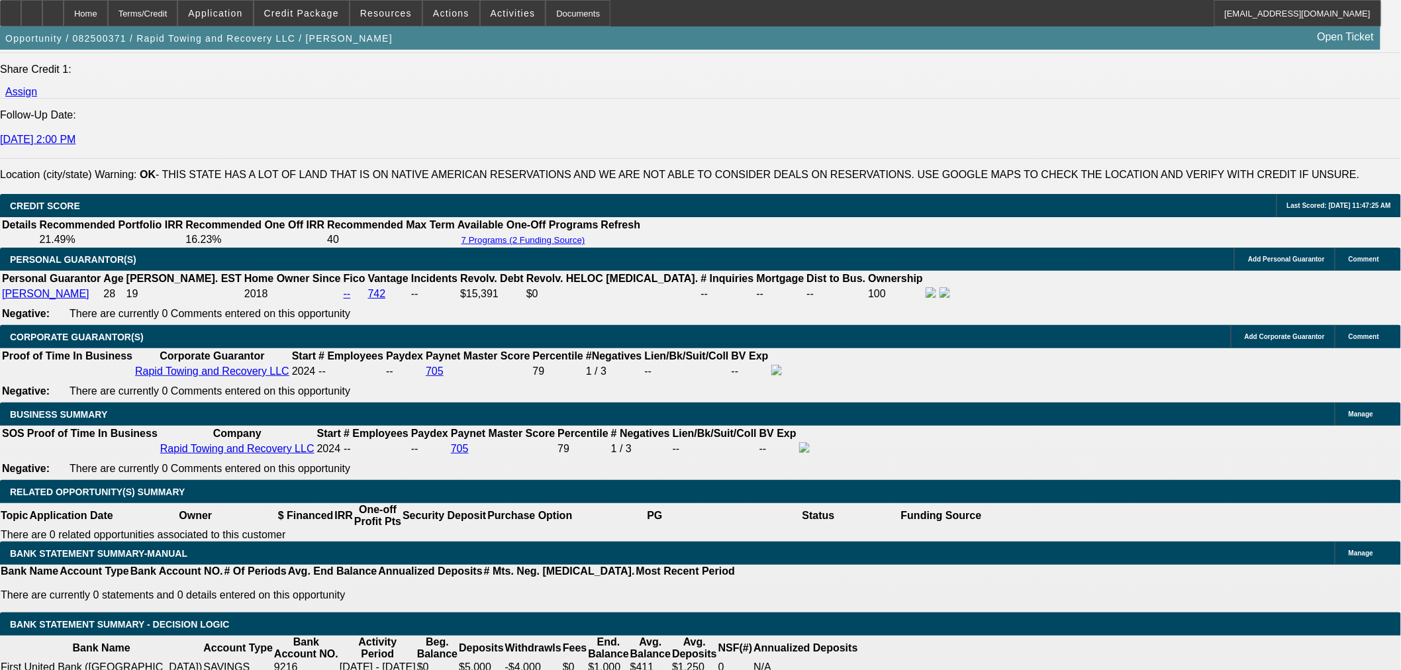
select select "6"
select select "0"
select select "3"
select select "0"
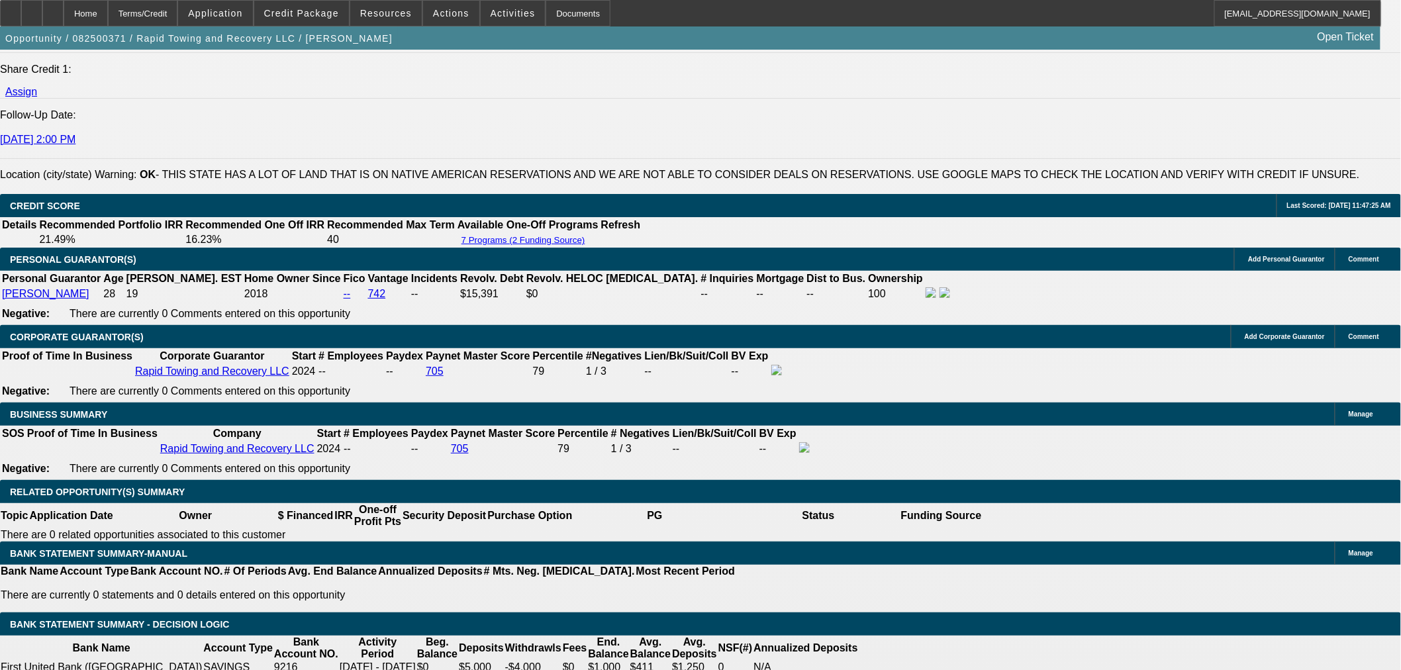
select select "6"
select select "0"
select select "3"
select select "0"
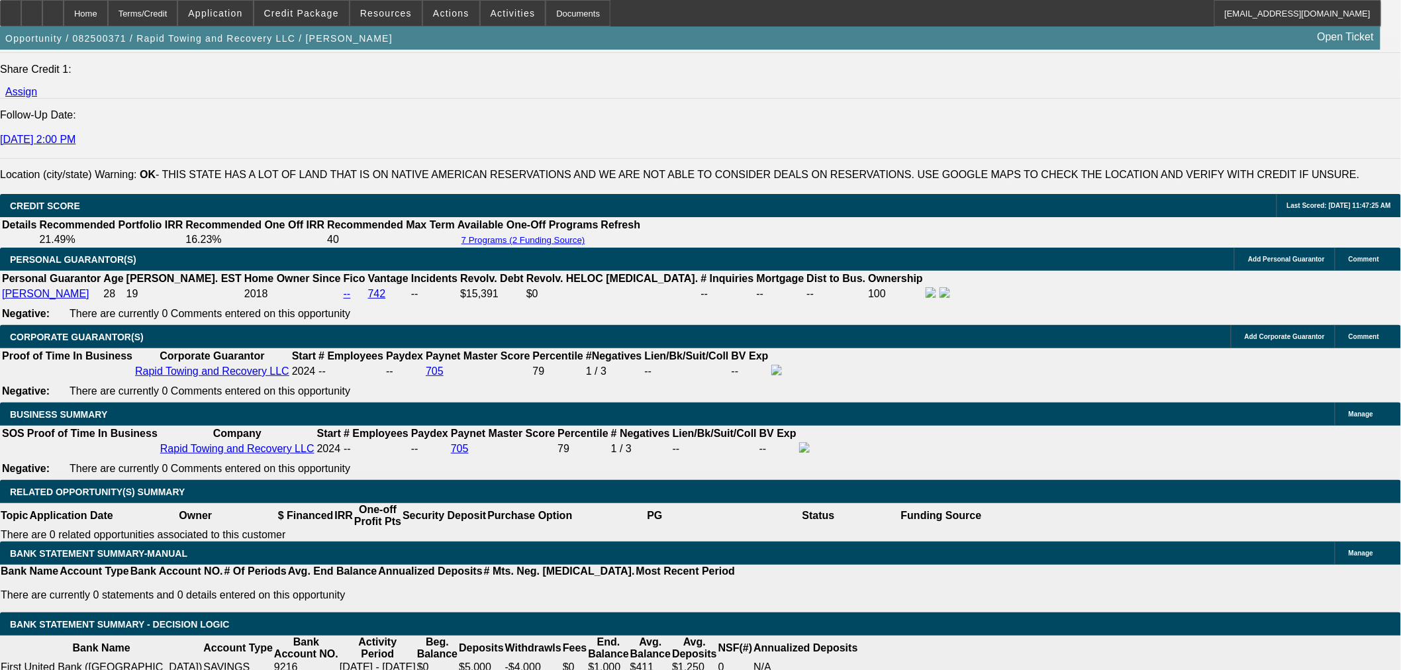
select select "6"
select select "0"
select select "3"
select select "0"
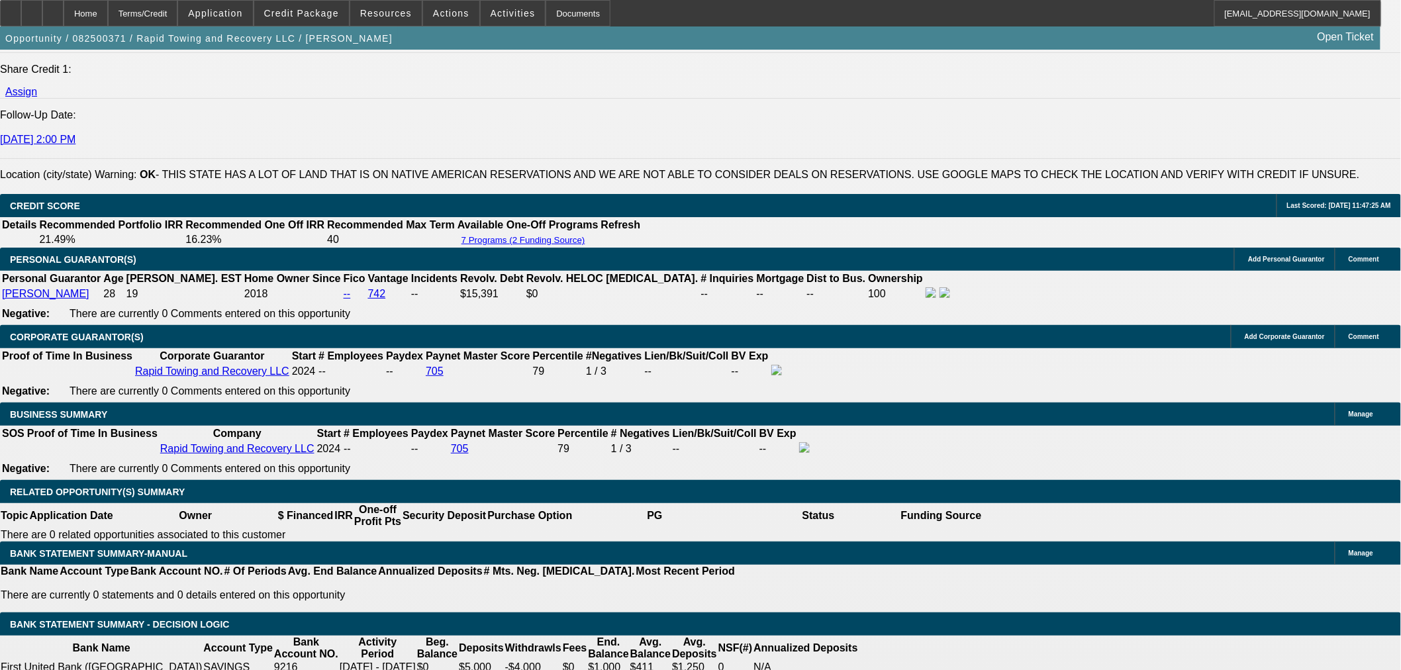
select select "6"
select select "0"
select select "3"
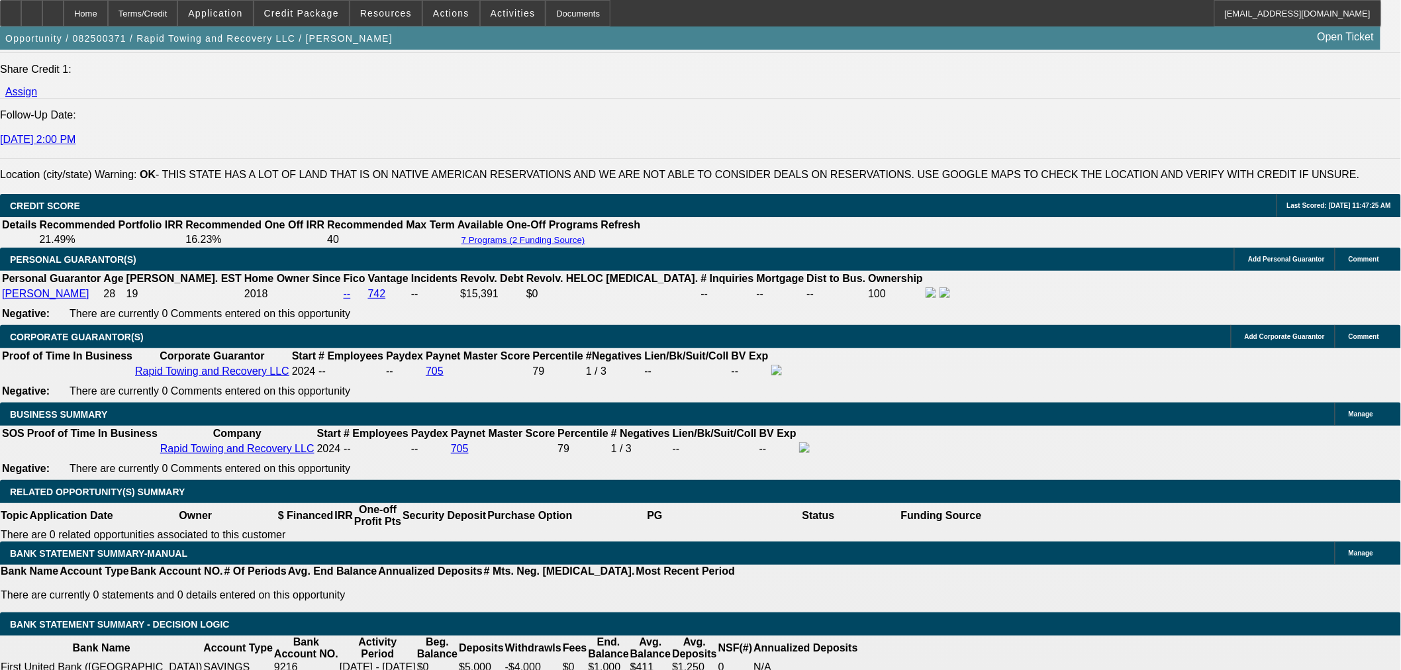
select select "0"
select select "6"
select select "0.1"
select select "0"
select select "2"
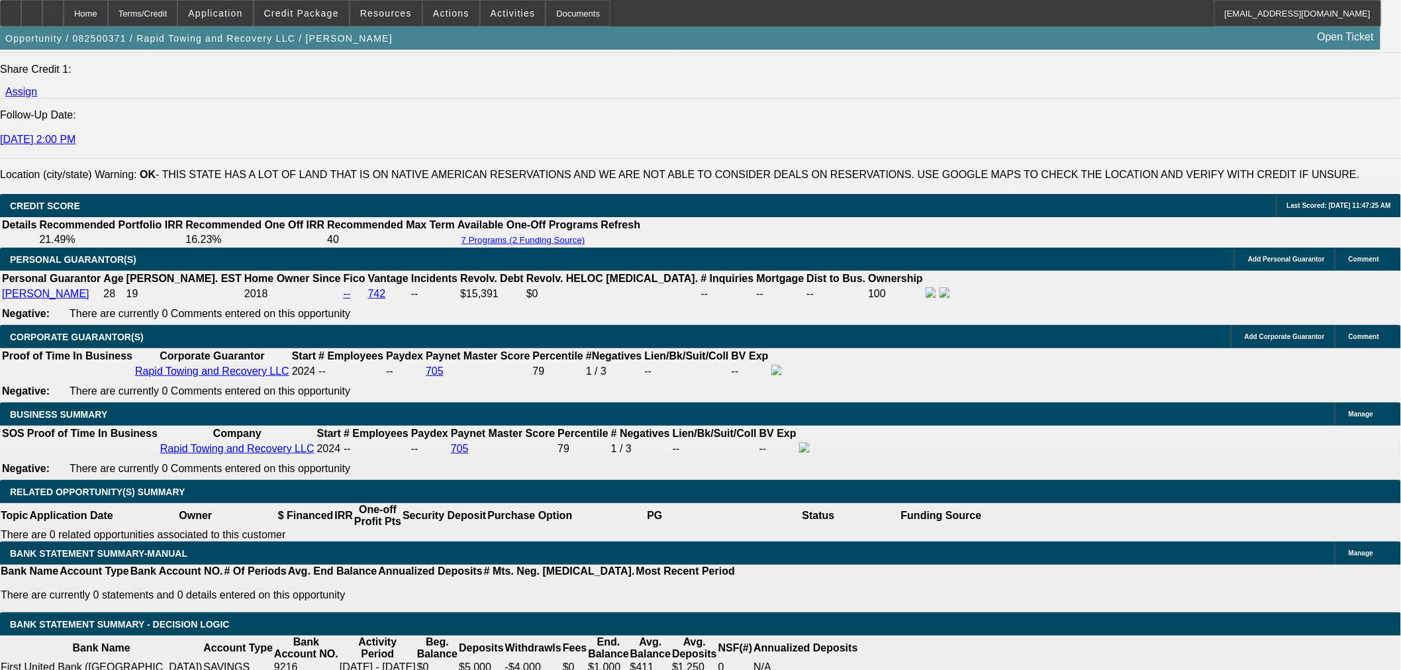
select select "0"
select select "6"
select select "0.1"
select select "0"
select select "2"
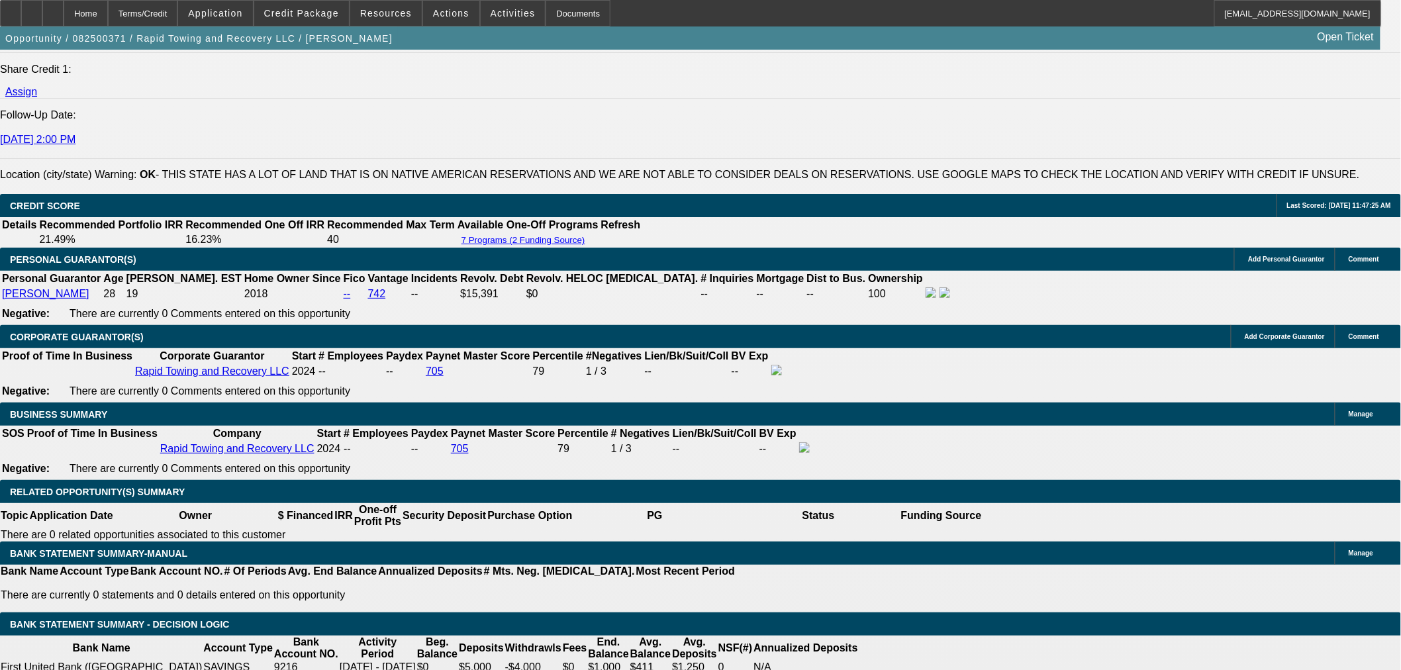
select select "0"
select select "6"
select select "0.1"
select select "0"
select select "2"
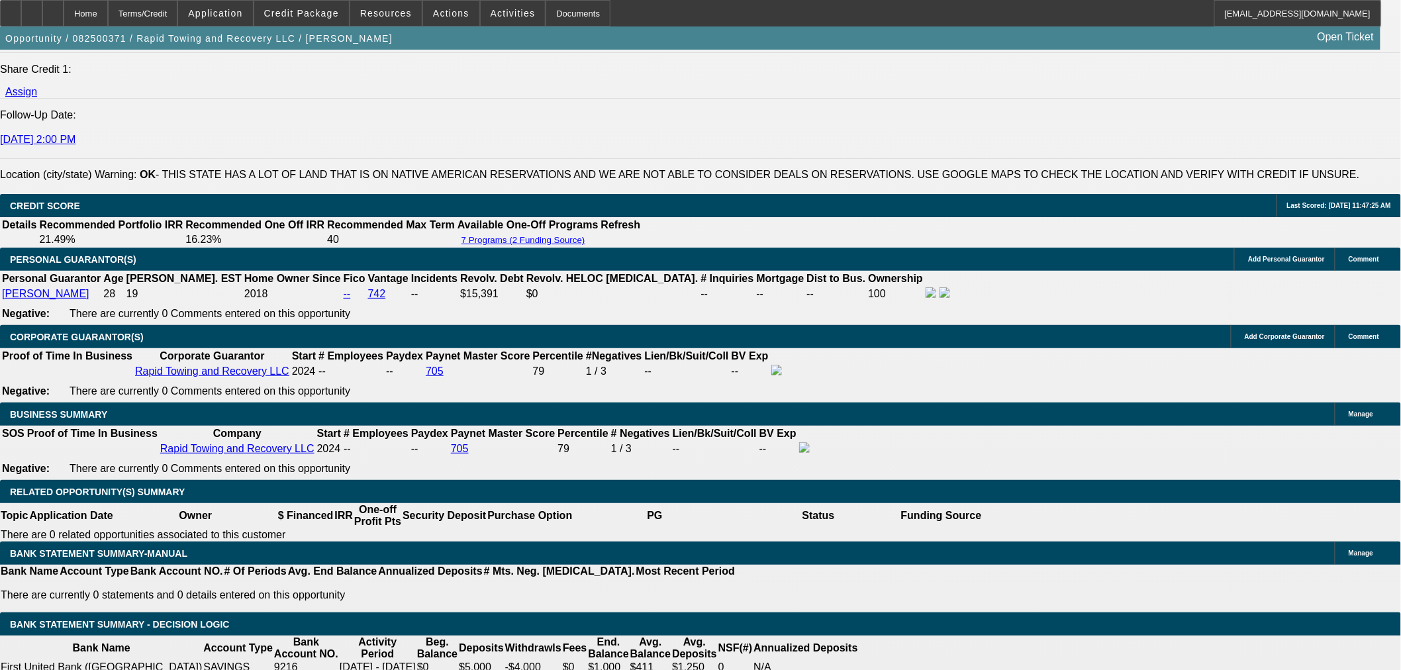
select select "0"
select select "6"
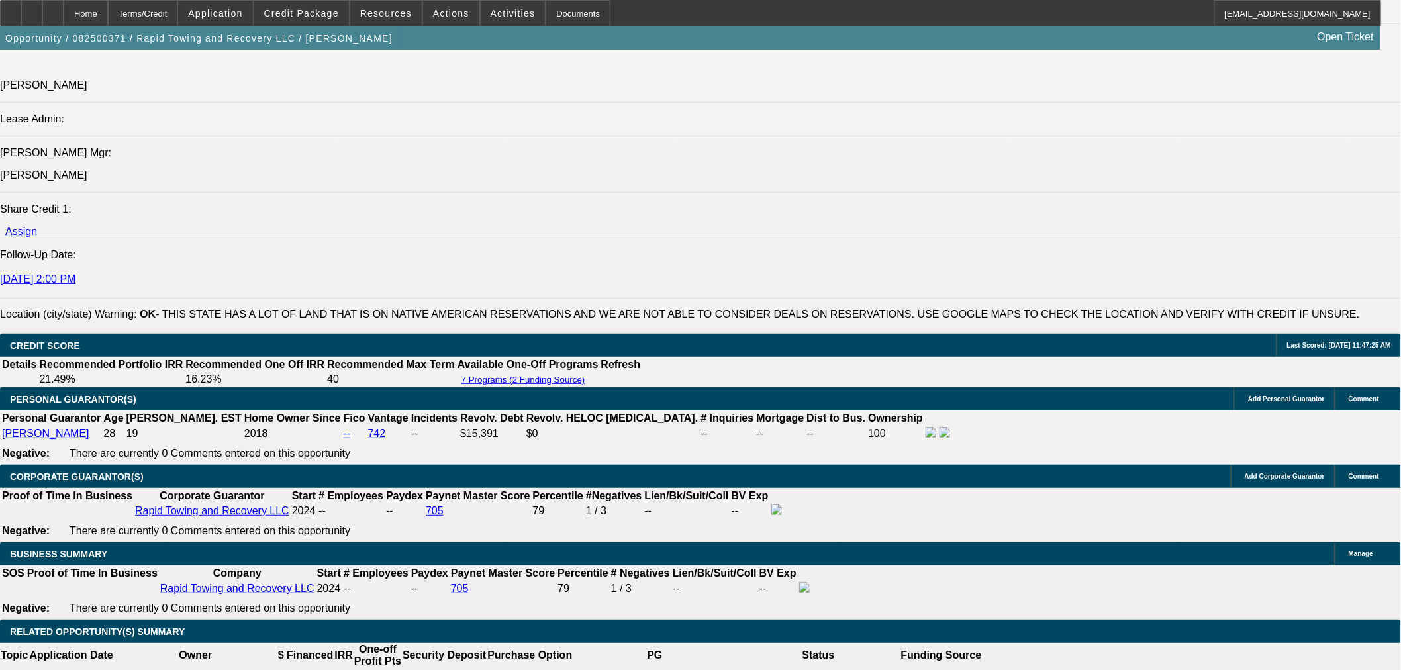
scroll to position [1618, 0]
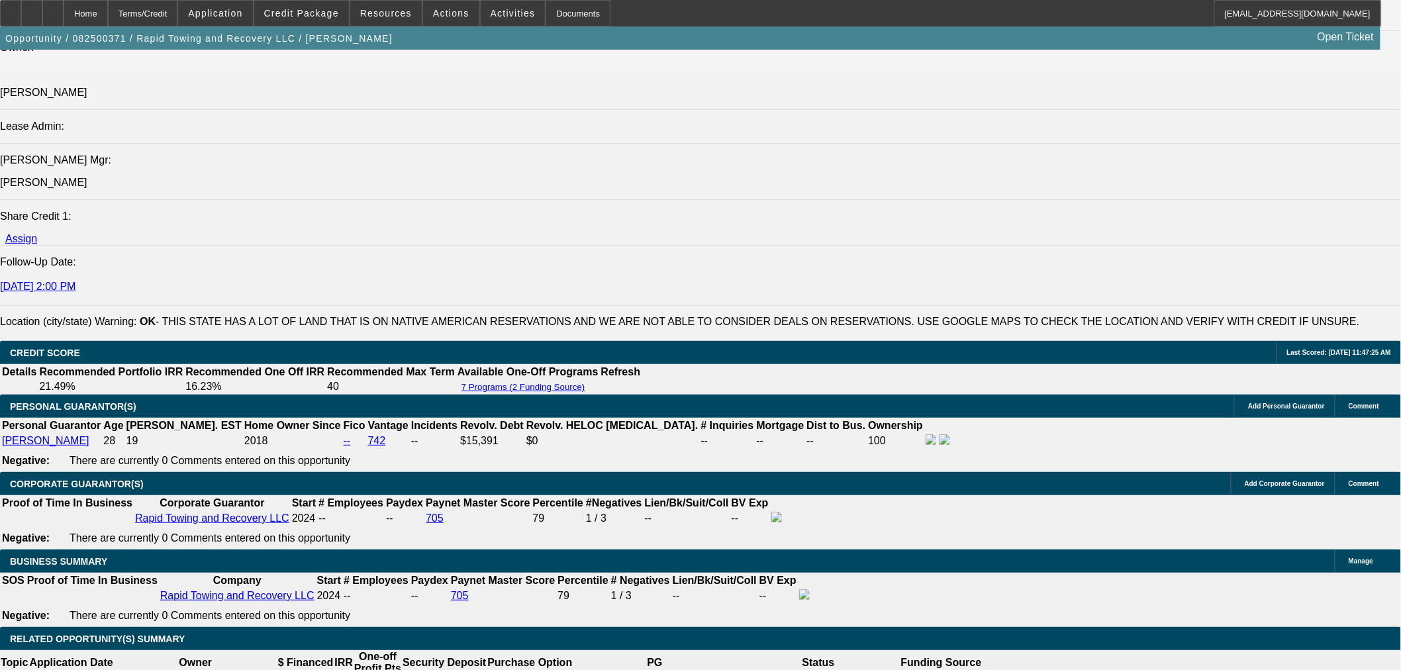
select select "0.1"
select select "0"
select select "2"
select select "0"
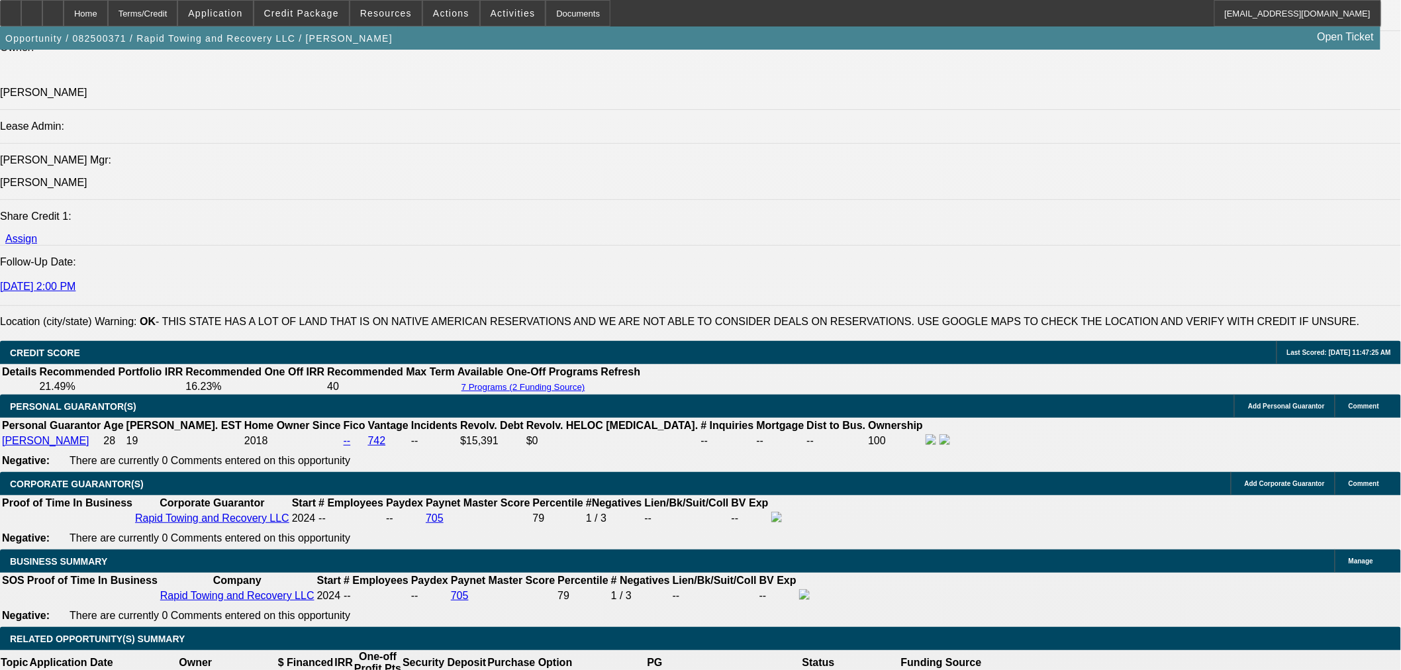
select select "6"
select select "0"
select select "2"
select select "0"
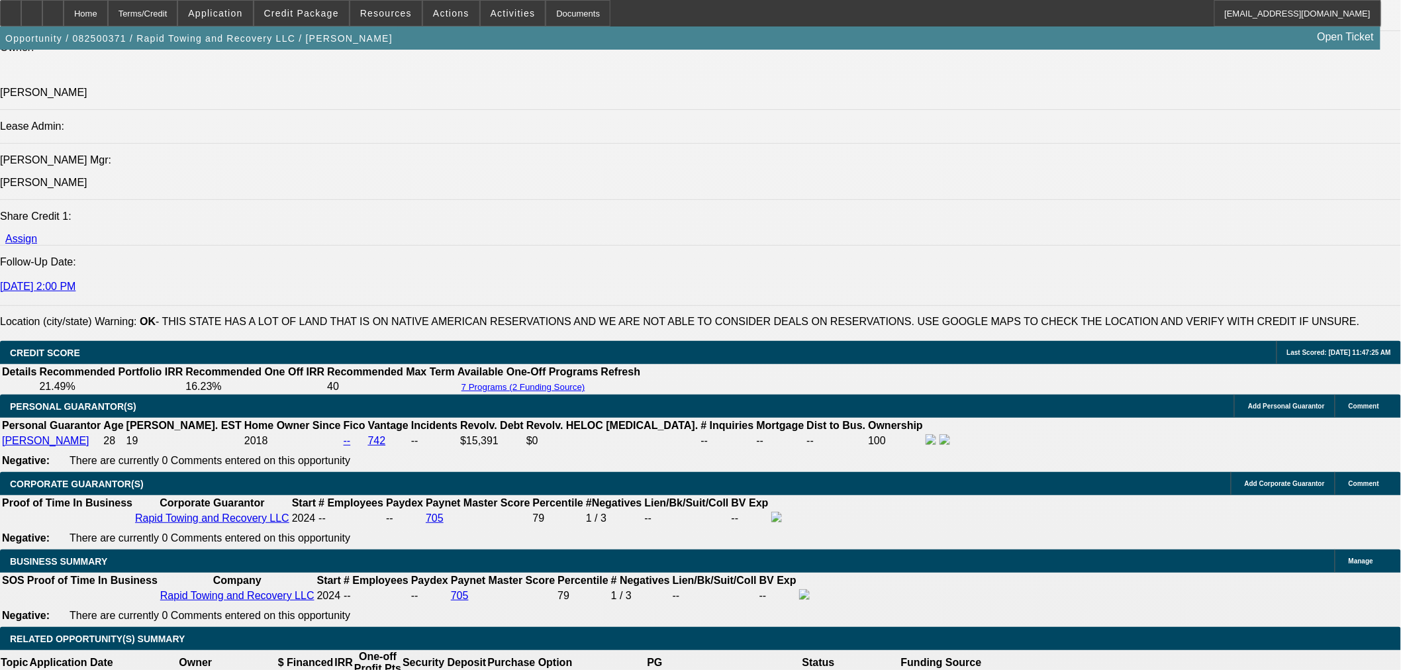
select select "6"
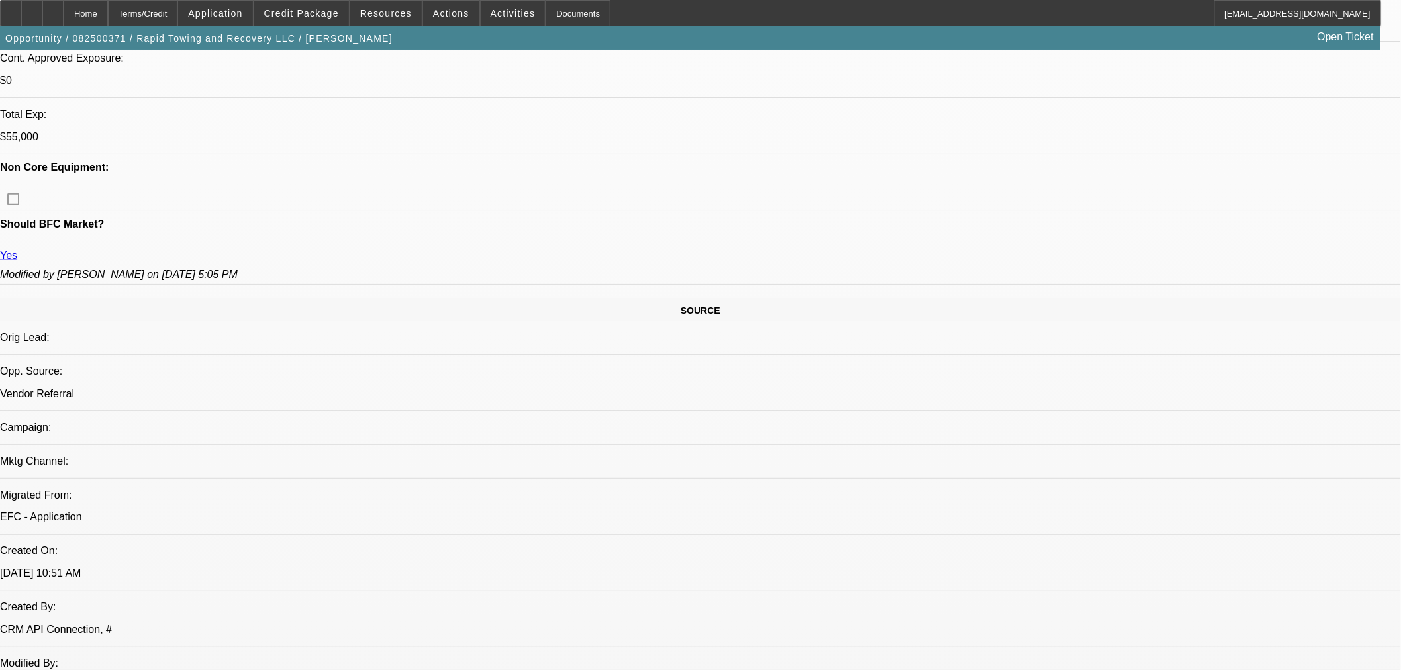
scroll to position [294, 0]
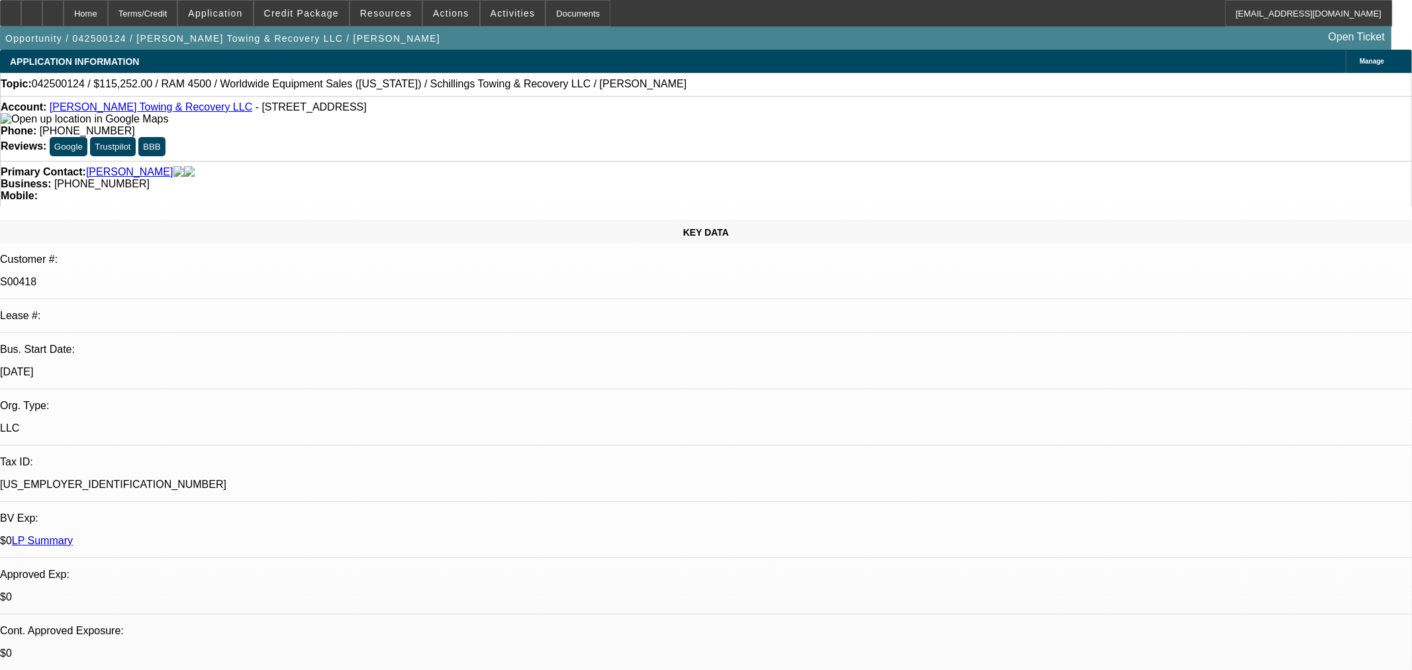
select select "0"
select select "3"
select select "0"
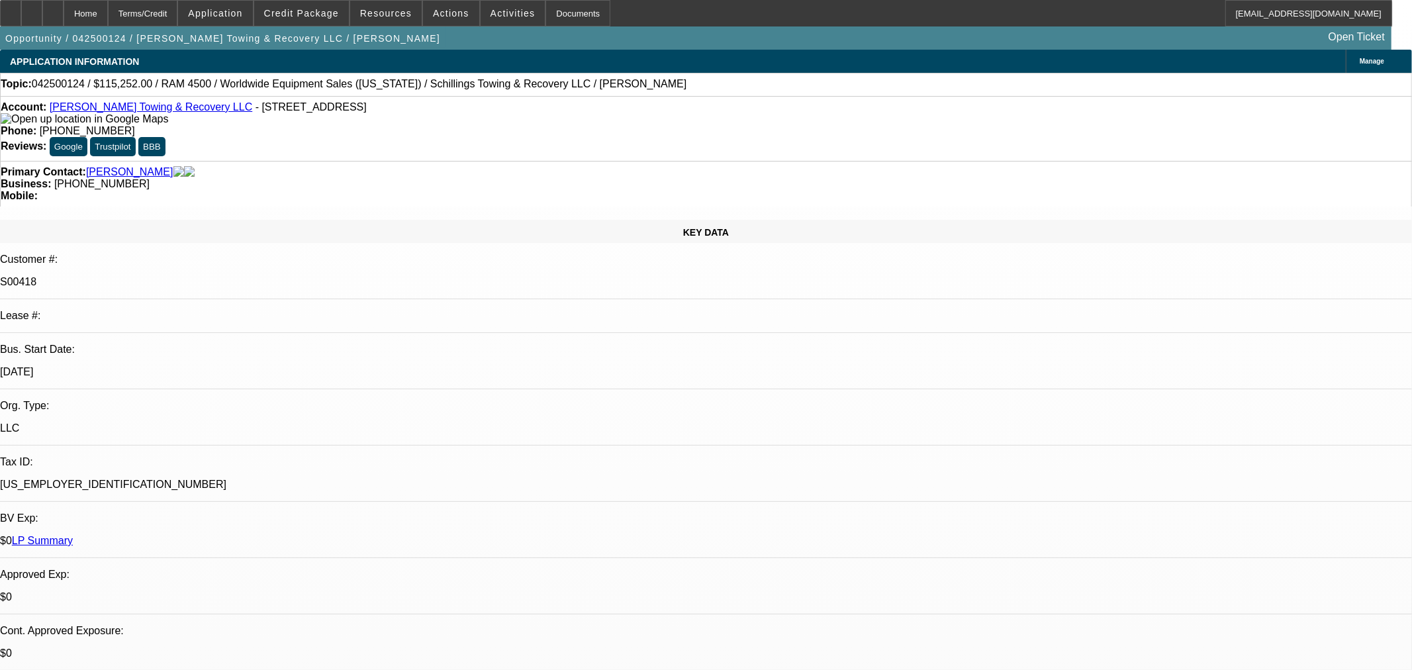
select select "0"
select select "3"
select select "0"
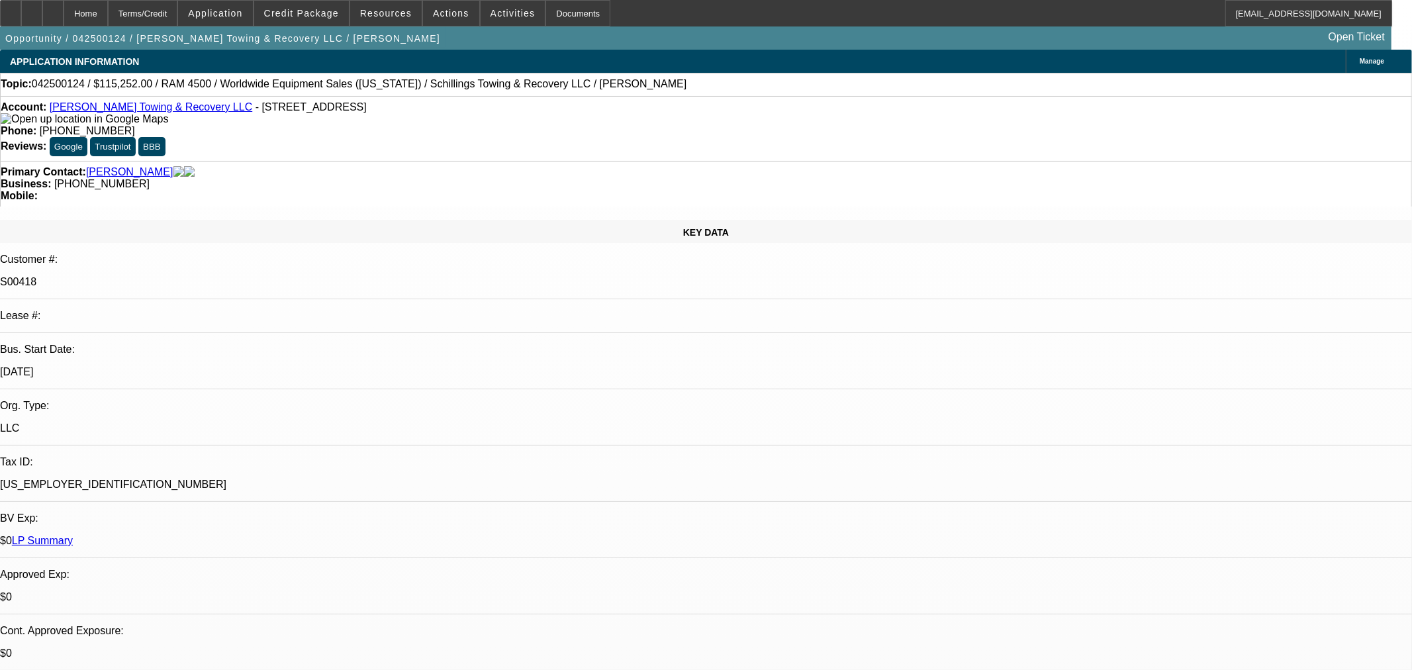
select select "3"
select select "0"
select select "3"
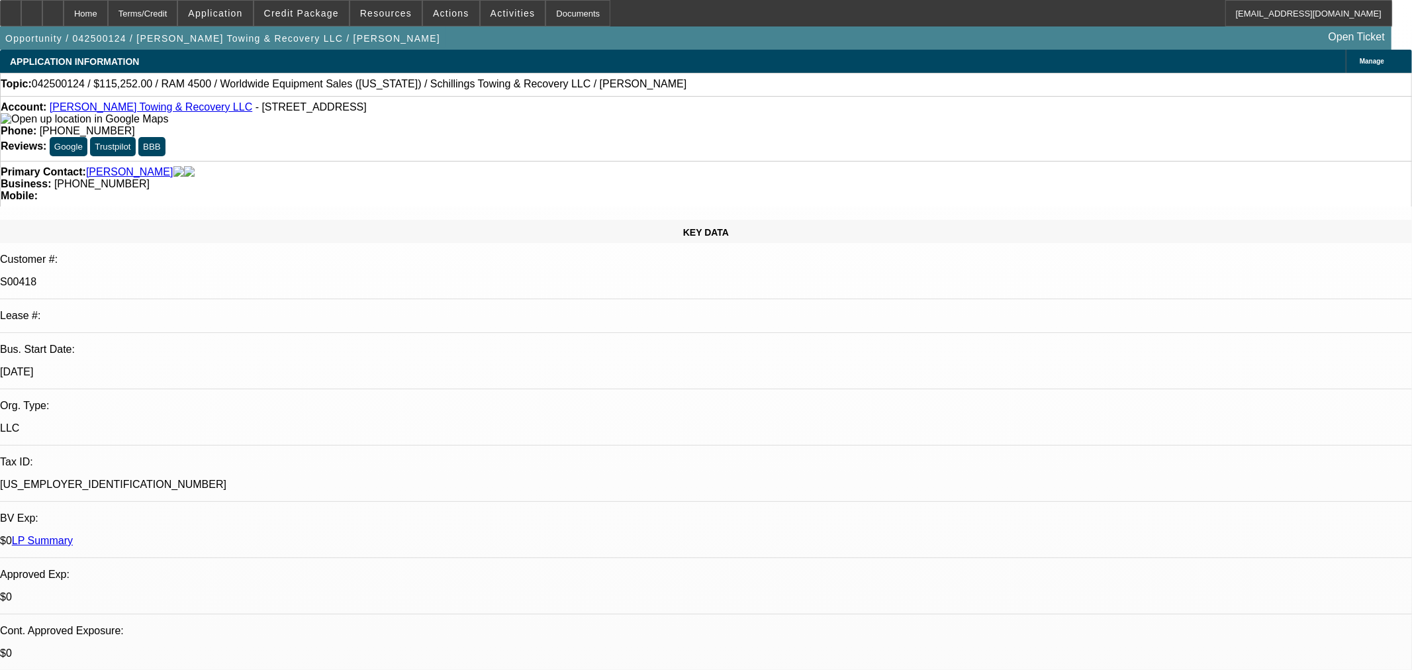
select select "0"
select select "6"
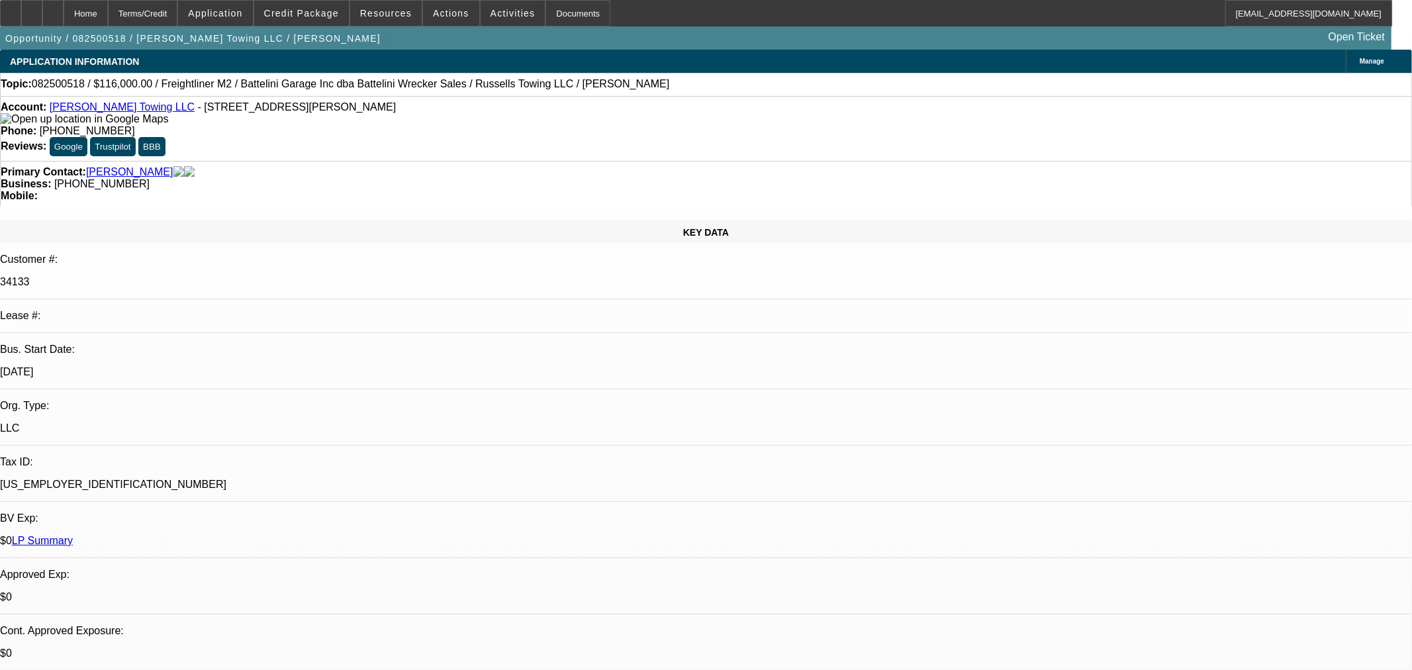
select select "0"
select select "3"
select select "0"
select select "6"
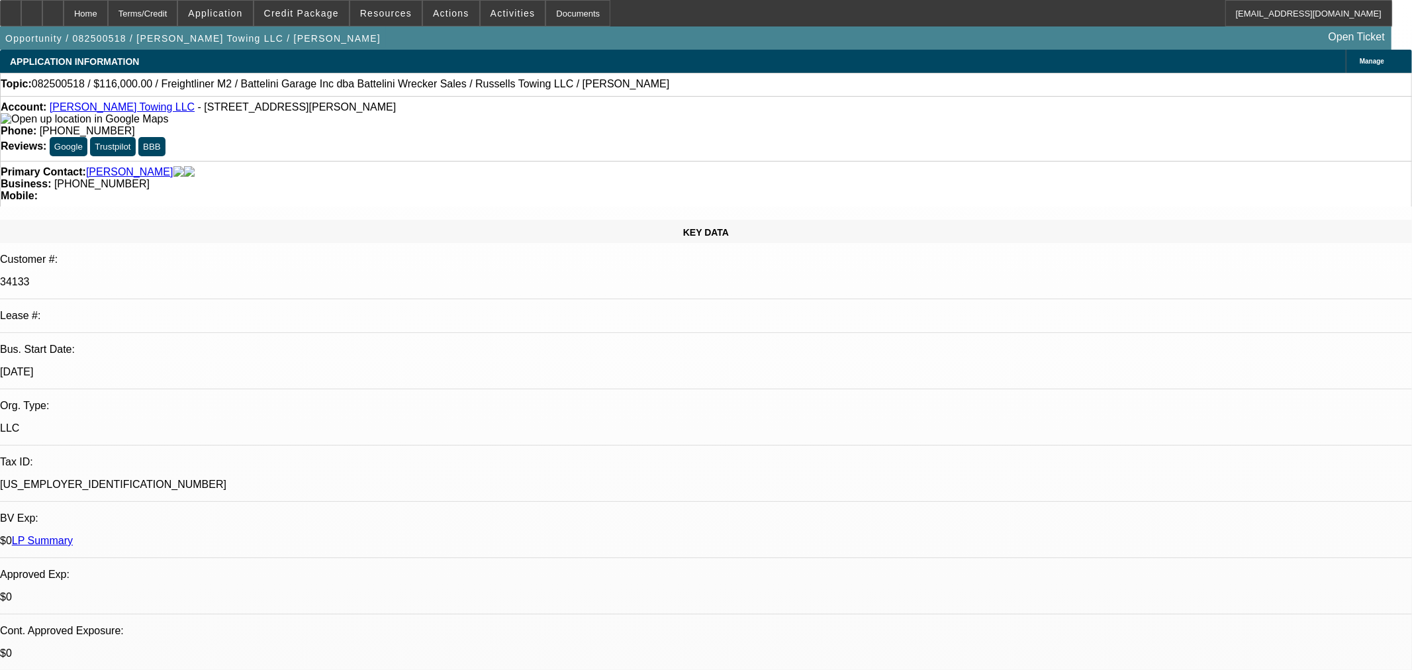
select select "0"
select select "3"
select select "0"
select select "6"
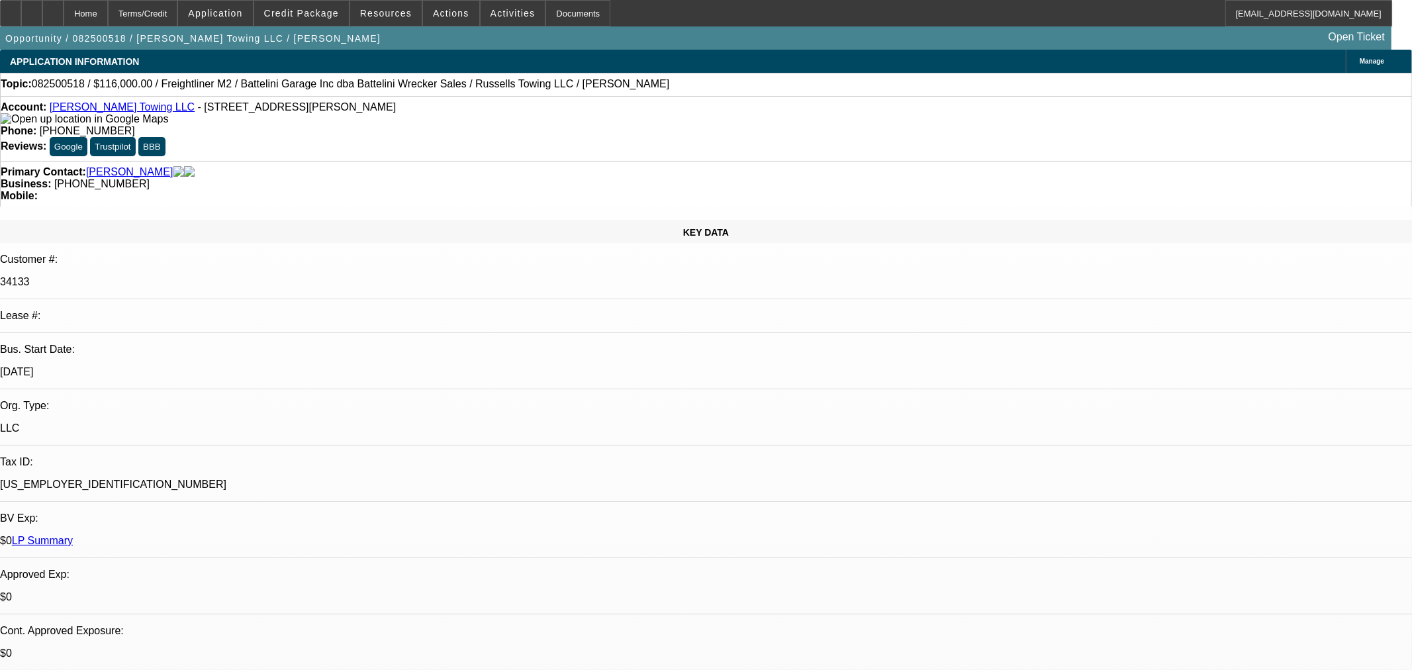
select select "0"
select select "3"
select select "0"
select select "6"
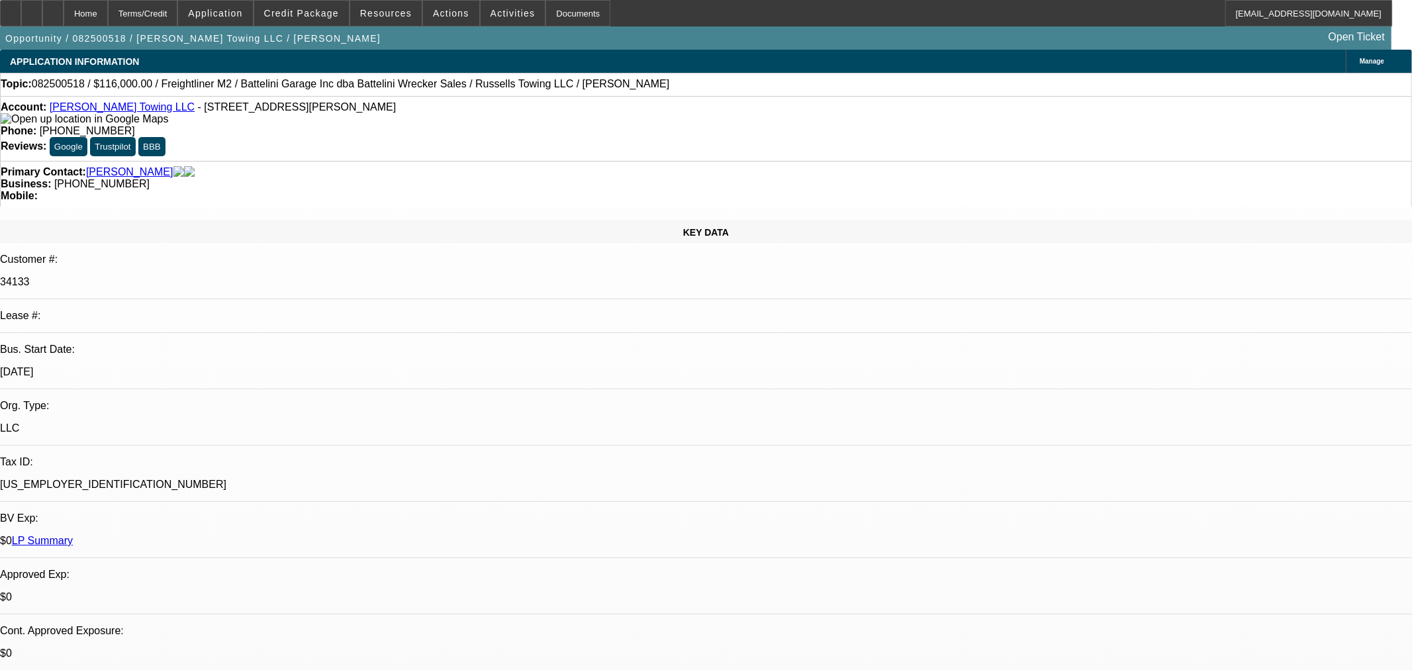
select select "0"
select select "3"
select select "0"
select select "6"
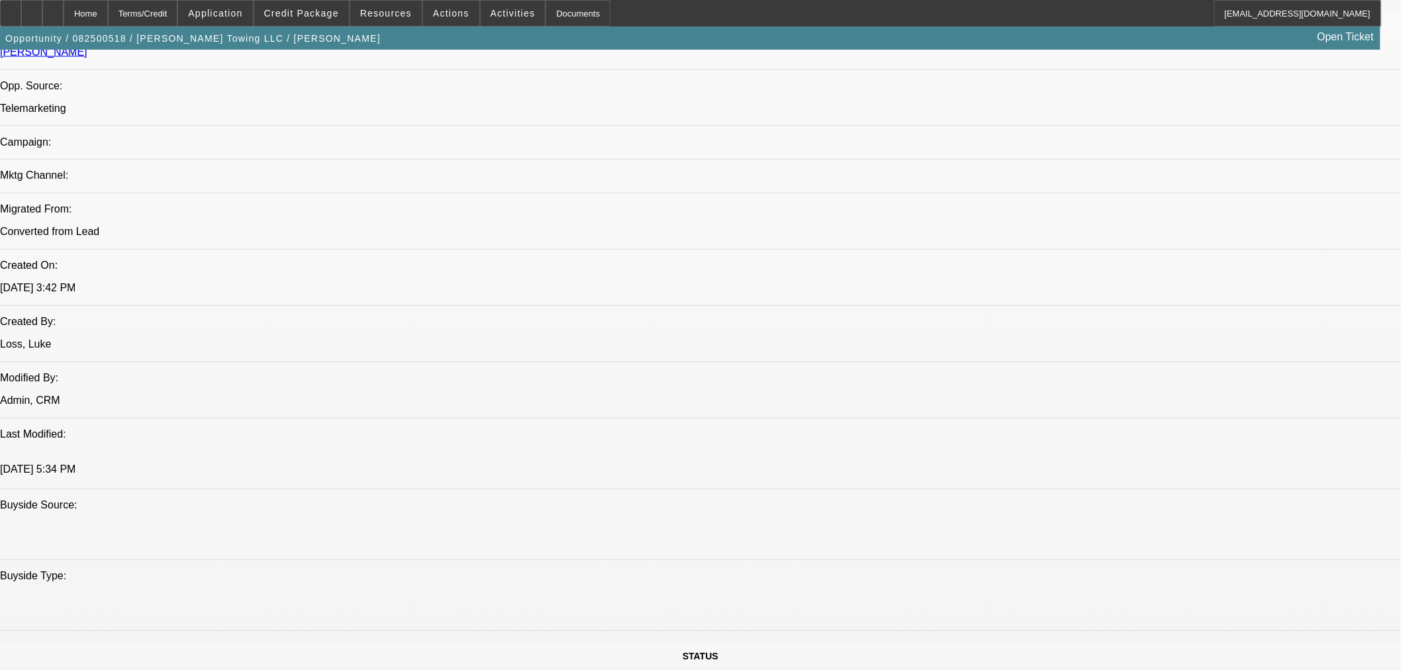
scroll to position [1176, 0]
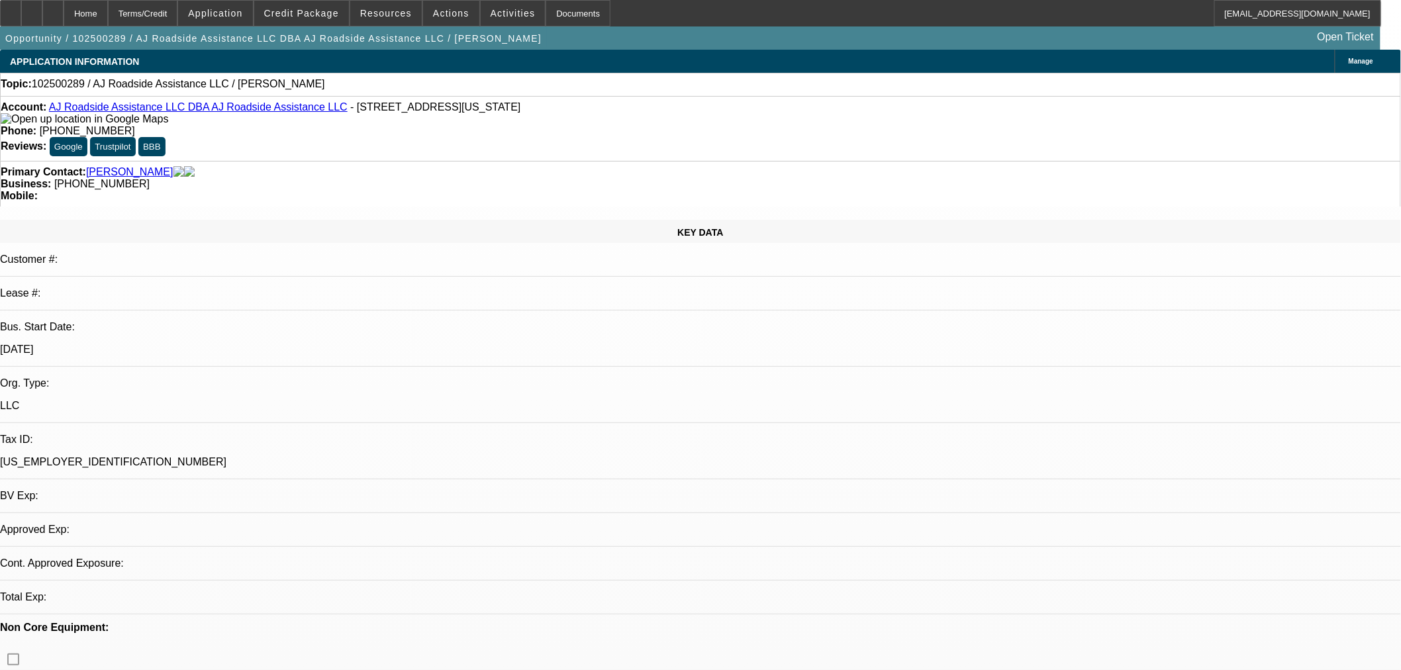
select select "0"
select select "2"
select select "0.1"
select select "4"
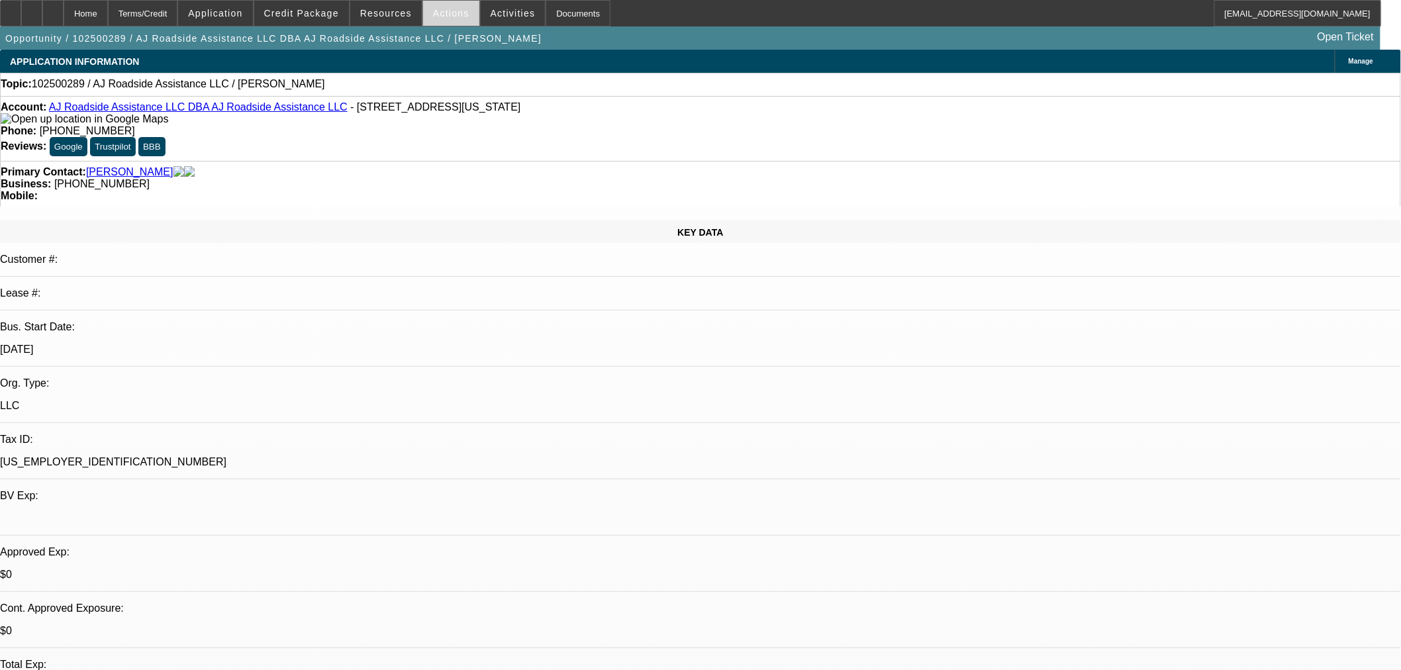
click at [447, 21] on span at bounding box center [451, 13] width 56 height 32
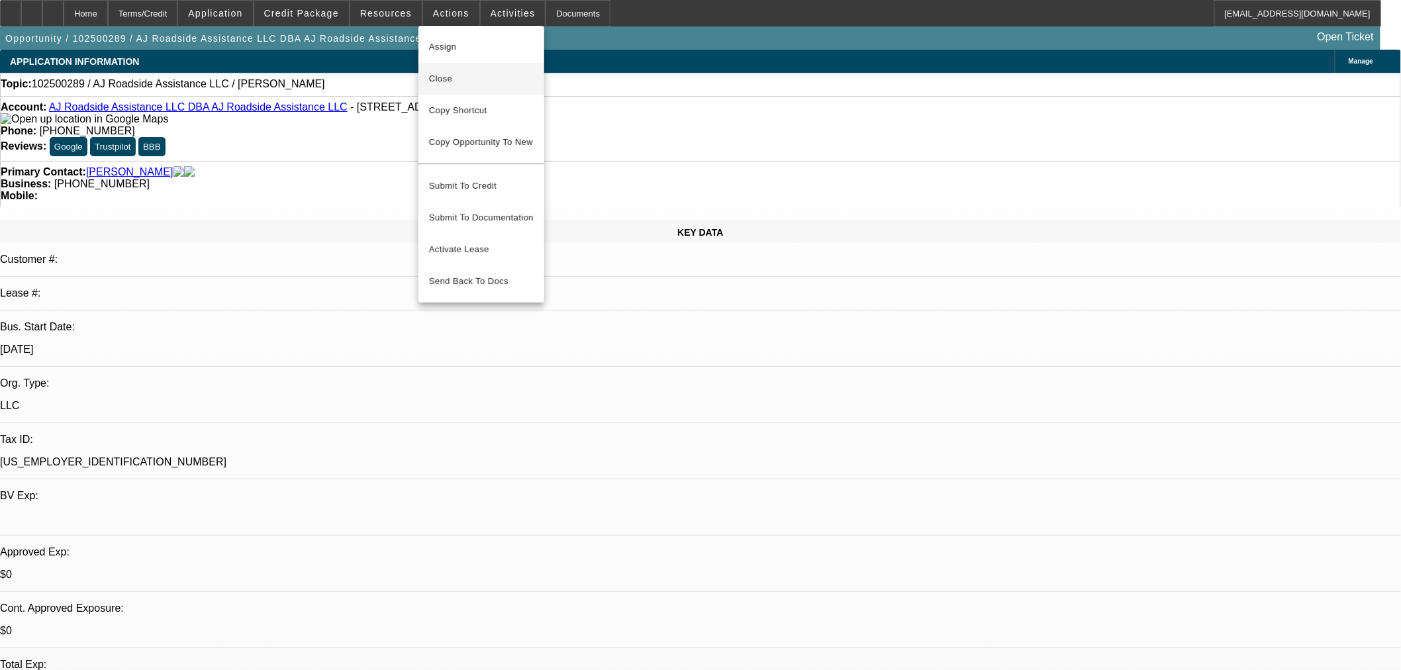
click at [438, 74] on span "Close" at bounding box center [481, 79] width 105 height 16
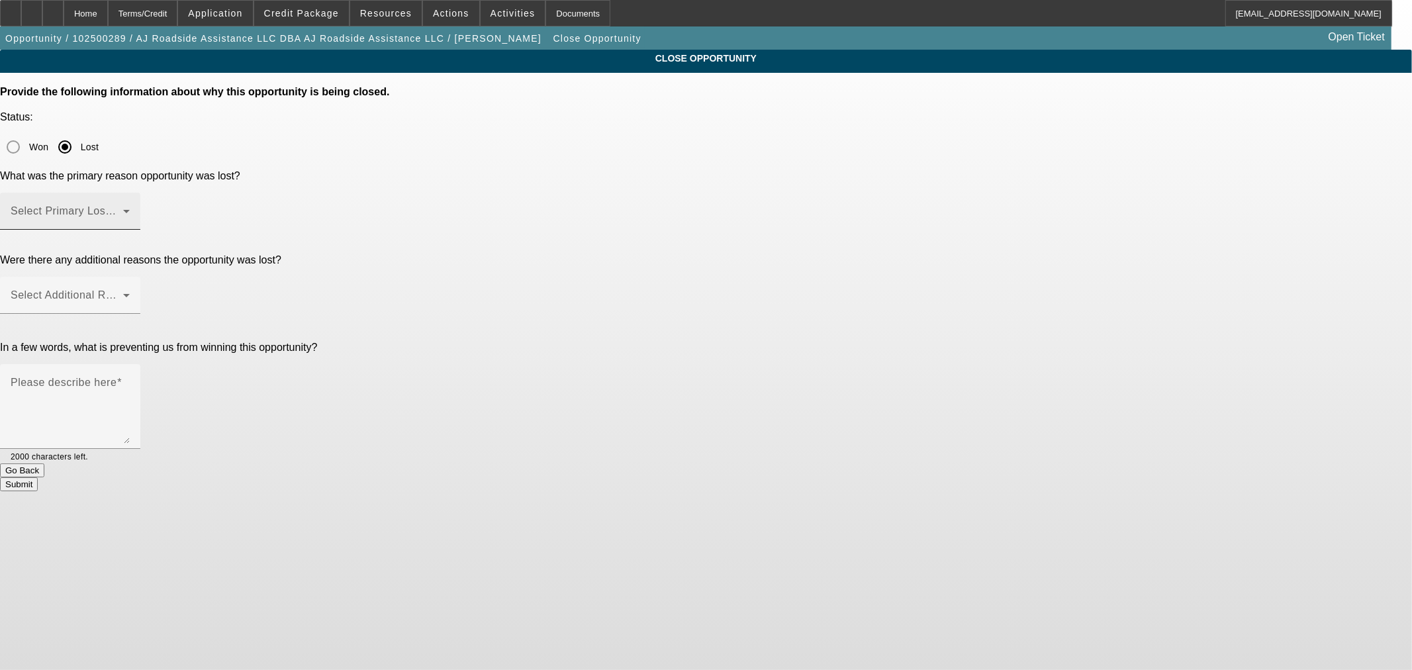
click at [123, 209] on span at bounding box center [67, 217] width 113 height 16
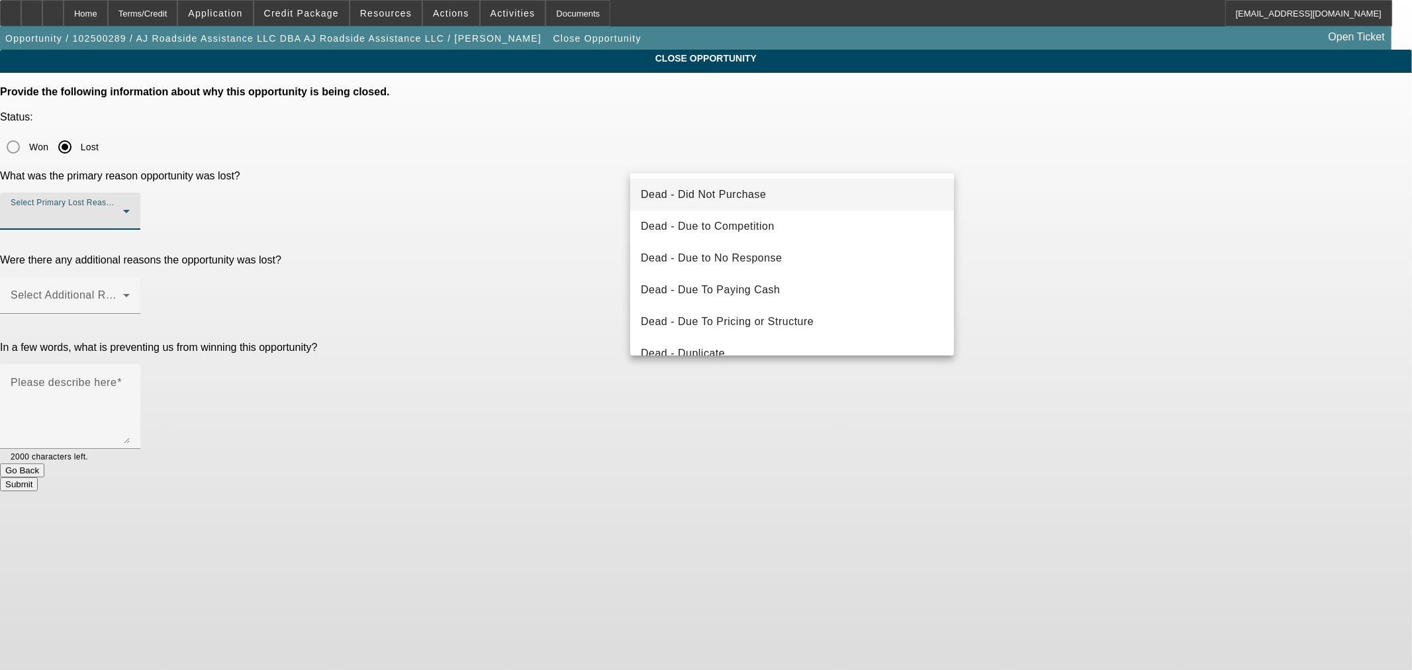
click at [781, 200] on mat-option "Dead - Did Not Purchase" at bounding box center [792, 195] width 324 height 32
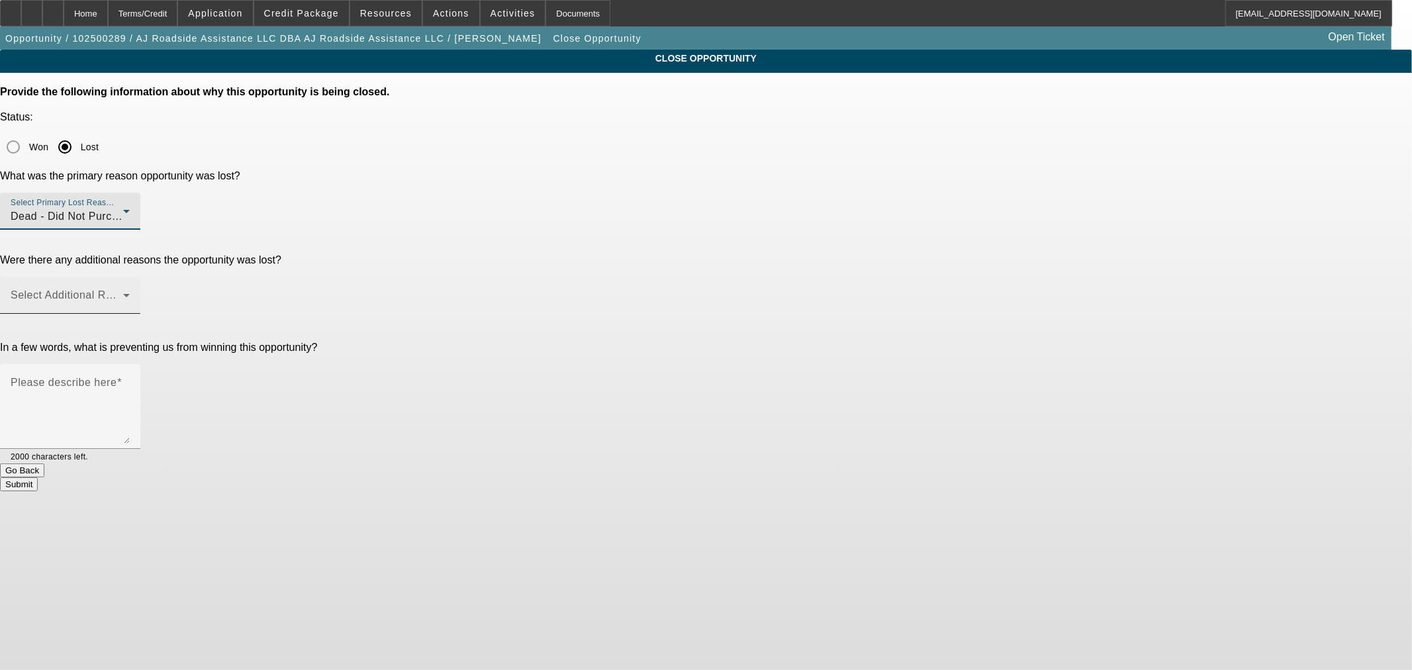
click at [130, 277] on div "Select Additional Reasons" at bounding box center [70, 295] width 119 height 37
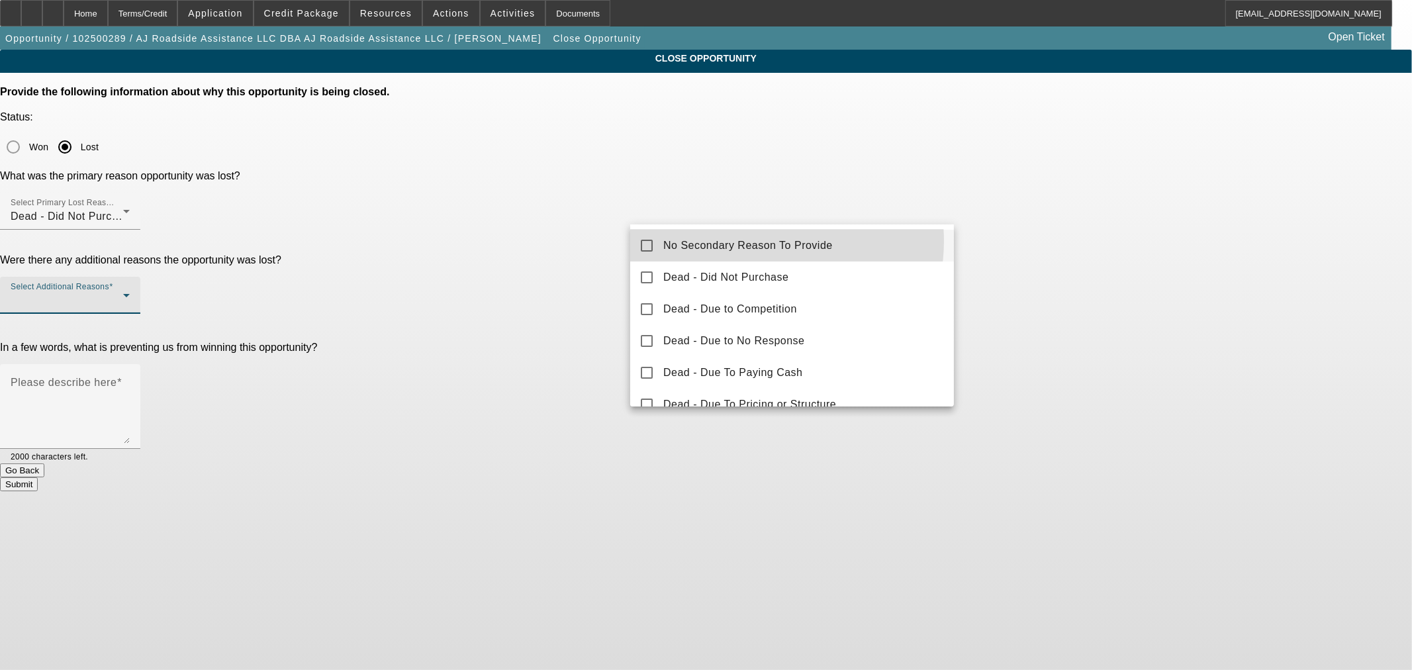
click at [764, 241] on span "No Secondary Reason To Provide" at bounding box center [747, 246] width 169 height 16
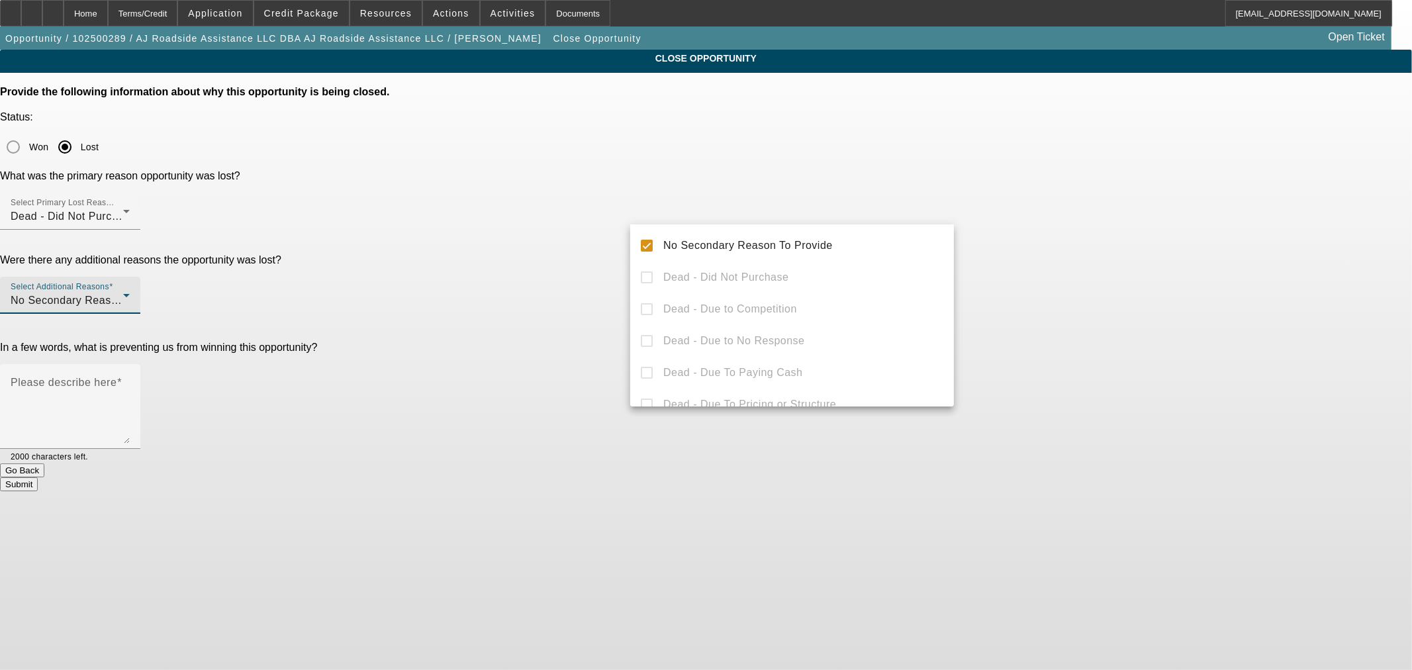
click at [613, 312] on div at bounding box center [706, 335] width 1412 height 670
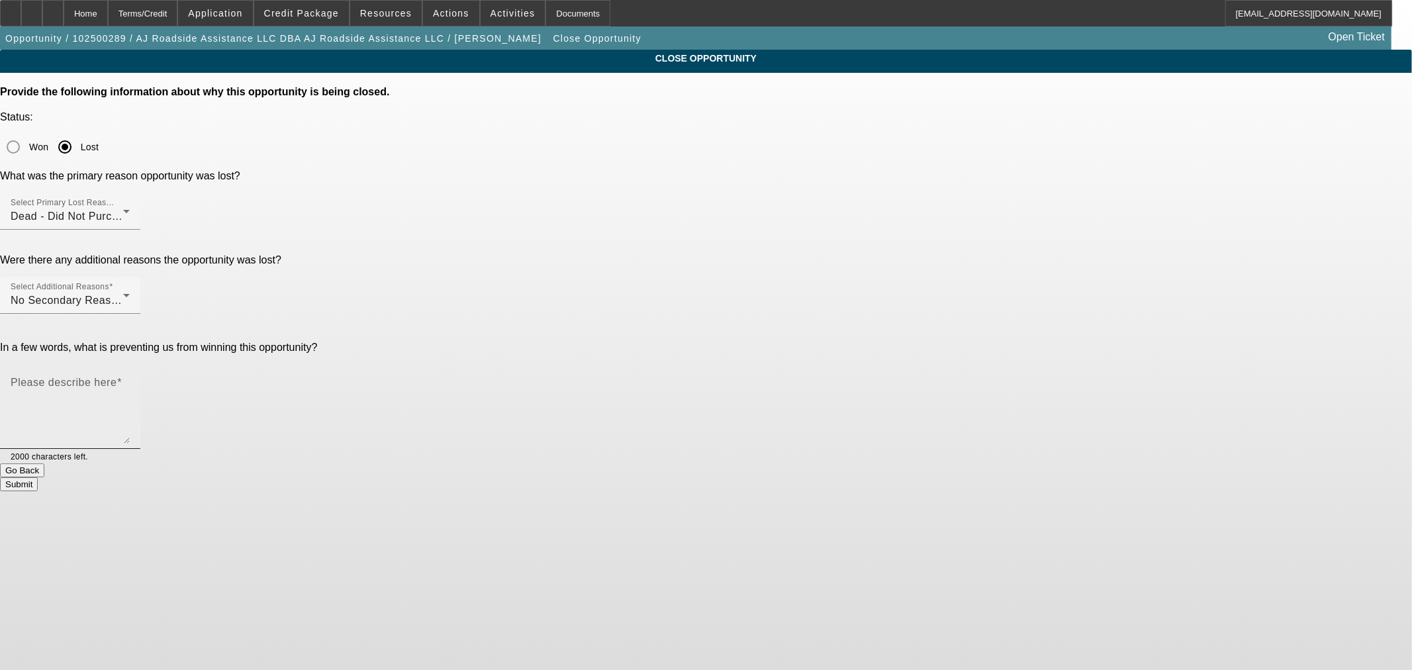
click at [130, 380] on textarea "Please describe here" at bounding box center [70, 412] width 119 height 64
type textarea "Needs to save up for a down payment"
click at [38, 477] on button "Submit" at bounding box center [19, 484] width 38 height 14
